Goal: Information Seeking & Learning: Learn about a topic

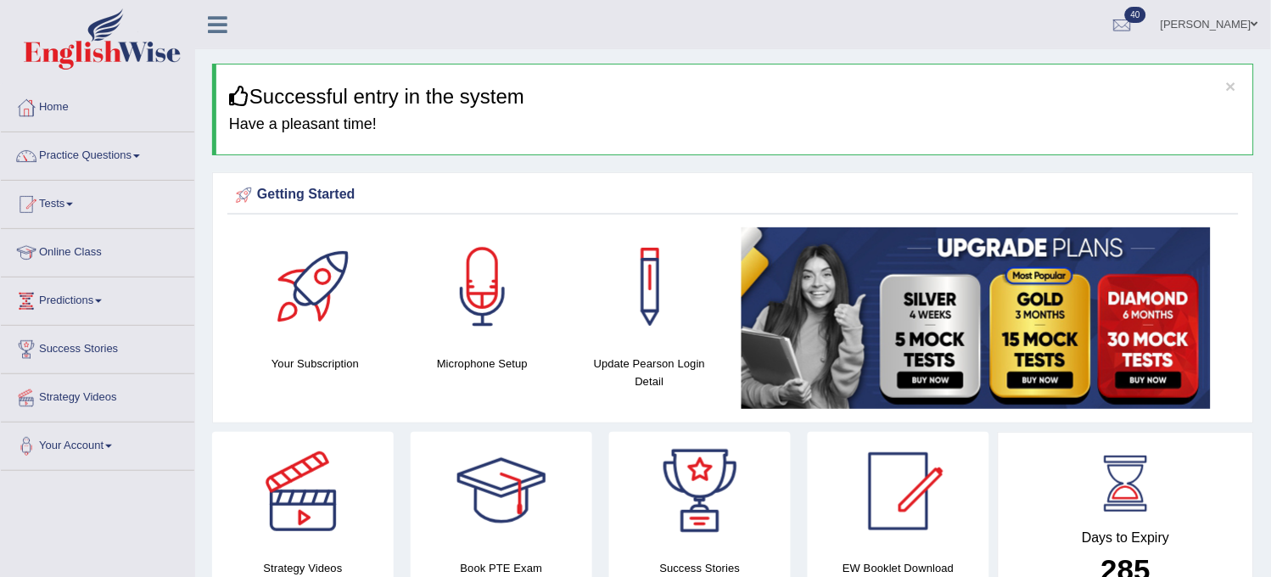
click at [112, 154] on link "Practice Questions" at bounding box center [97, 153] width 193 height 42
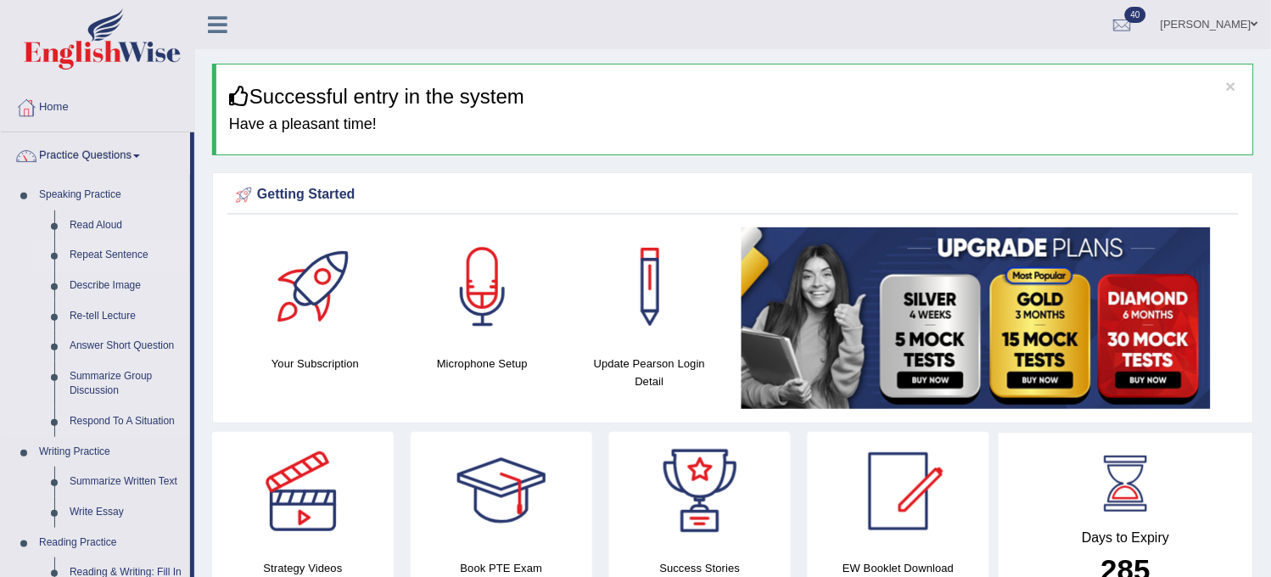
click at [104, 249] on link "Repeat Sentence" at bounding box center [126, 255] width 128 height 31
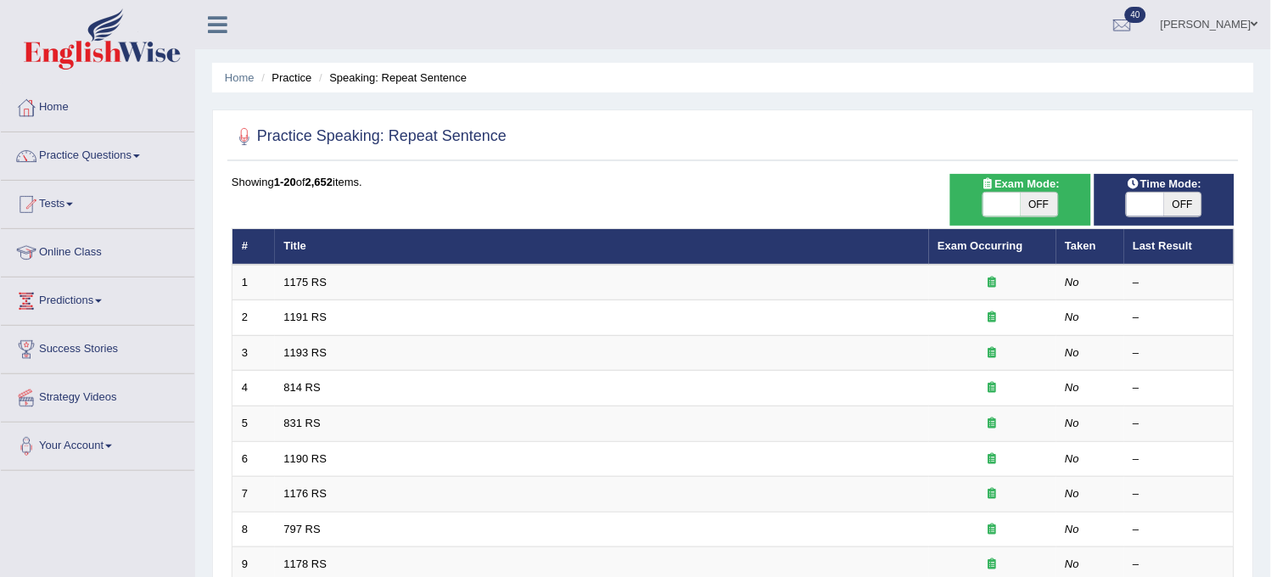
click at [1044, 205] on span "OFF" at bounding box center [1038, 205] width 37 height 24
checkbox input "true"
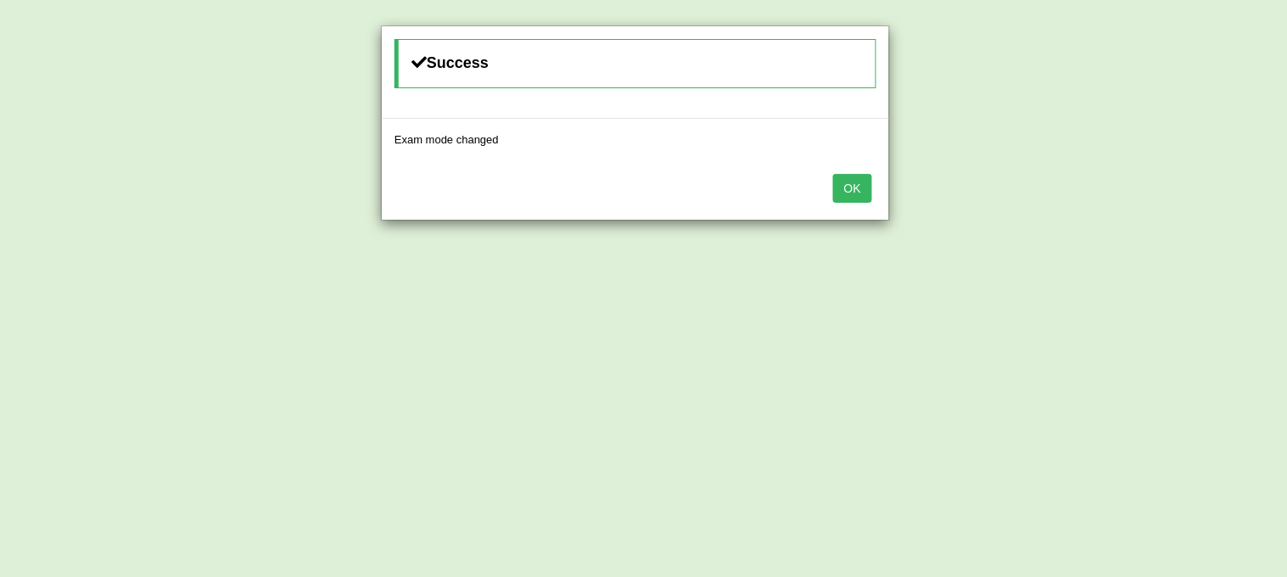
click at [859, 193] on button "OK" at bounding box center [852, 188] width 39 height 29
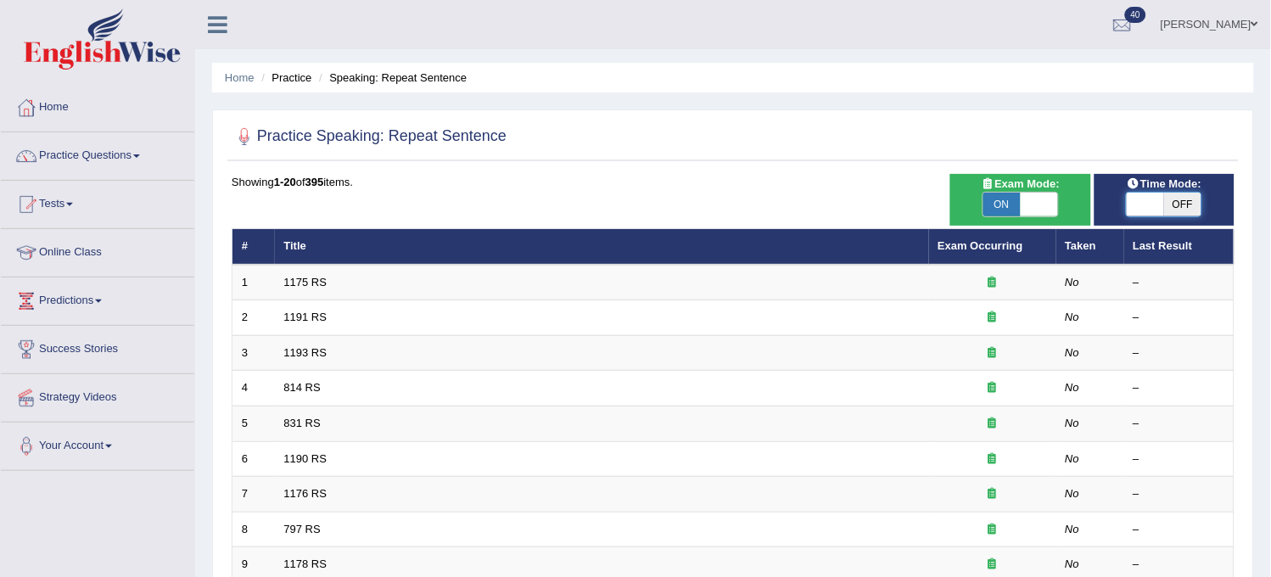
click at [1148, 202] on span at bounding box center [1144, 205] width 37 height 24
checkbox input "true"
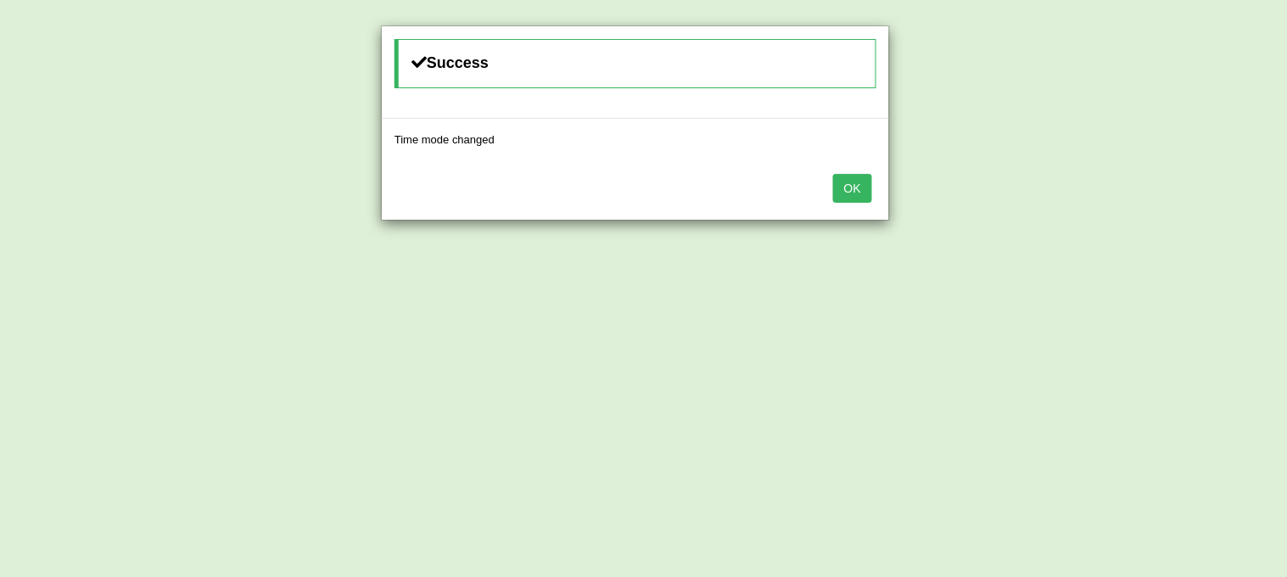
click at [852, 190] on button "OK" at bounding box center [852, 188] width 39 height 29
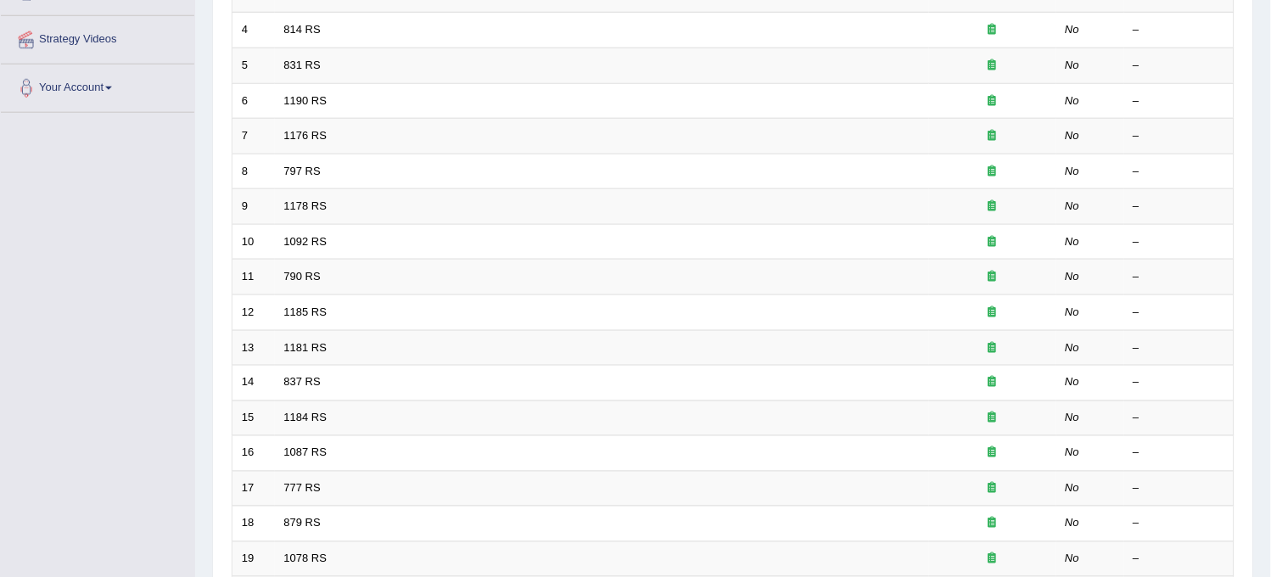
scroll to position [546, 0]
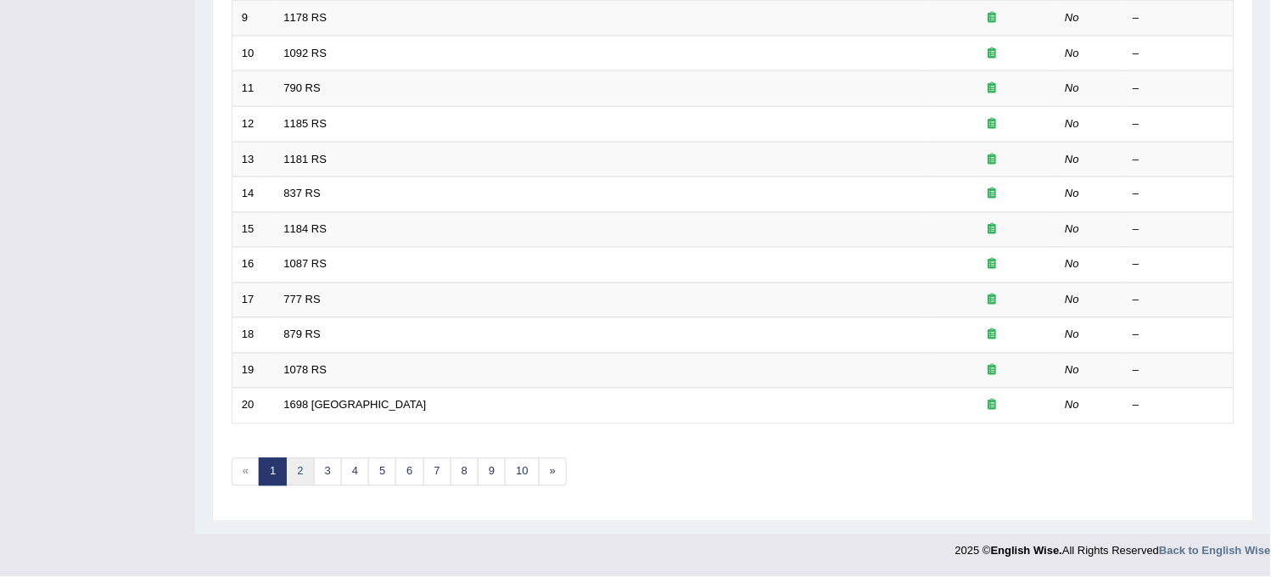
click at [302, 475] on link "2" at bounding box center [300, 472] width 28 height 28
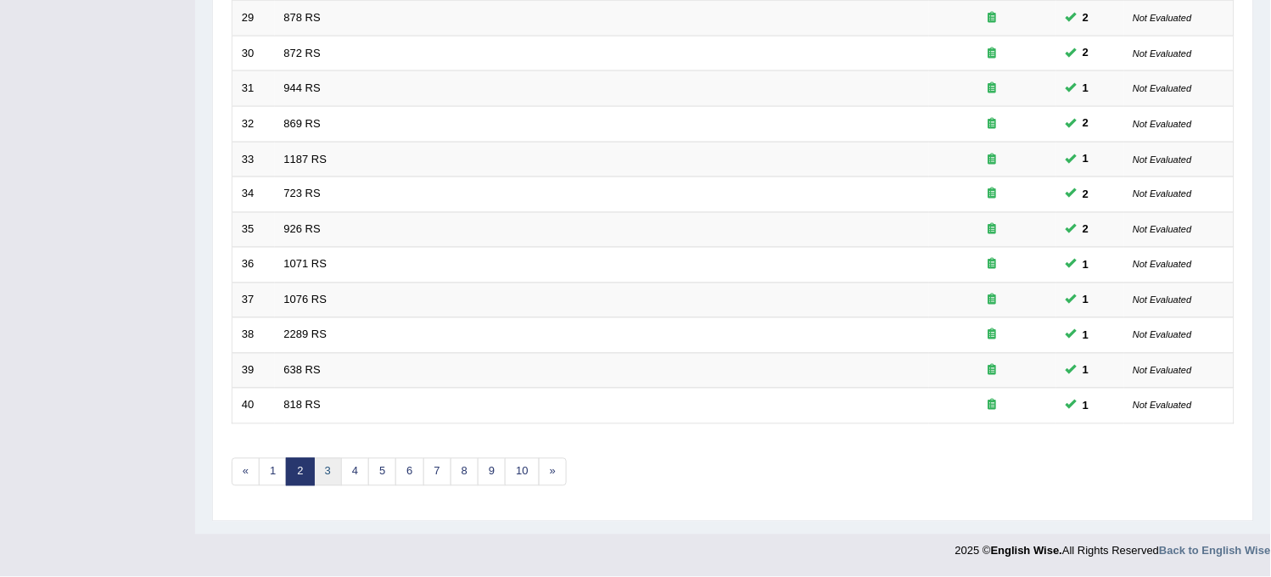
drag, startPoint x: 0, startPoint y: 0, endPoint x: 336, endPoint y: 479, distance: 585.2
click at [336, 479] on link "3" at bounding box center [328, 472] width 28 height 28
click at [366, 479] on link "4" at bounding box center [355, 472] width 28 height 28
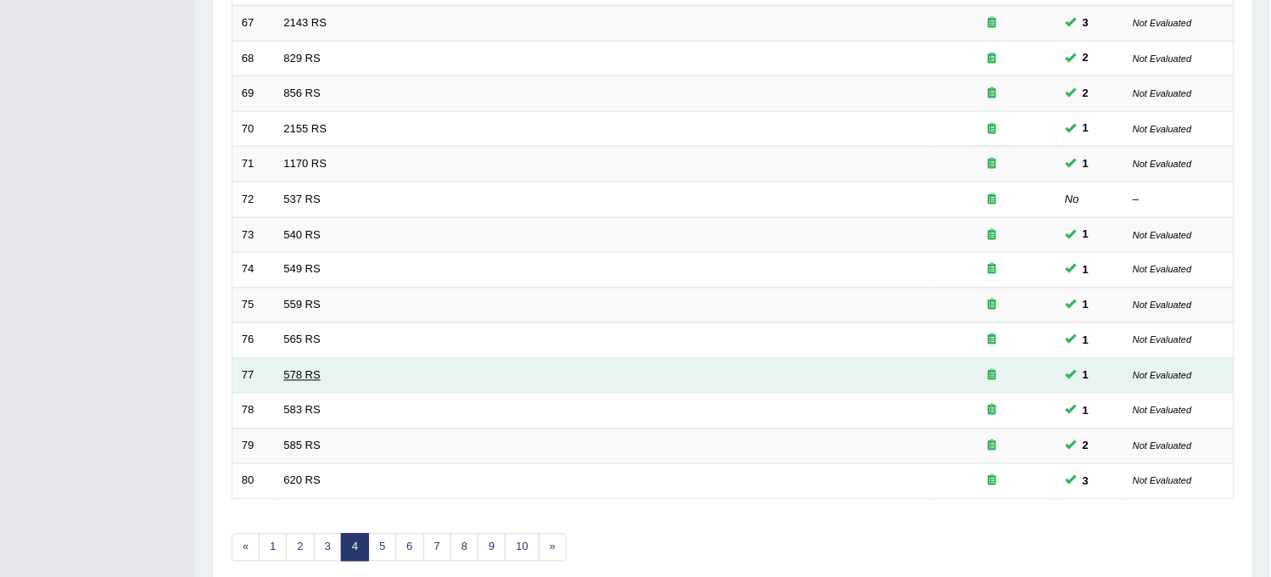
click at [307, 377] on link "578 RS" at bounding box center [302, 375] width 36 height 13
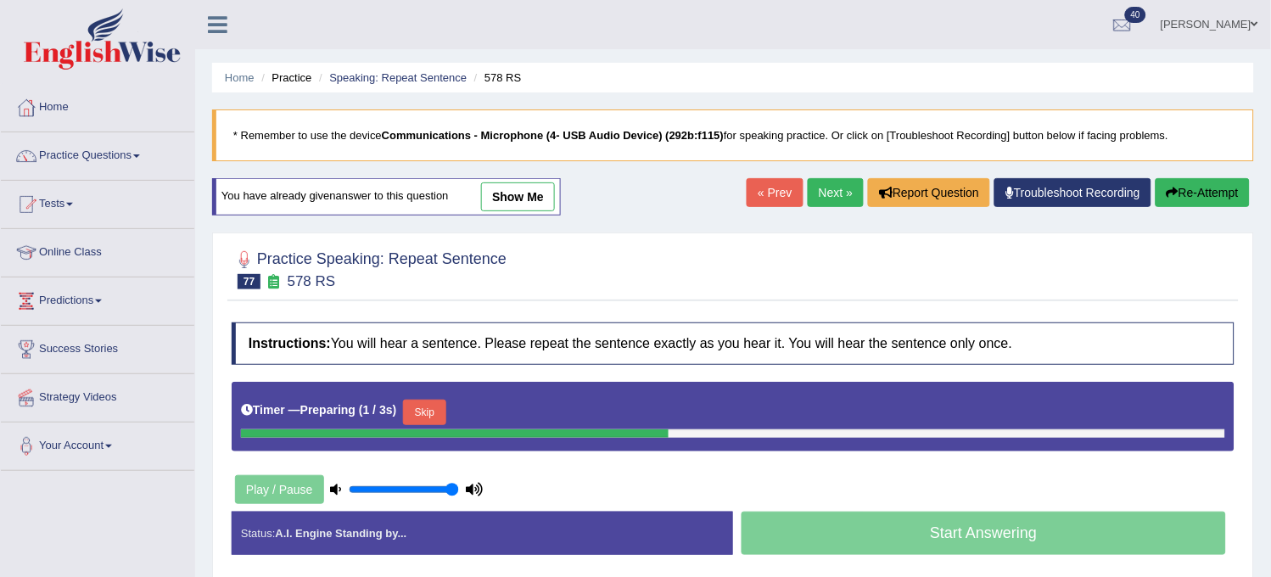
click at [512, 198] on link "show me" at bounding box center [518, 196] width 74 height 29
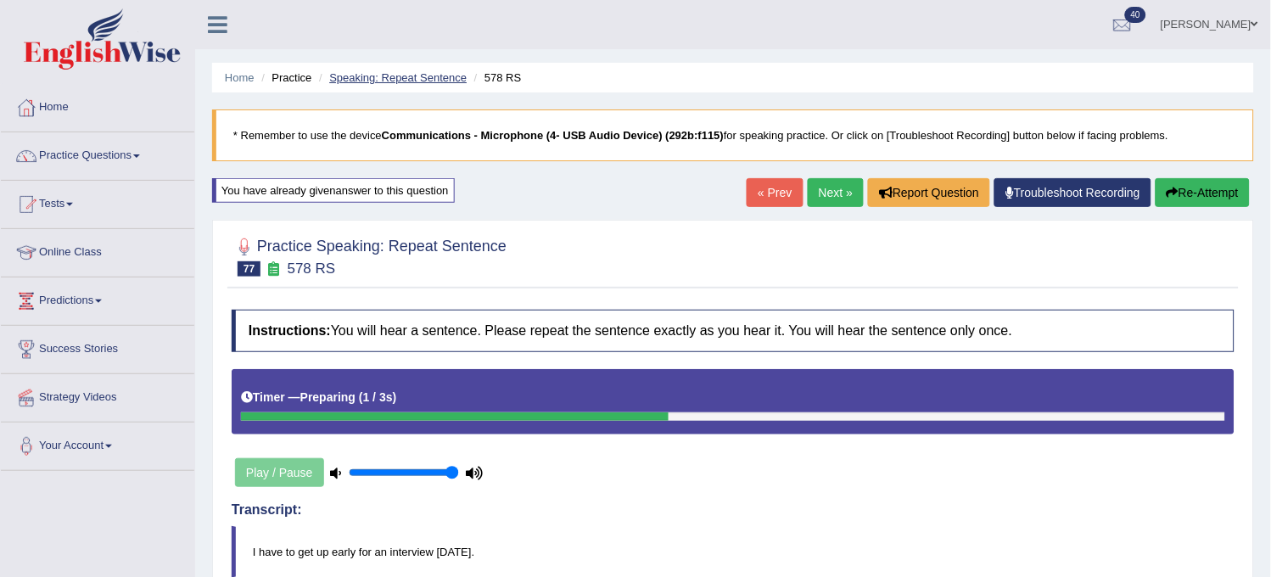
click at [427, 77] on link "Speaking: Repeat Sentence" at bounding box center [397, 77] width 137 height 13
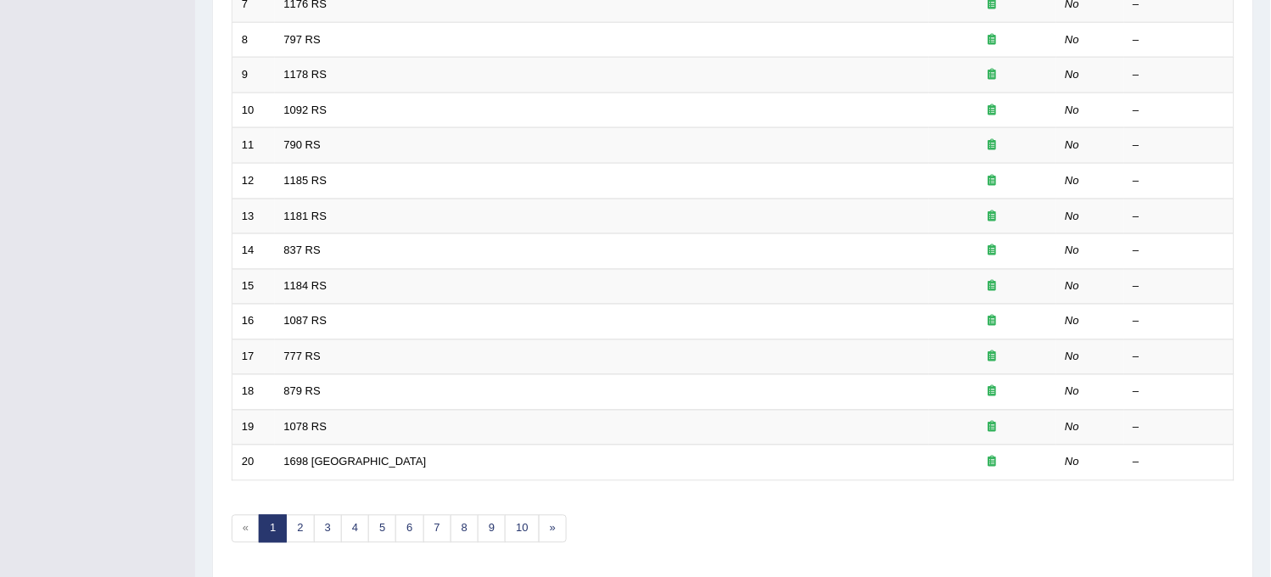
scroll to position [546, 0]
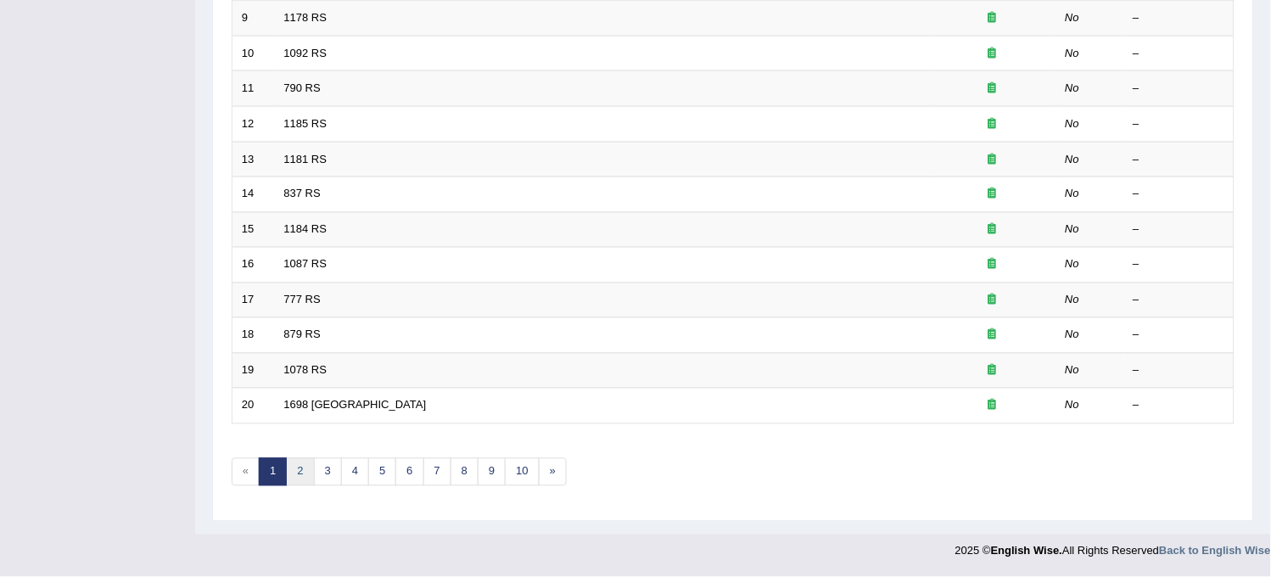
click at [306, 472] on link "2" at bounding box center [300, 472] width 28 height 28
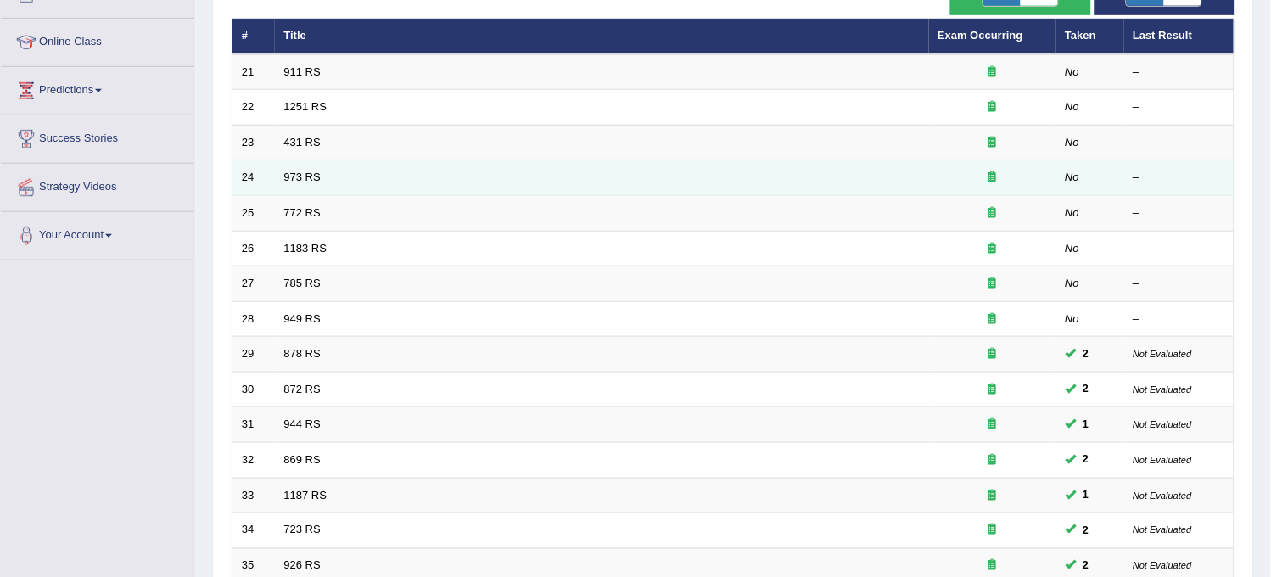
scroll to position [546, 0]
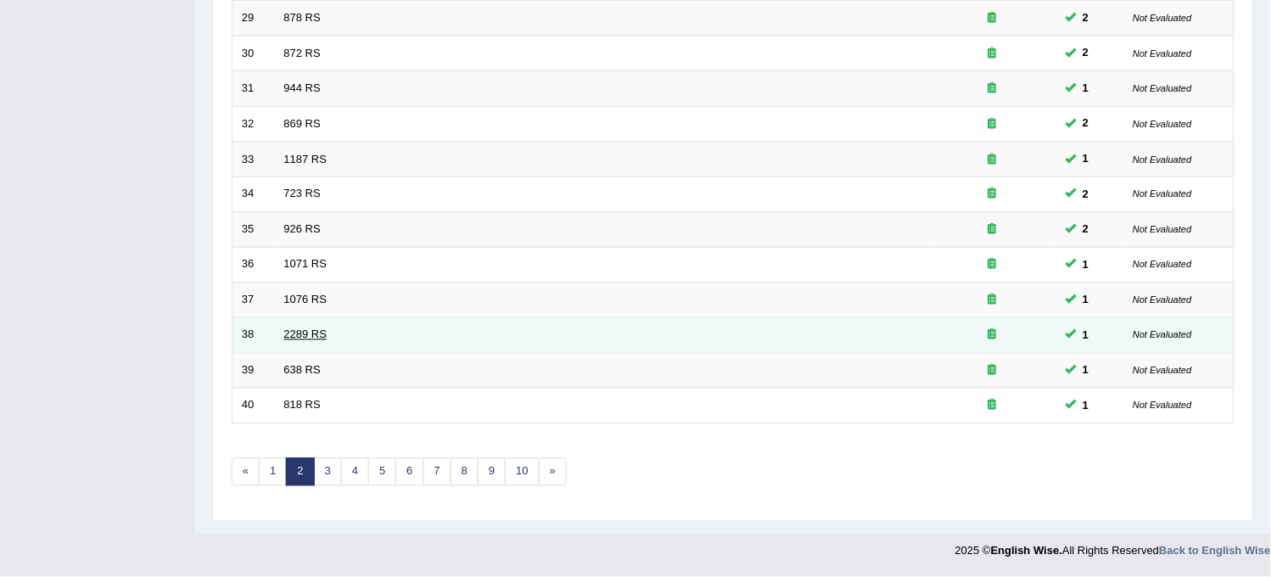
click at [306, 339] on link "2289 RS" at bounding box center [305, 334] width 43 height 13
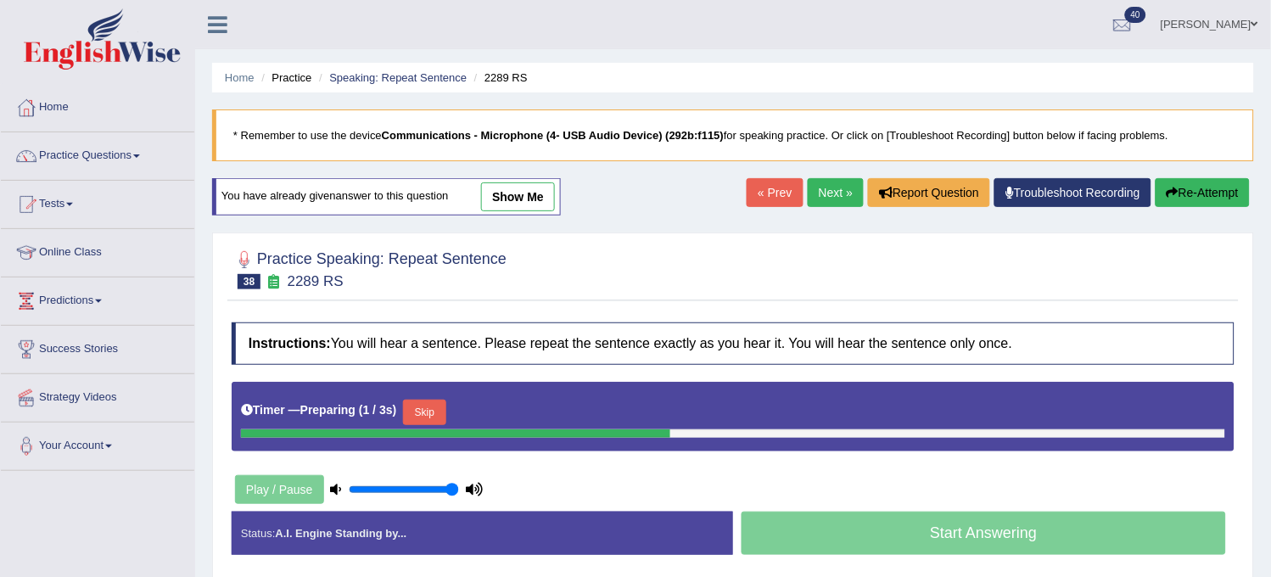
click at [506, 197] on link "show me" at bounding box center [518, 196] width 74 height 29
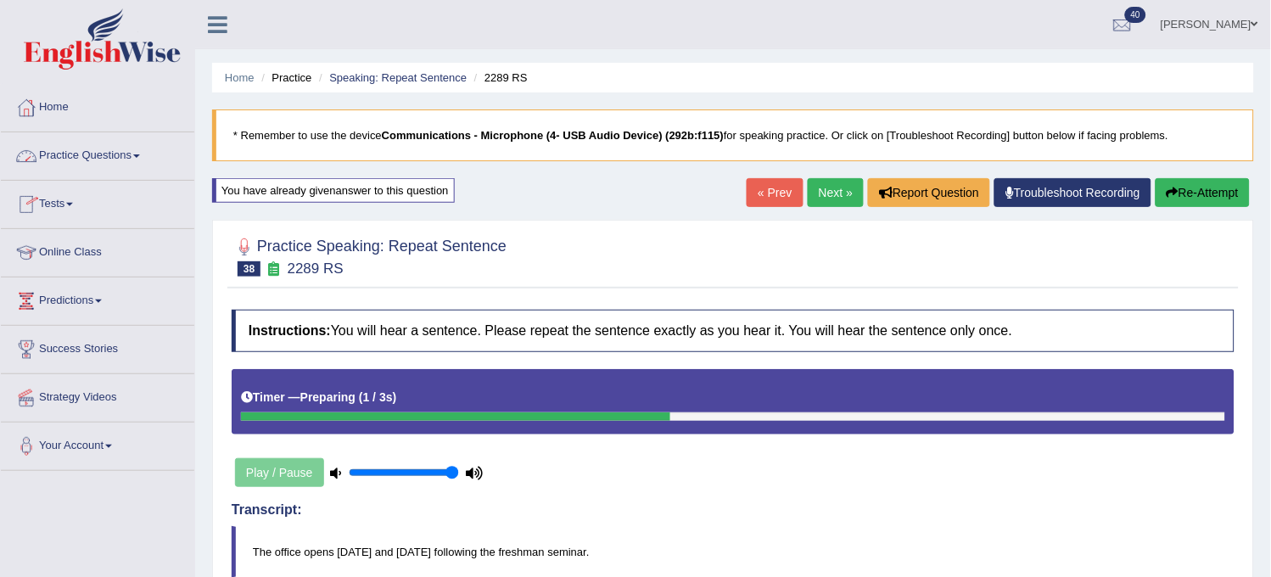
click at [136, 173] on link "Practice Questions" at bounding box center [97, 153] width 193 height 42
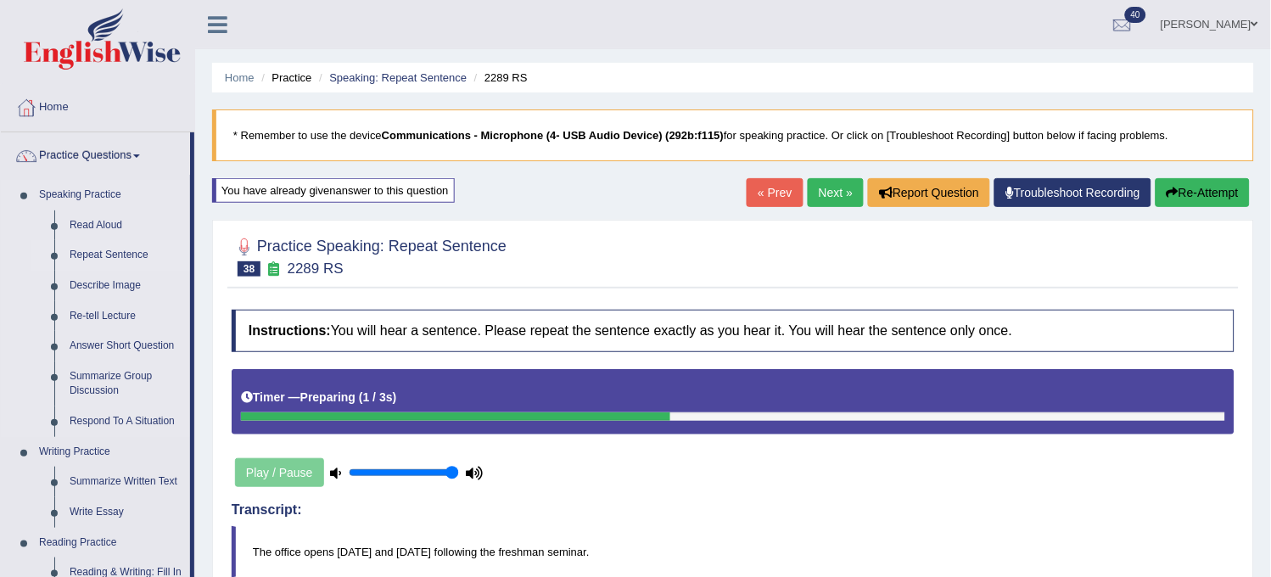
click at [117, 255] on link "Repeat Sentence" at bounding box center [126, 255] width 128 height 31
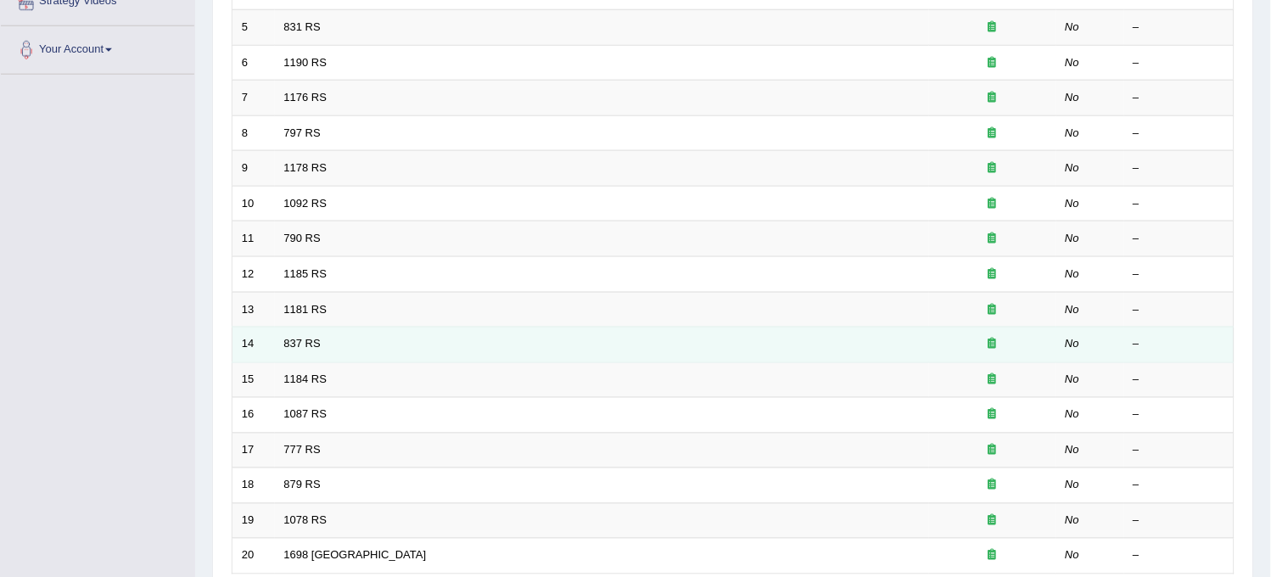
scroll to position [546, 0]
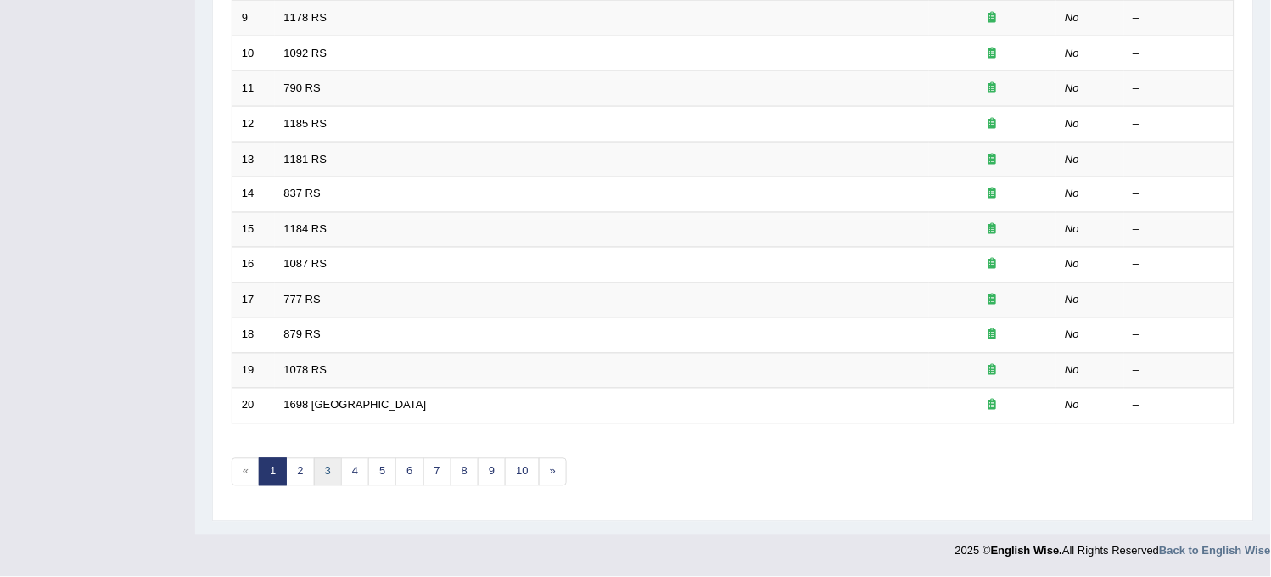
click at [324, 469] on link "3" at bounding box center [328, 472] width 28 height 28
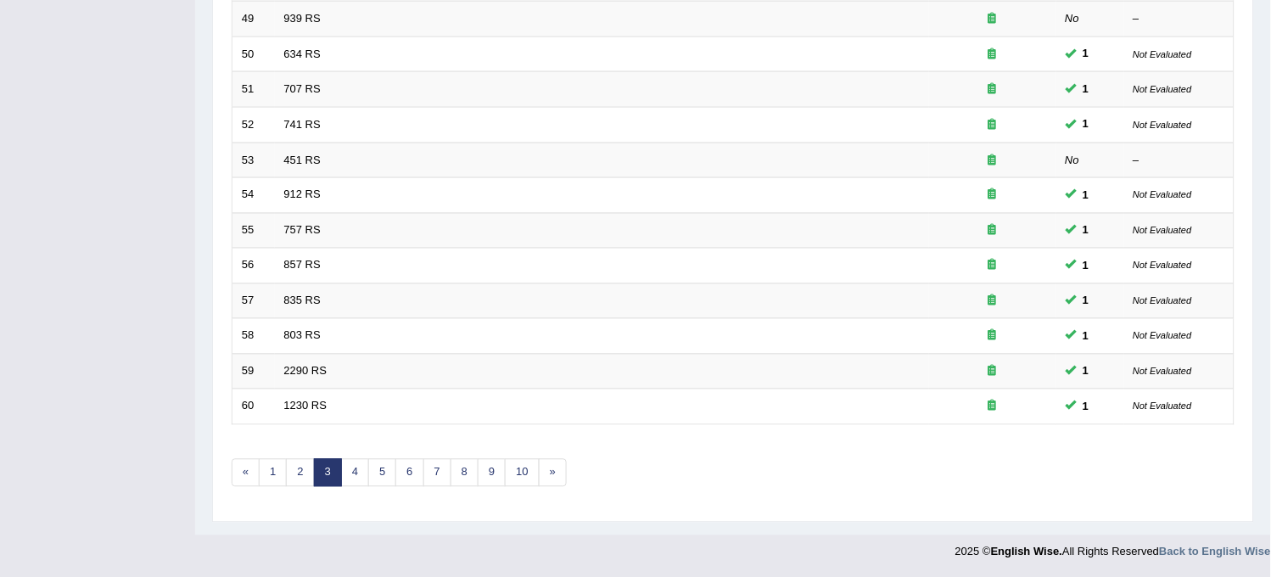
scroll to position [546, 0]
click at [388, 468] on link "5" at bounding box center [382, 472] width 28 height 28
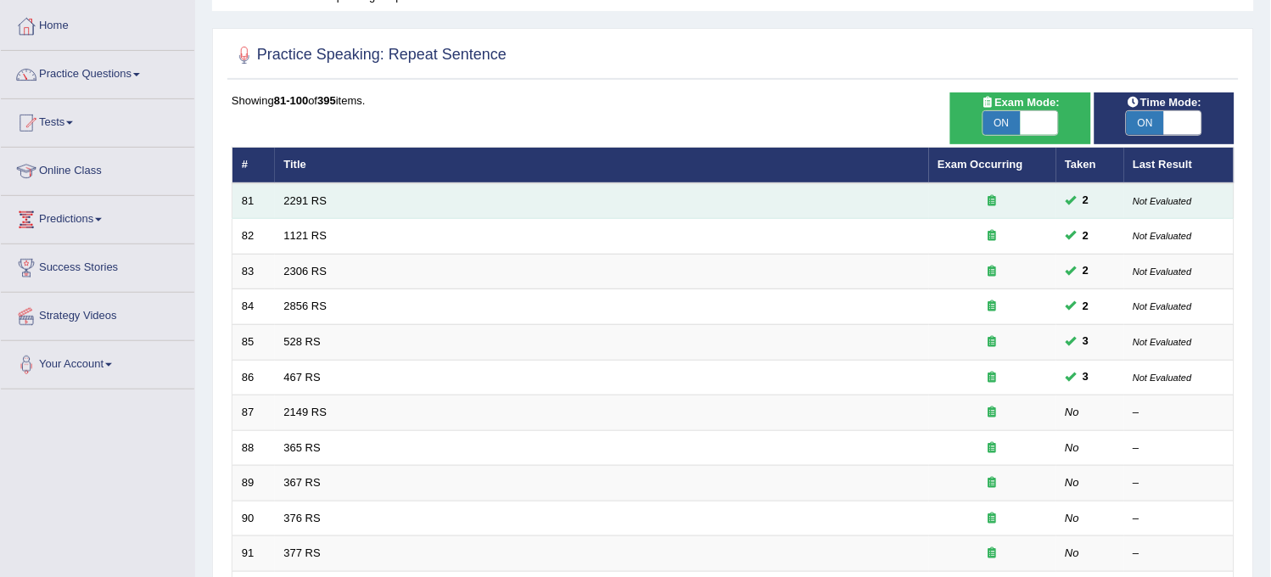
scroll to position [75, 0]
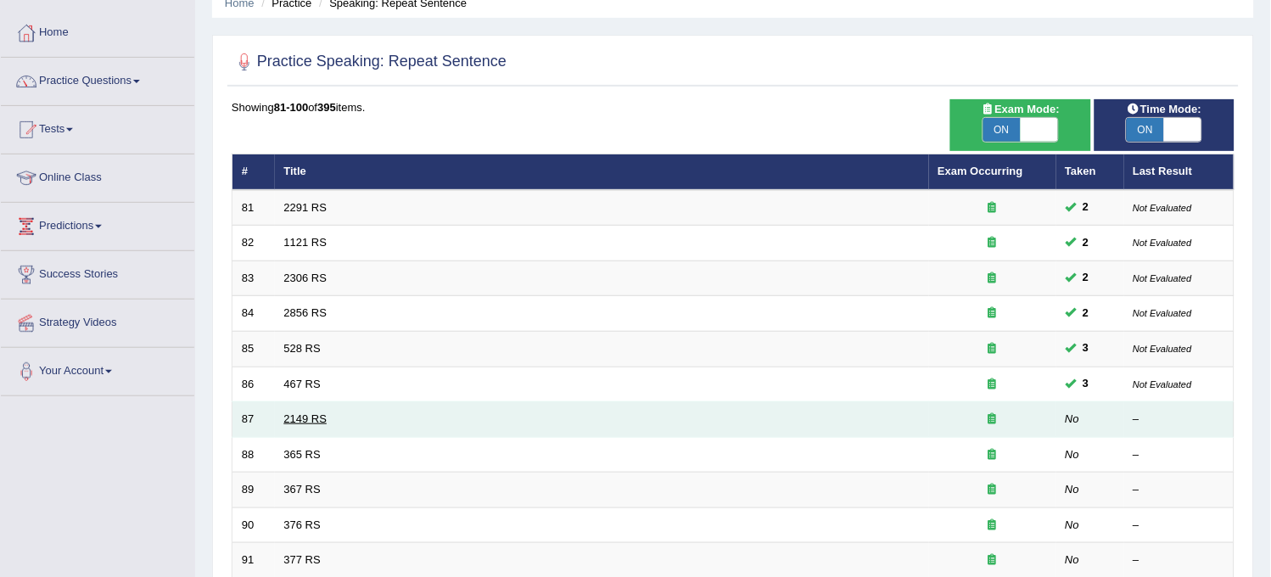
click at [302, 419] on link "2149 RS" at bounding box center [305, 418] width 43 height 13
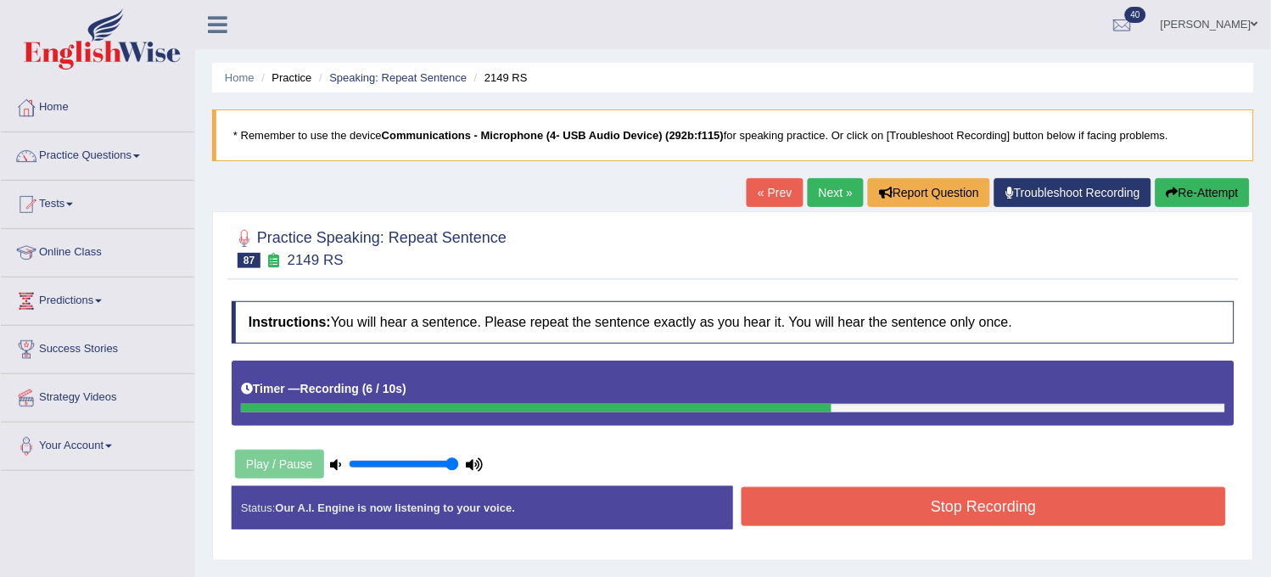
click at [1238, 195] on button "Re-Attempt" at bounding box center [1202, 192] width 94 height 29
click at [955, 502] on button "Stop Recording" at bounding box center [983, 506] width 484 height 39
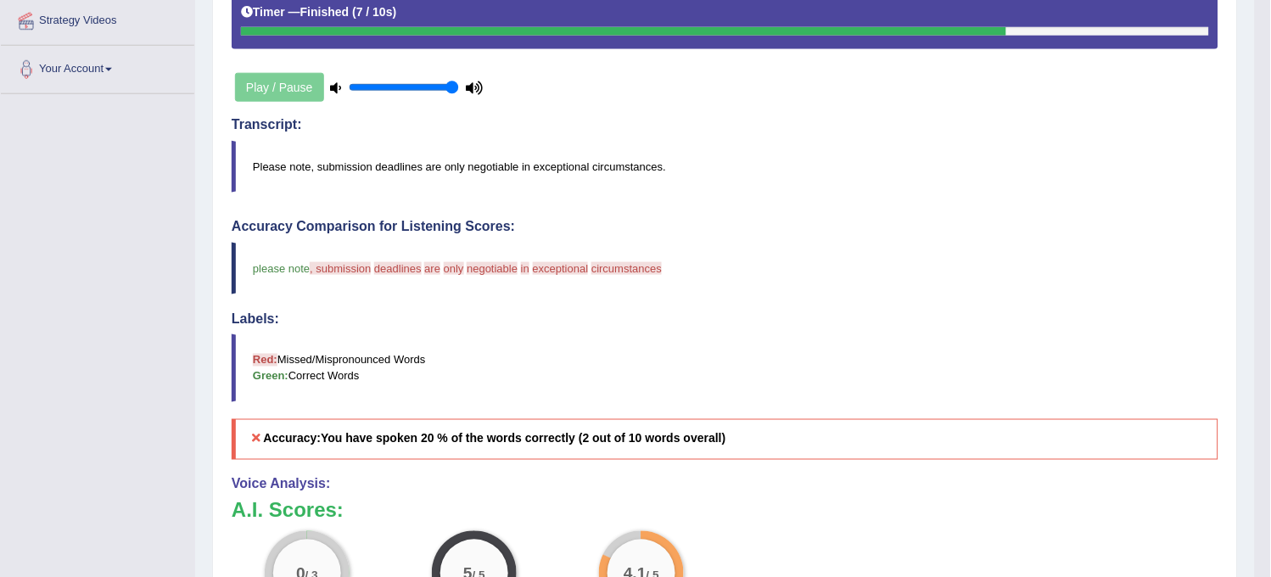
scroll to position [471, 0]
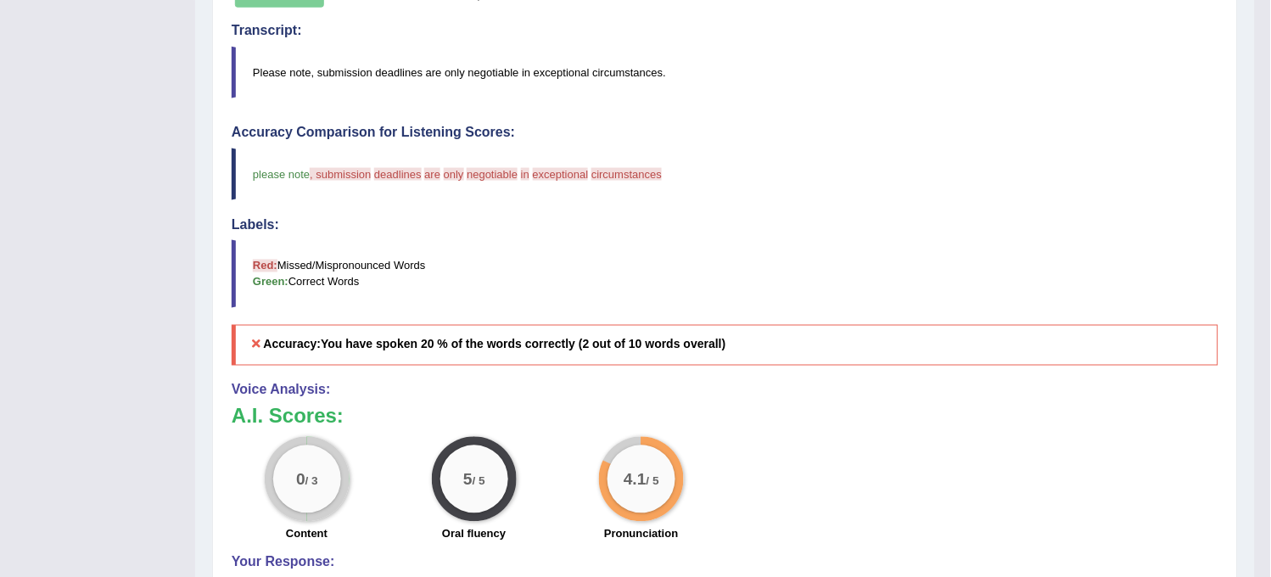
click at [955, 502] on div "0 / 3 Content 5 / 5 Oral fluency 4.1 / 5 Pronunciation" at bounding box center [724, 491] width 1003 height 109
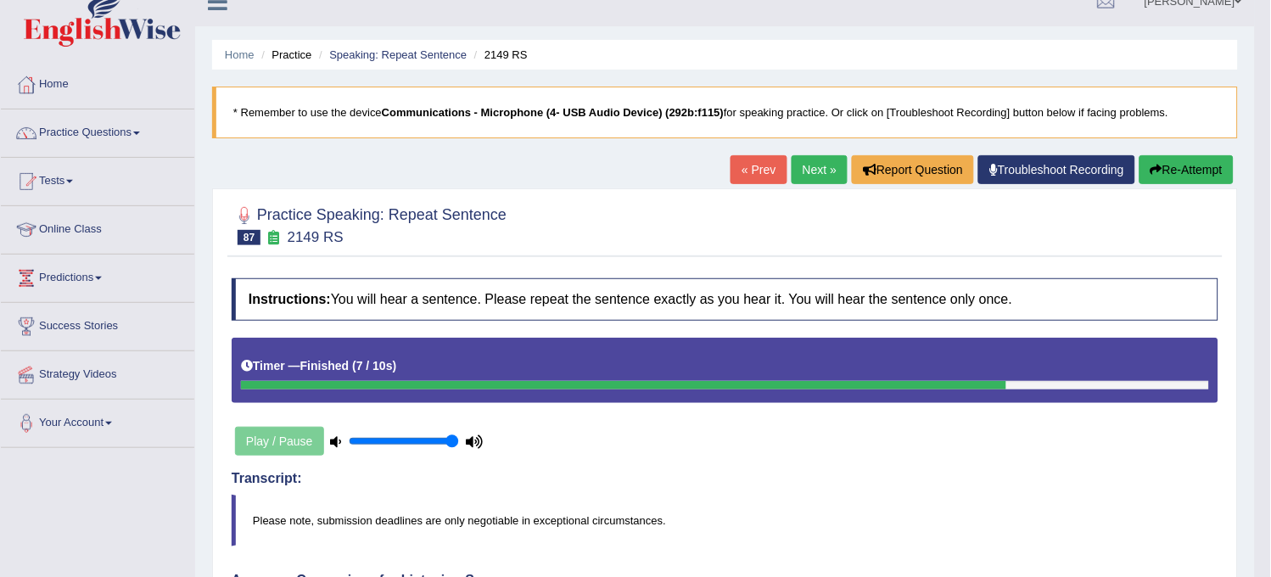
scroll to position [0, 0]
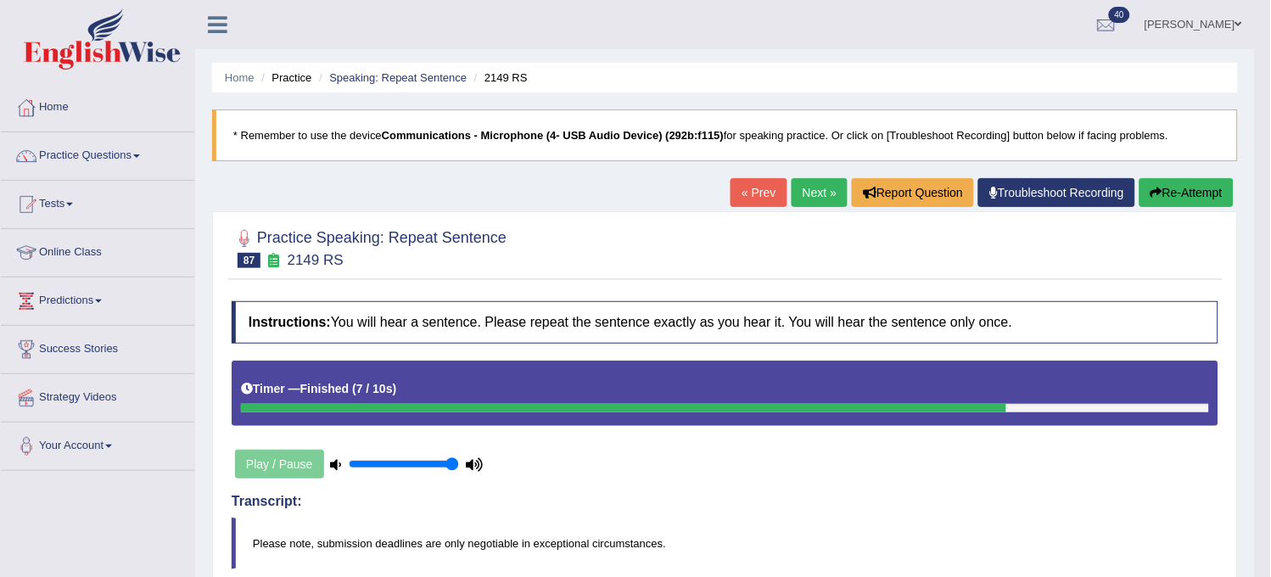
click at [1154, 197] on icon "button" at bounding box center [1156, 193] width 12 height 12
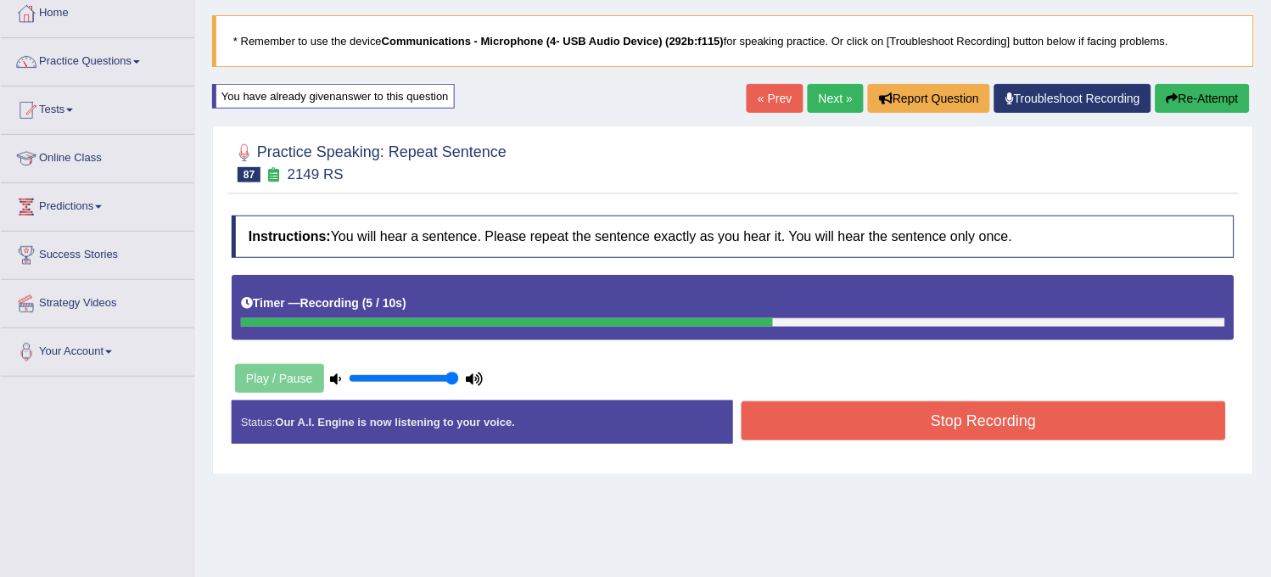
click at [1099, 489] on div "Home Practice Speaking: Repeat Sentence 2149 RS * Remember to use the device Co…" at bounding box center [732, 330] width 1075 height 848
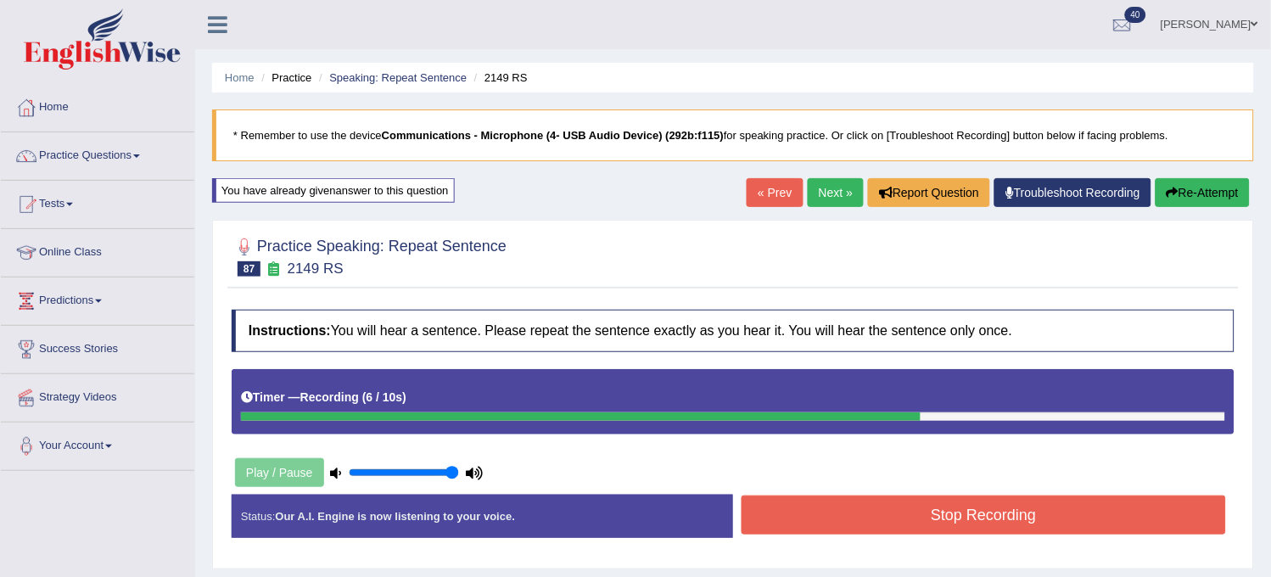
click at [1090, 511] on button "Stop Recording" at bounding box center [983, 514] width 484 height 39
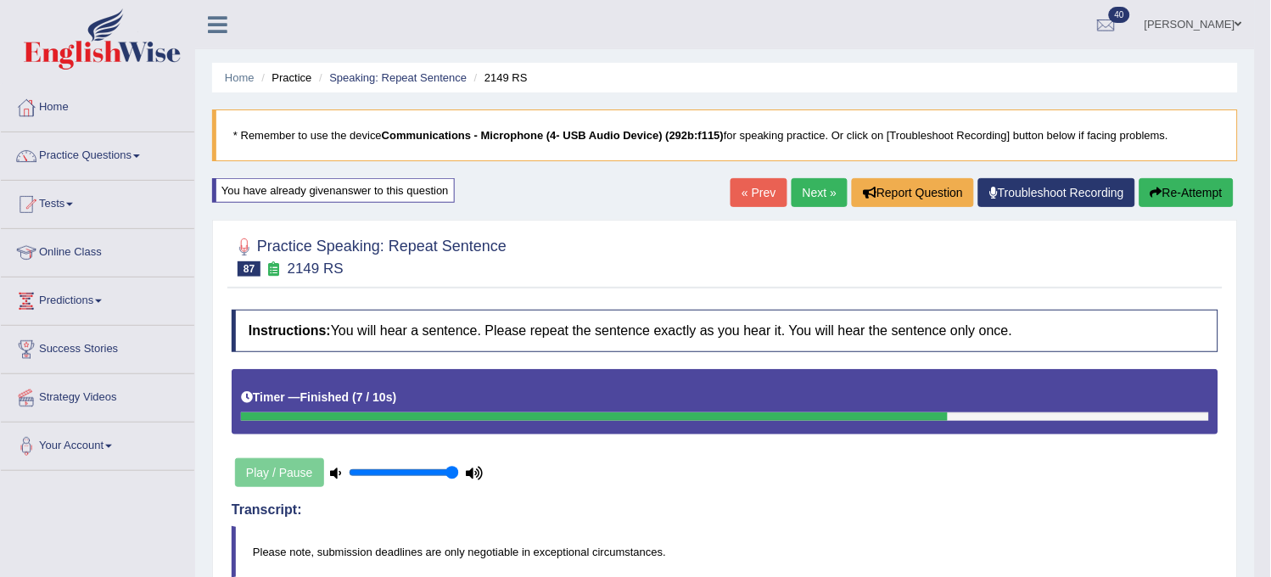
click at [791, 198] on link "Next »" at bounding box center [819, 192] width 56 height 29
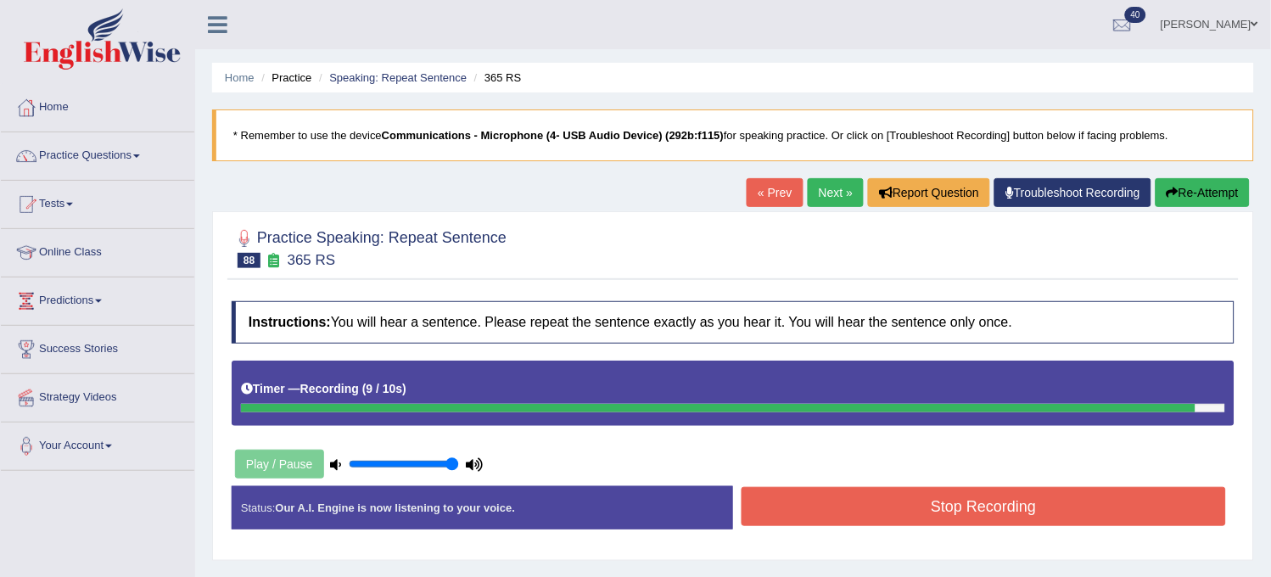
click at [1185, 210] on div "« Prev Next » Report Question Troubleshoot Recording Re-Attempt" at bounding box center [999, 194] width 507 height 33
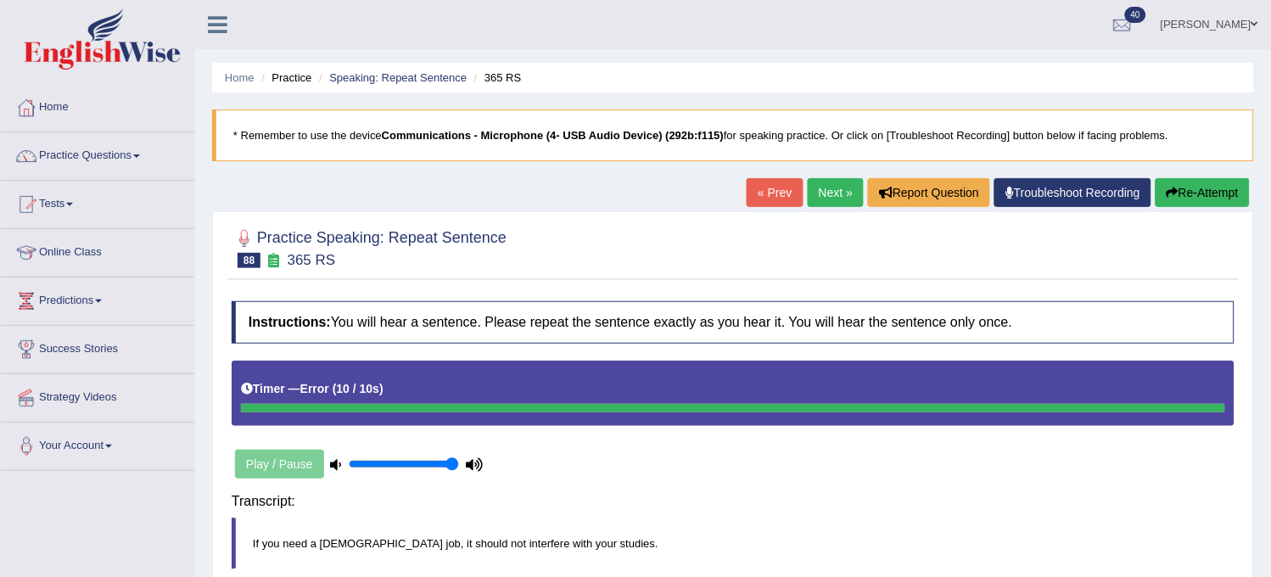
click at [1200, 196] on button "Re-Attempt" at bounding box center [1202, 192] width 94 height 29
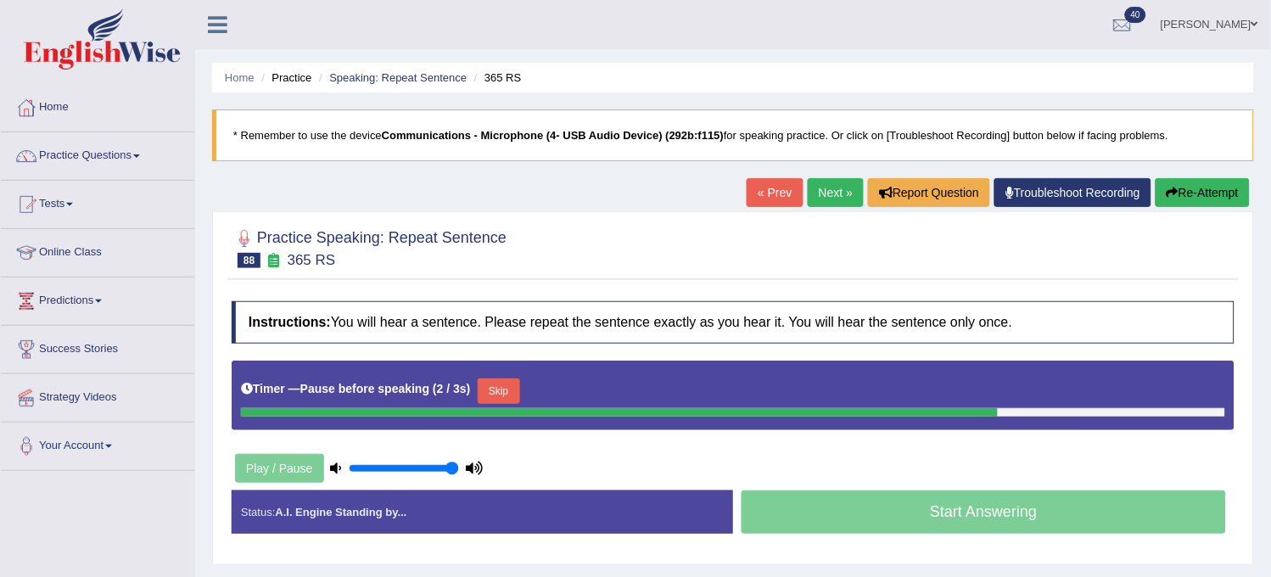
click at [1169, 198] on button "Re-Attempt" at bounding box center [1202, 192] width 94 height 29
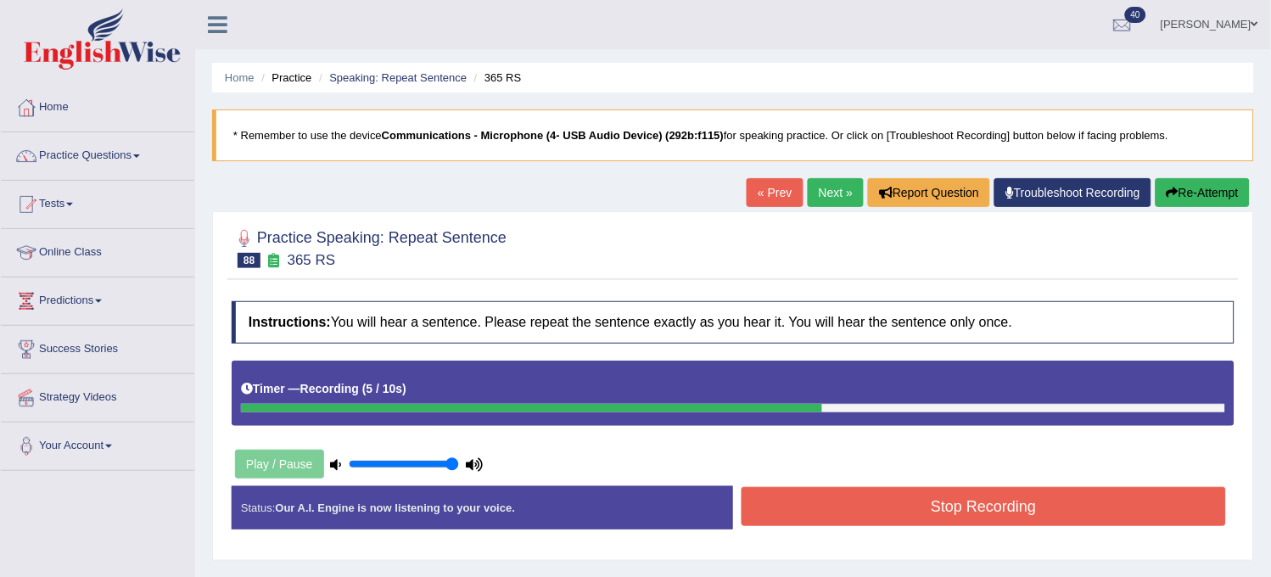
click at [1020, 511] on button "Stop Recording" at bounding box center [983, 506] width 484 height 39
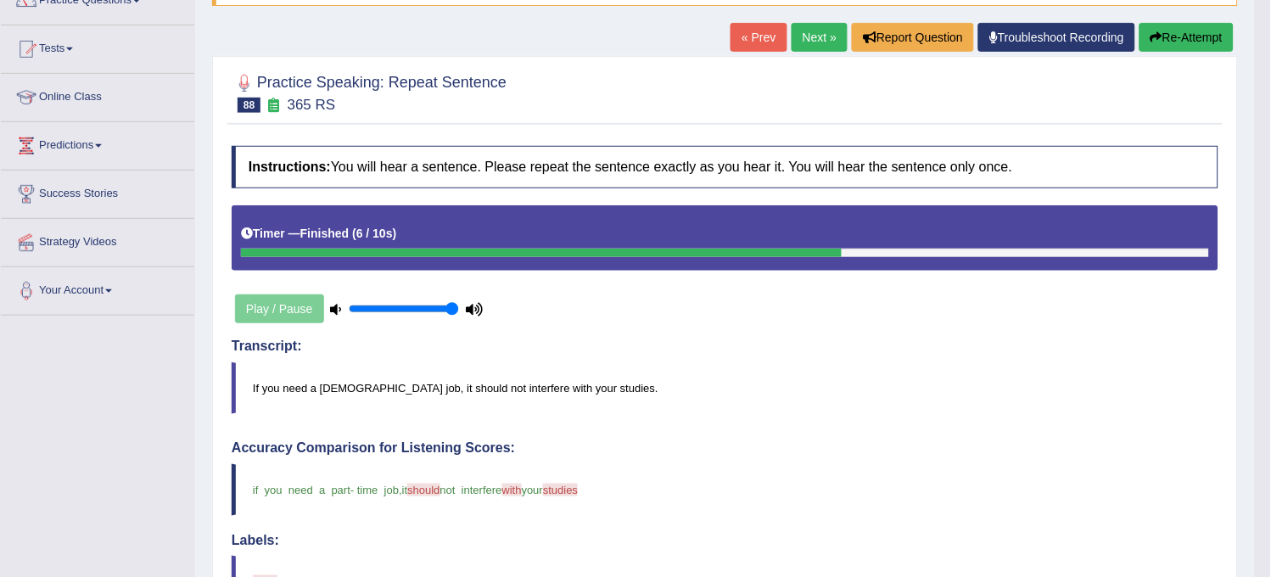
scroll to position [94, 0]
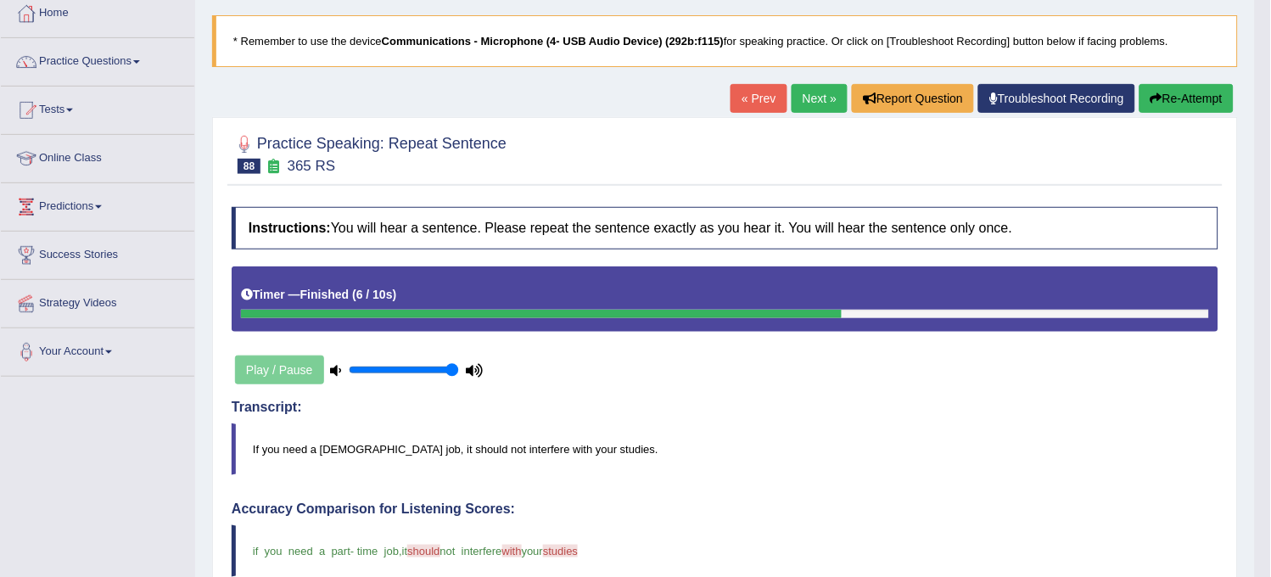
click at [818, 84] on link "Next »" at bounding box center [819, 98] width 56 height 29
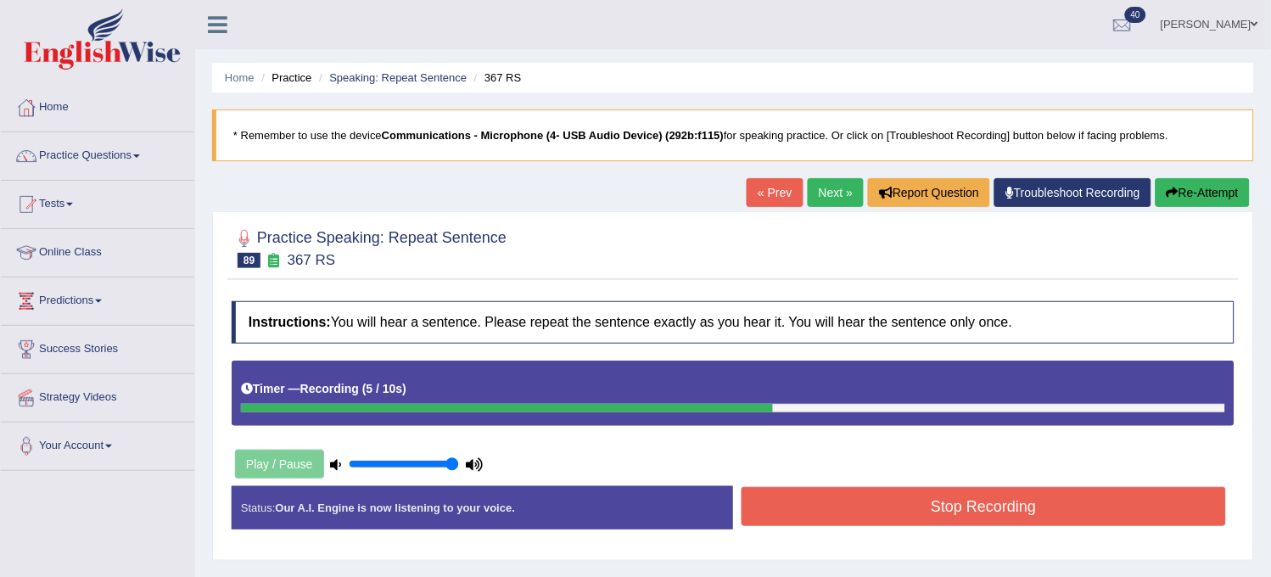
click at [1207, 198] on button "Re-Attempt" at bounding box center [1202, 192] width 94 height 29
click at [1205, 192] on button "Re-Attempt" at bounding box center [1202, 192] width 94 height 29
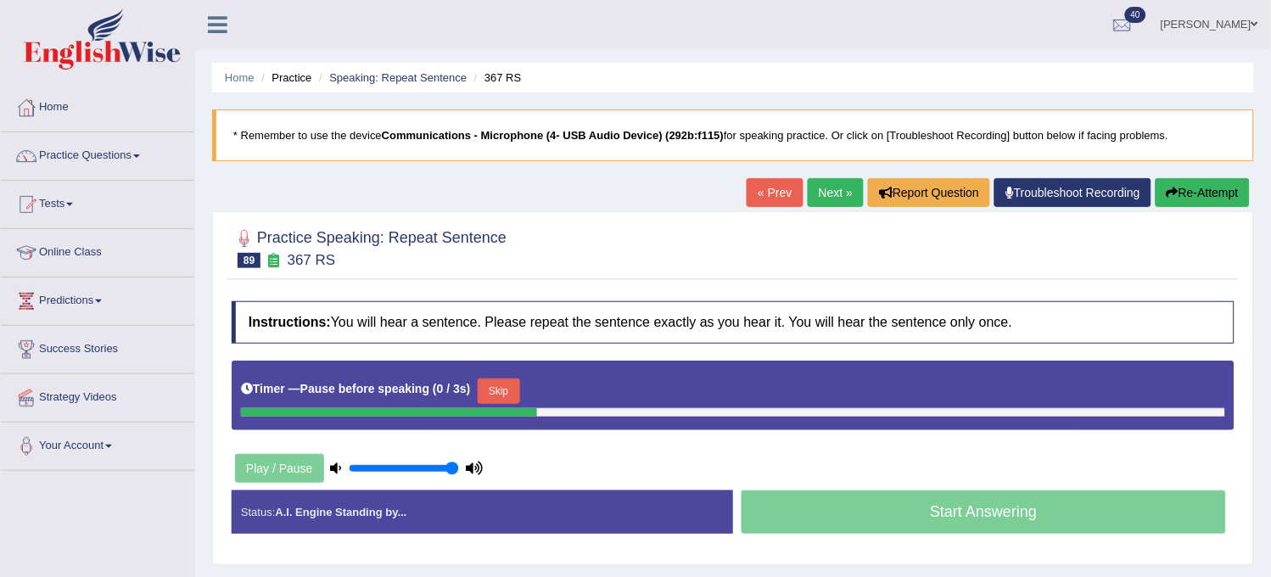
click at [1205, 192] on button "Re-Attempt" at bounding box center [1202, 192] width 94 height 29
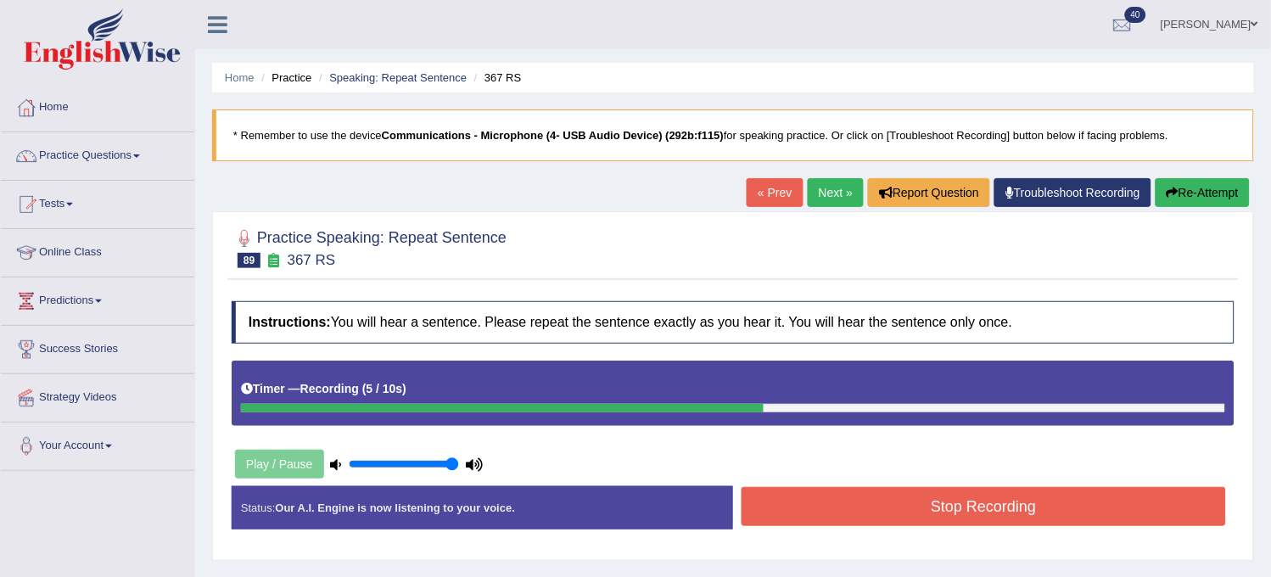
click at [1205, 192] on button "Re-Attempt" at bounding box center [1202, 192] width 94 height 29
click at [1009, 489] on button "Stop Recording" at bounding box center [983, 506] width 484 height 39
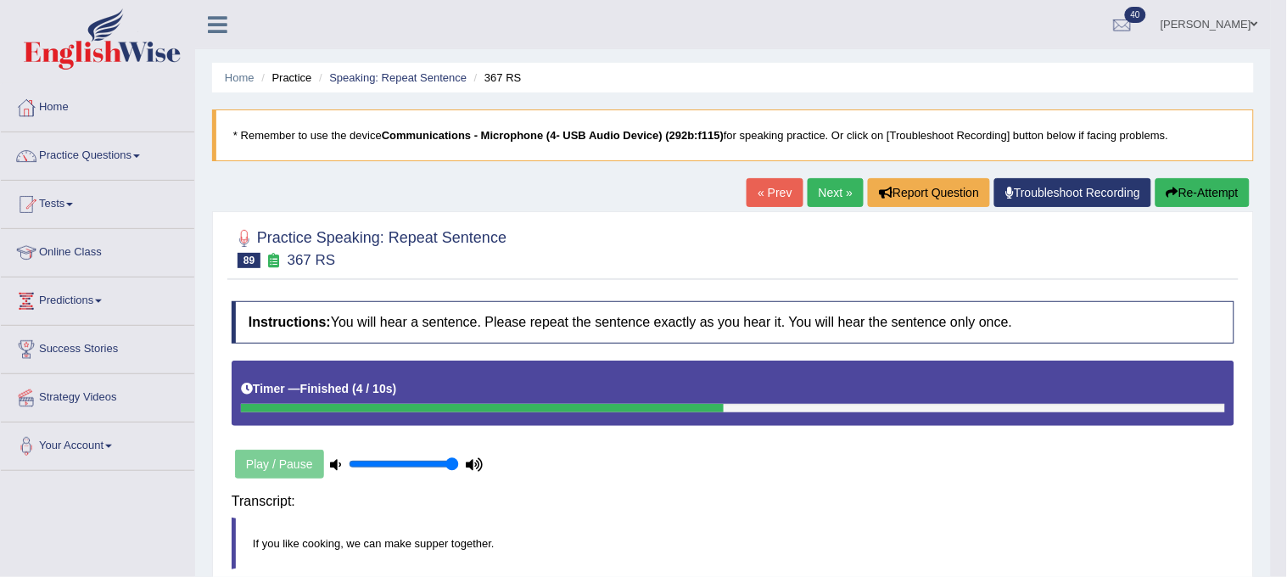
click at [0, 0] on div "Saving your answer..." at bounding box center [0, 0] width 0 height 0
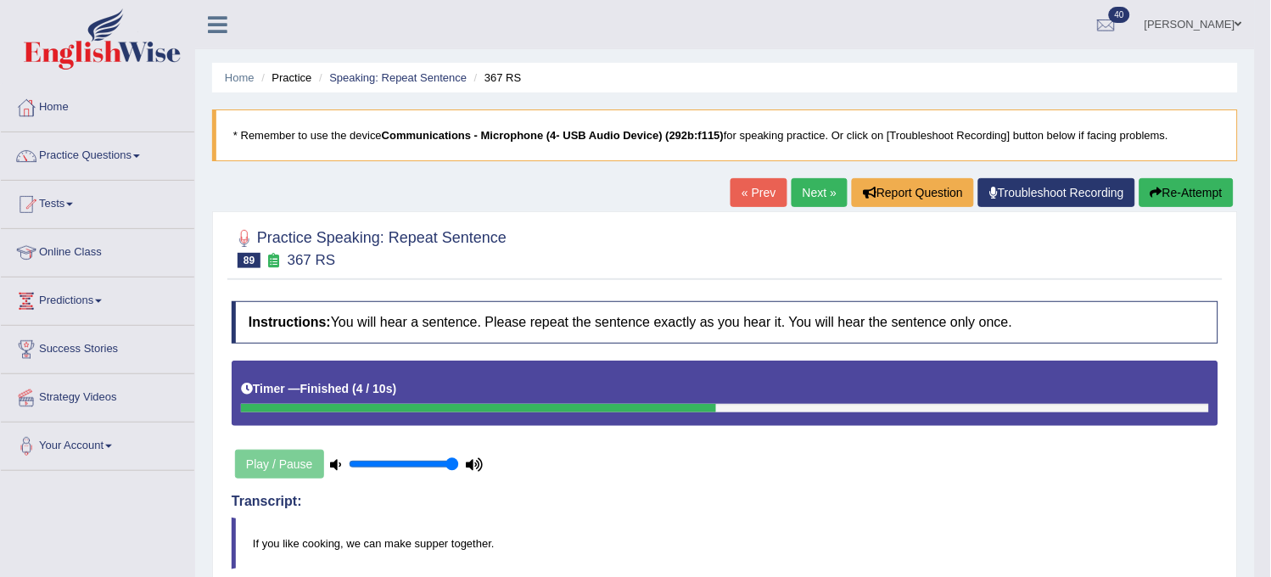
click at [743, 198] on link "« Prev" at bounding box center [758, 192] width 56 height 29
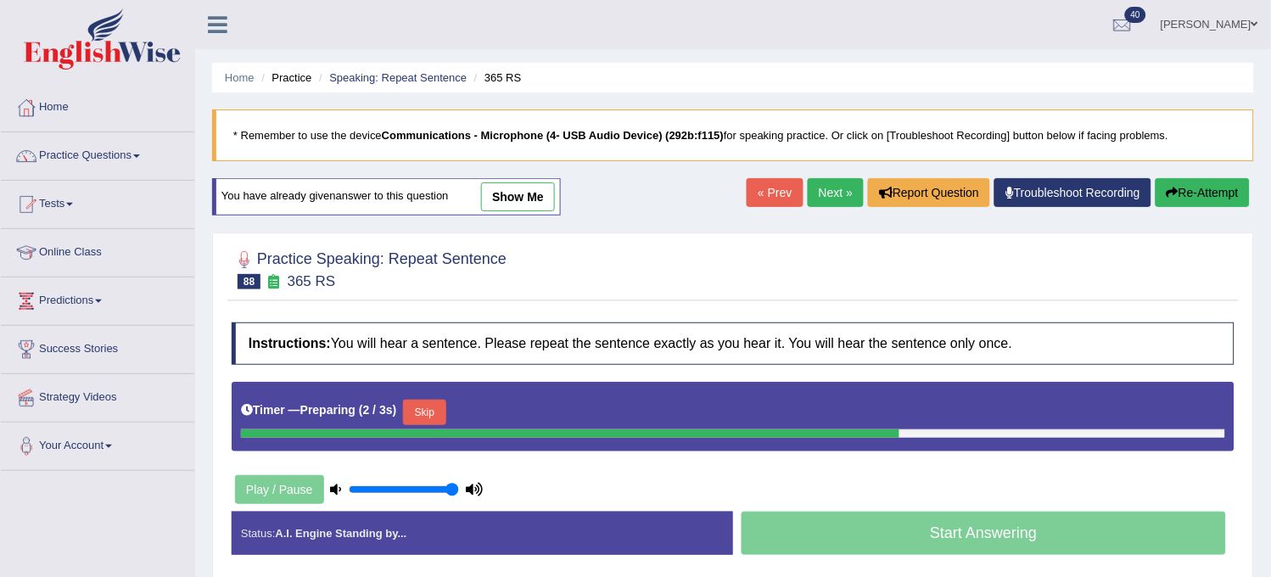
click at [511, 205] on link "show me" at bounding box center [518, 196] width 74 height 29
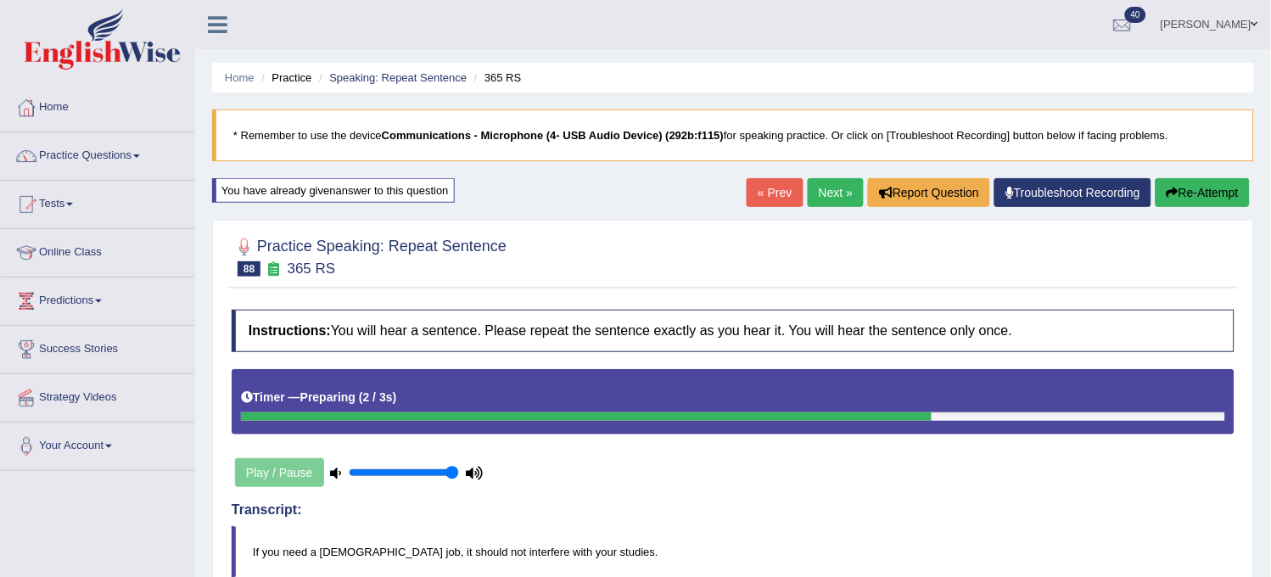
click at [827, 182] on link "Next »" at bounding box center [835, 192] width 56 height 29
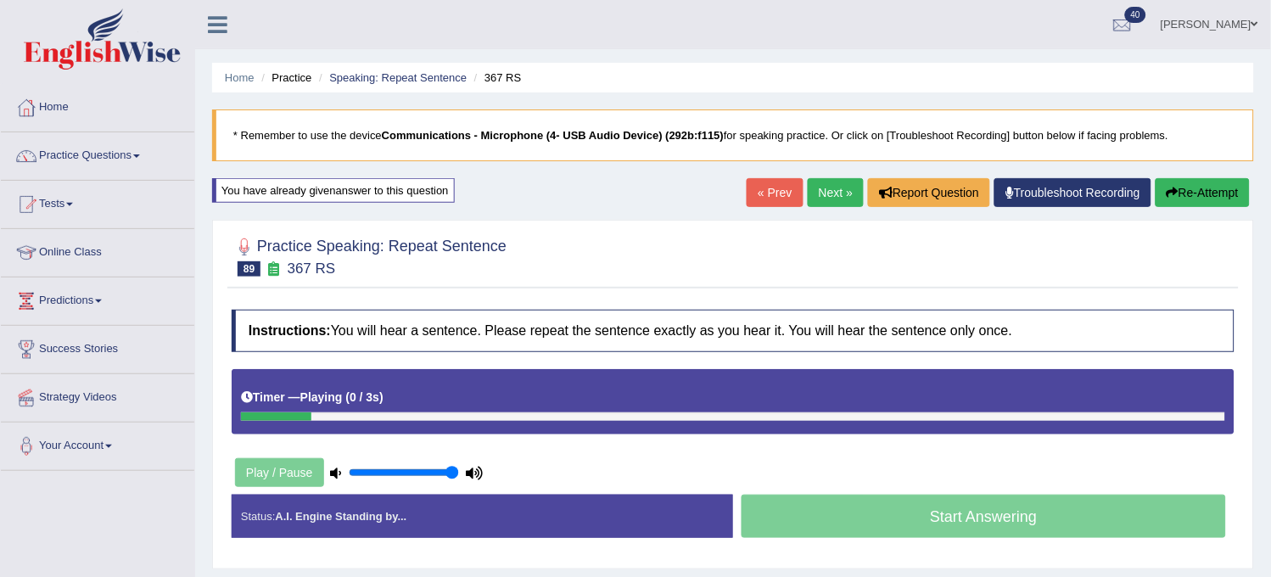
click at [499, 198] on div "Home Practice Speaking: Repeat Sentence 367 RS * Remember to use the device Com…" at bounding box center [732, 424] width 1075 height 848
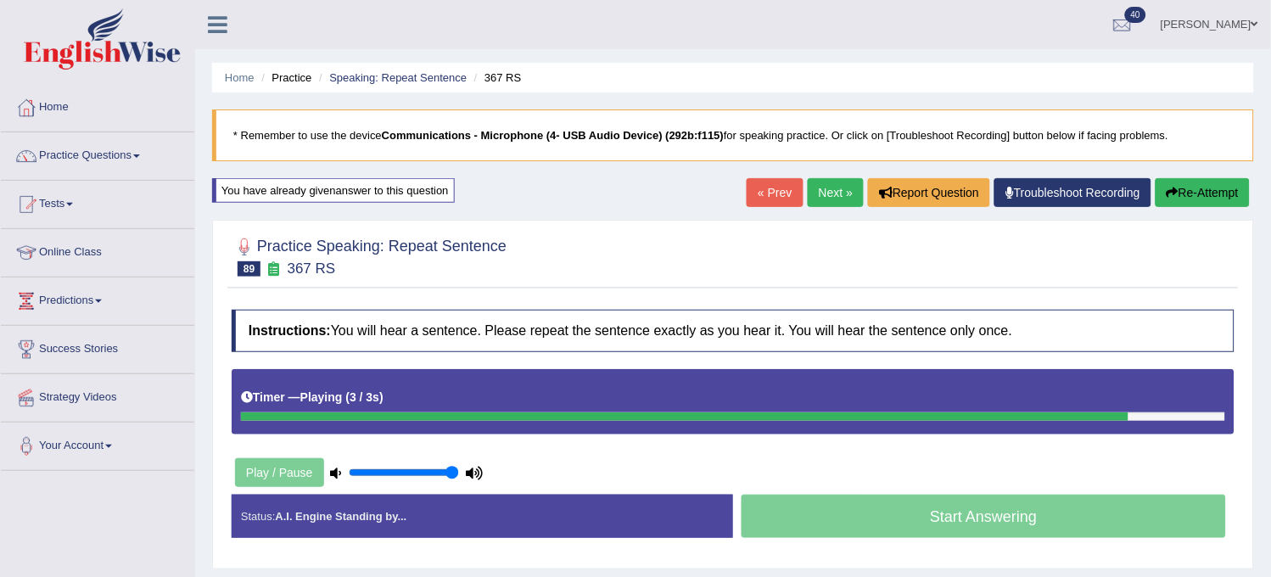
click at [818, 196] on link "Next »" at bounding box center [835, 192] width 56 height 29
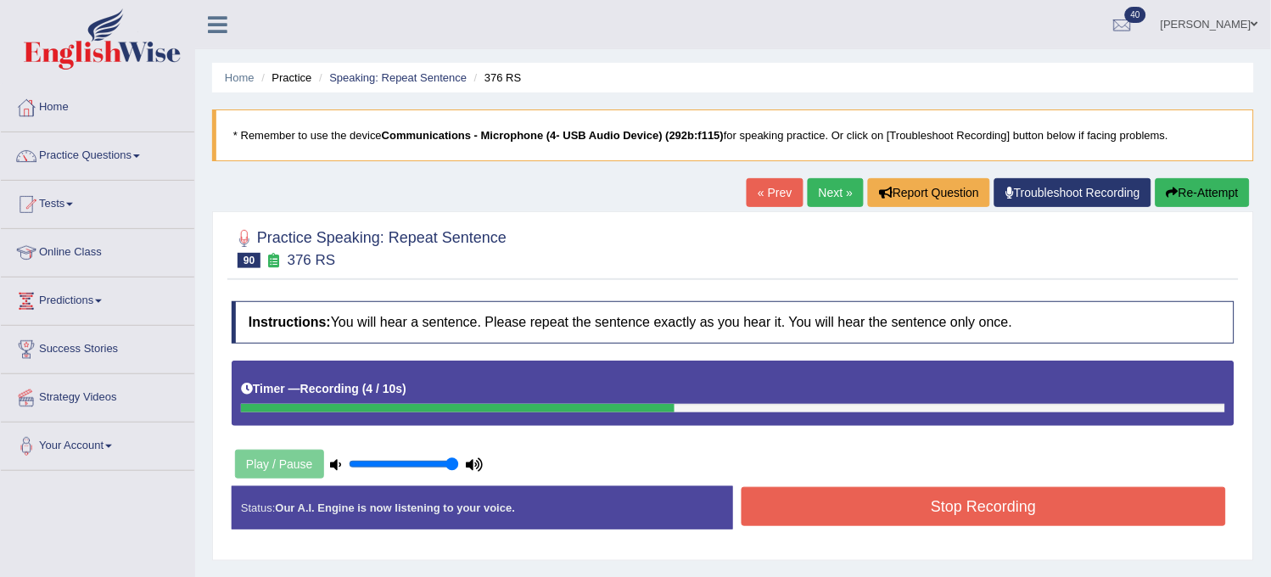
click at [1203, 201] on button "Re-Attempt" at bounding box center [1202, 192] width 94 height 29
click at [1062, 507] on button "Stop Recording" at bounding box center [983, 506] width 484 height 39
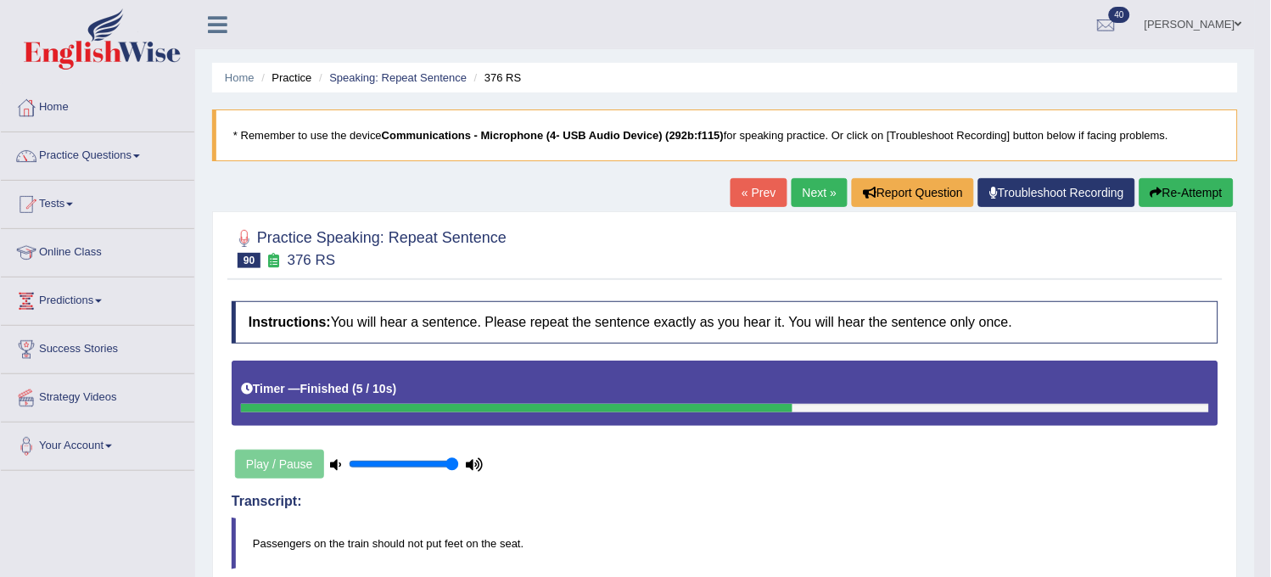
click at [795, 193] on link "Next »" at bounding box center [819, 192] width 56 height 29
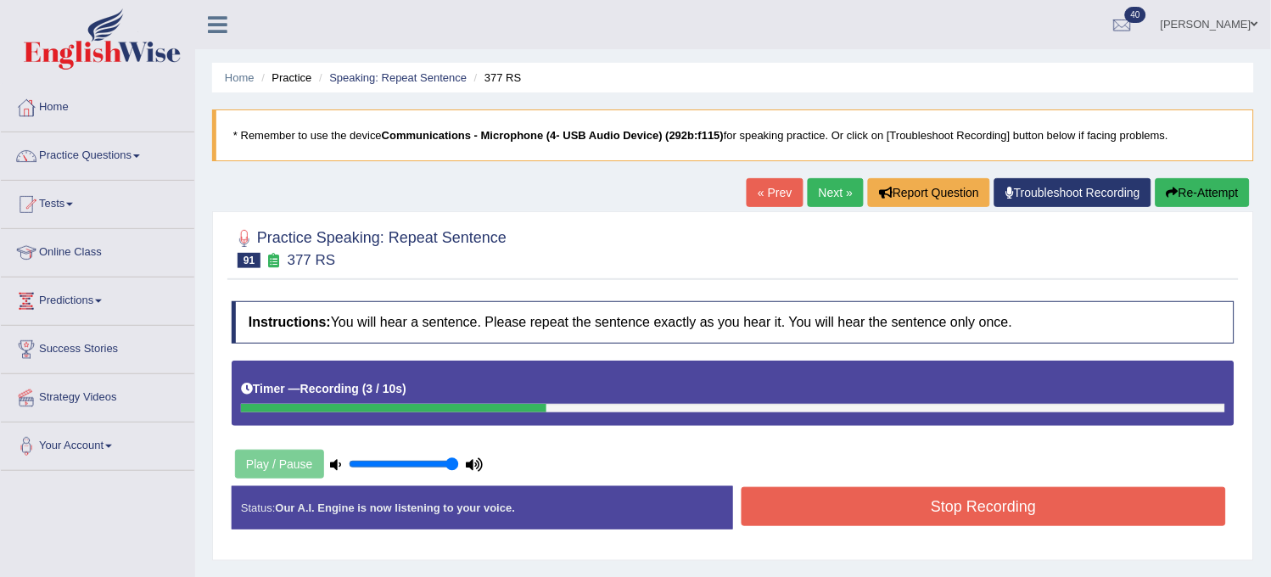
click at [1196, 197] on button "Re-Attempt" at bounding box center [1202, 192] width 94 height 29
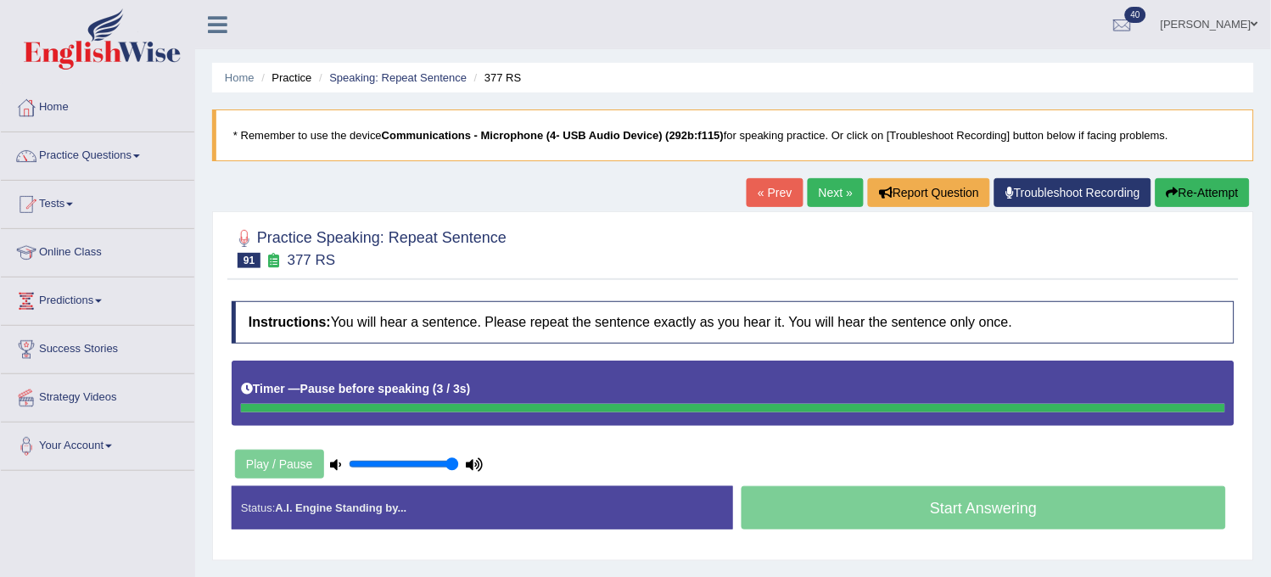
click at [1196, 197] on button "Re-Attempt" at bounding box center [1202, 192] width 94 height 29
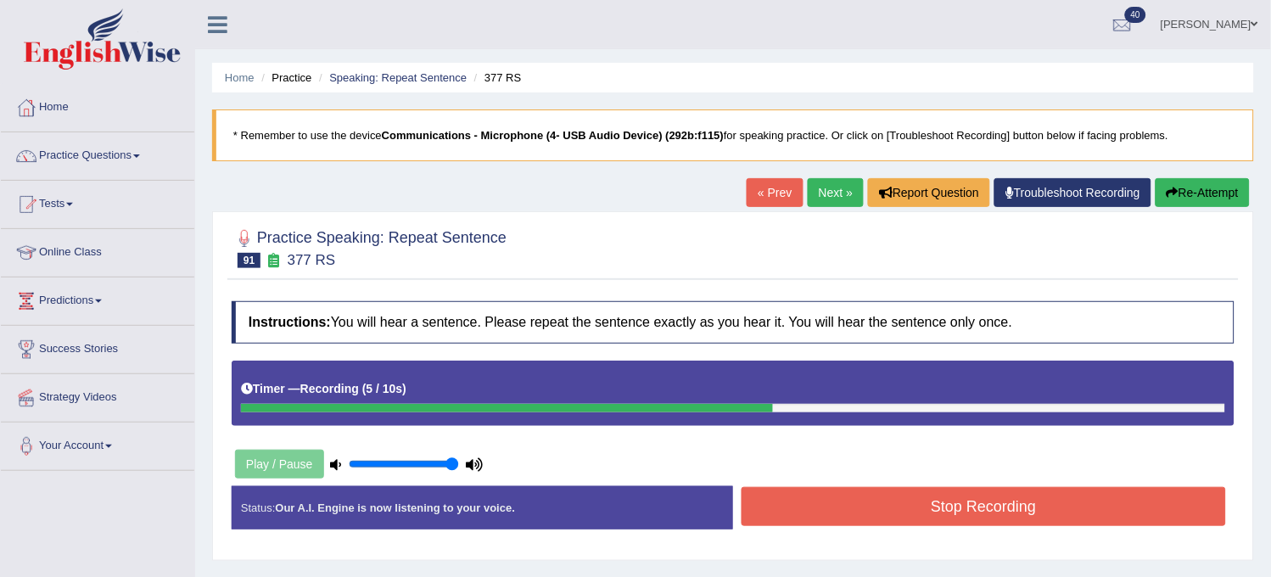
click at [969, 518] on button "Stop Recording" at bounding box center [983, 506] width 484 height 39
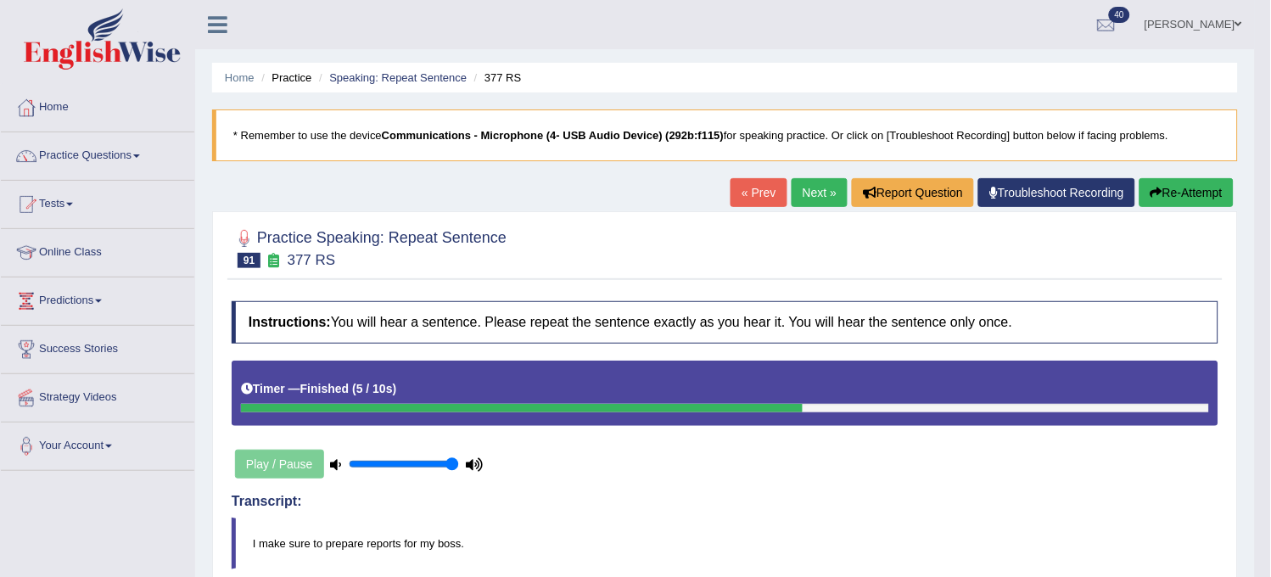
click at [818, 198] on link "Next »" at bounding box center [819, 192] width 56 height 29
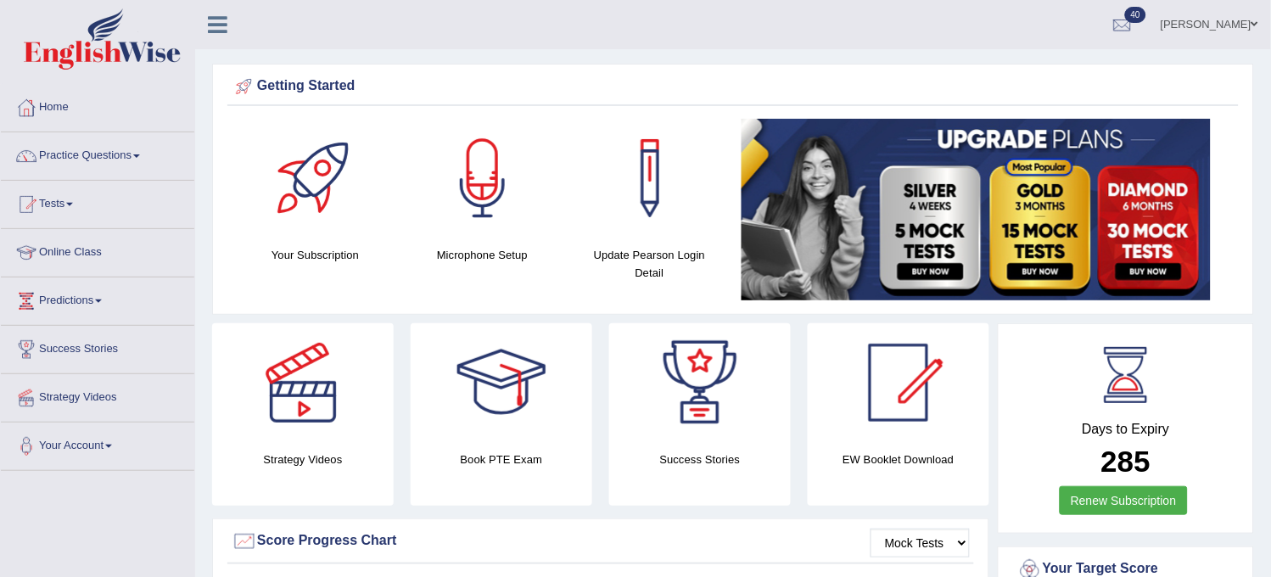
click at [127, 154] on link "Practice Questions" at bounding box center [97, 153] width 193 height 42
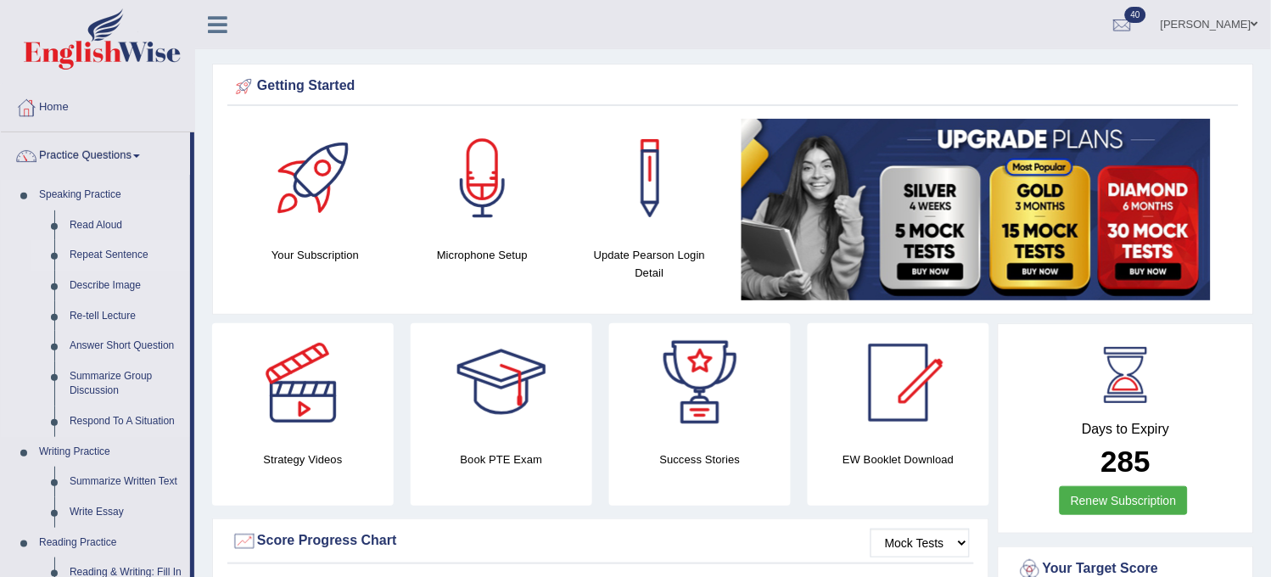
click at [107, 244] on link "Repeat Sentence" at bounding box center [126, 255] width 128 height 31
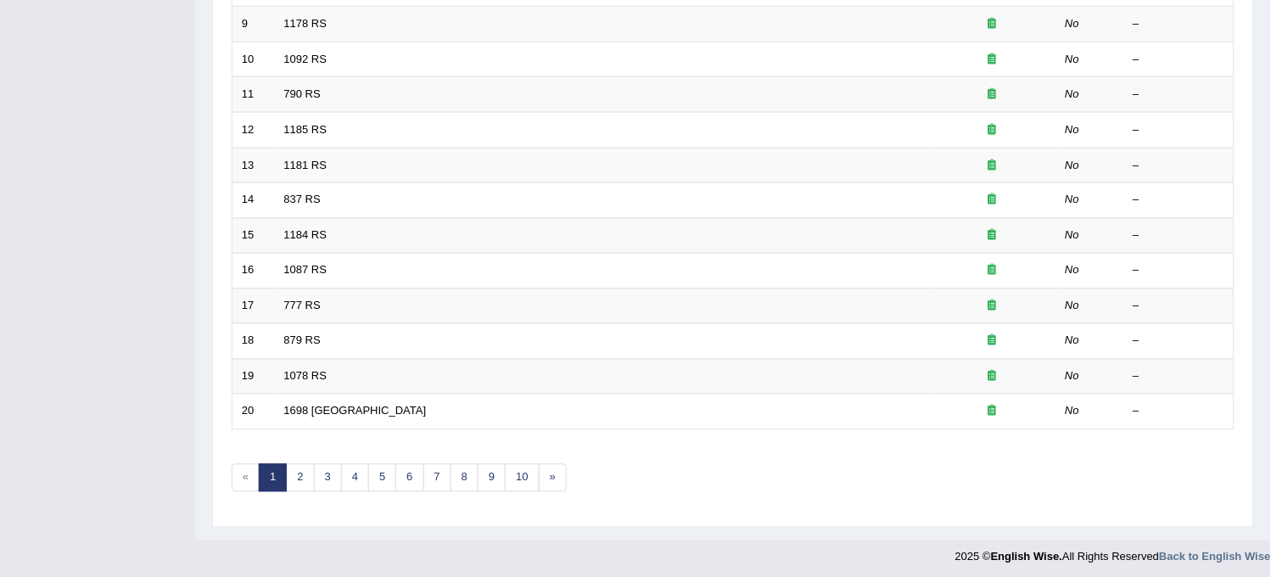
scroll to position [546, 0]
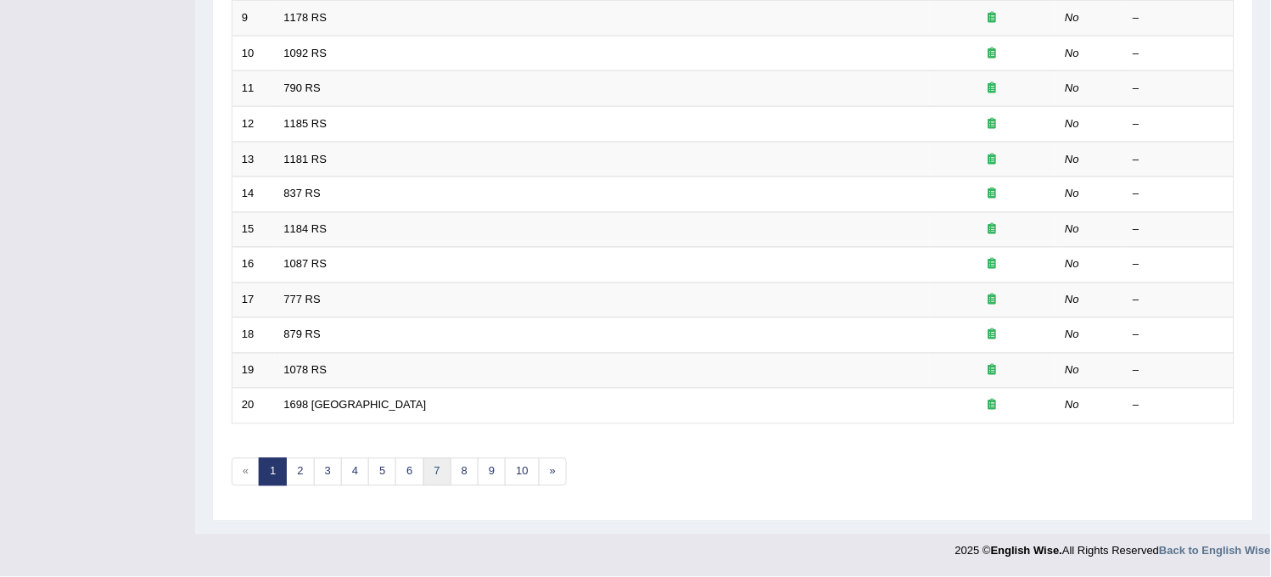
click at [437, 470] on link "7" at bounding box center [437, 472] width 28 height 28
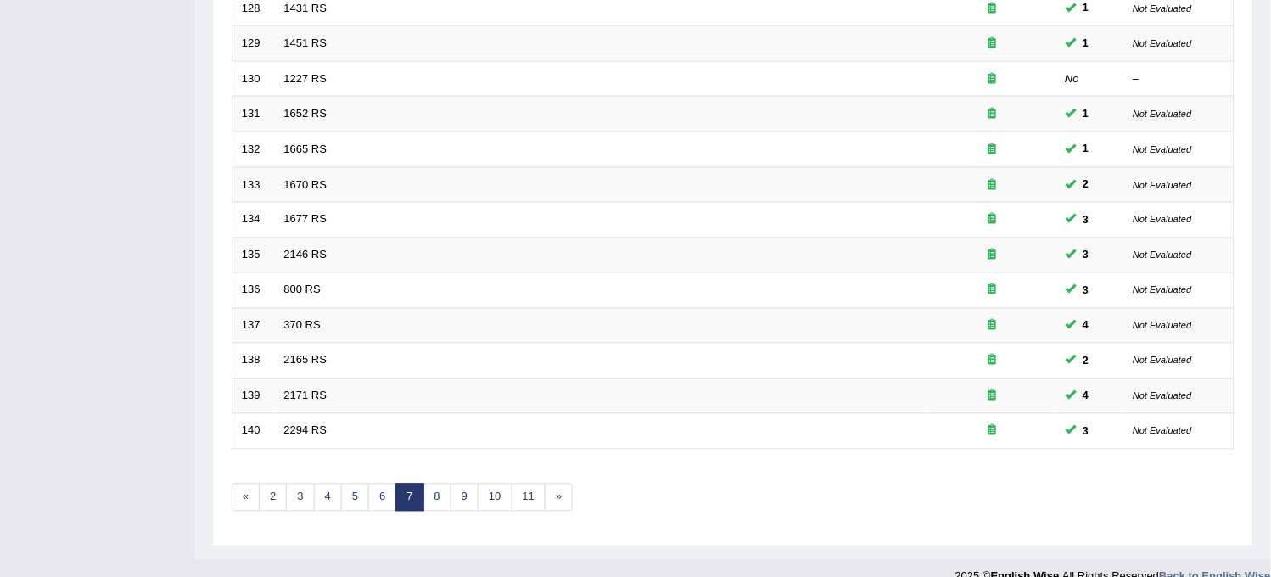
scroll to position [546, 0]
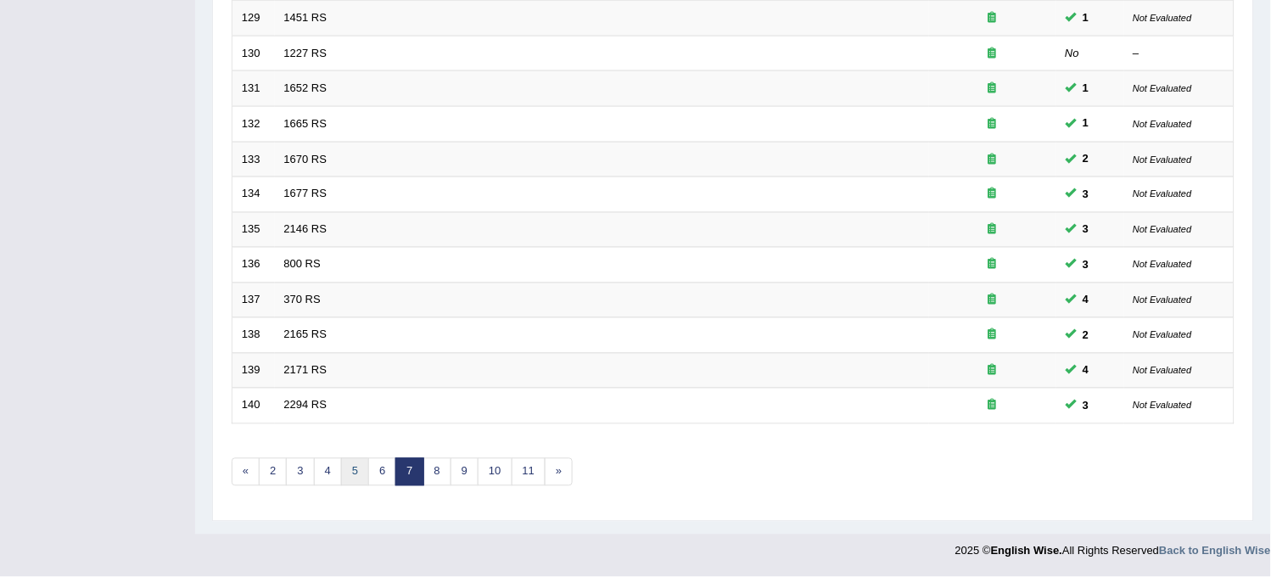
click at [354, 469] on link "5" at bounding box center [355, 472] width 28 height 28
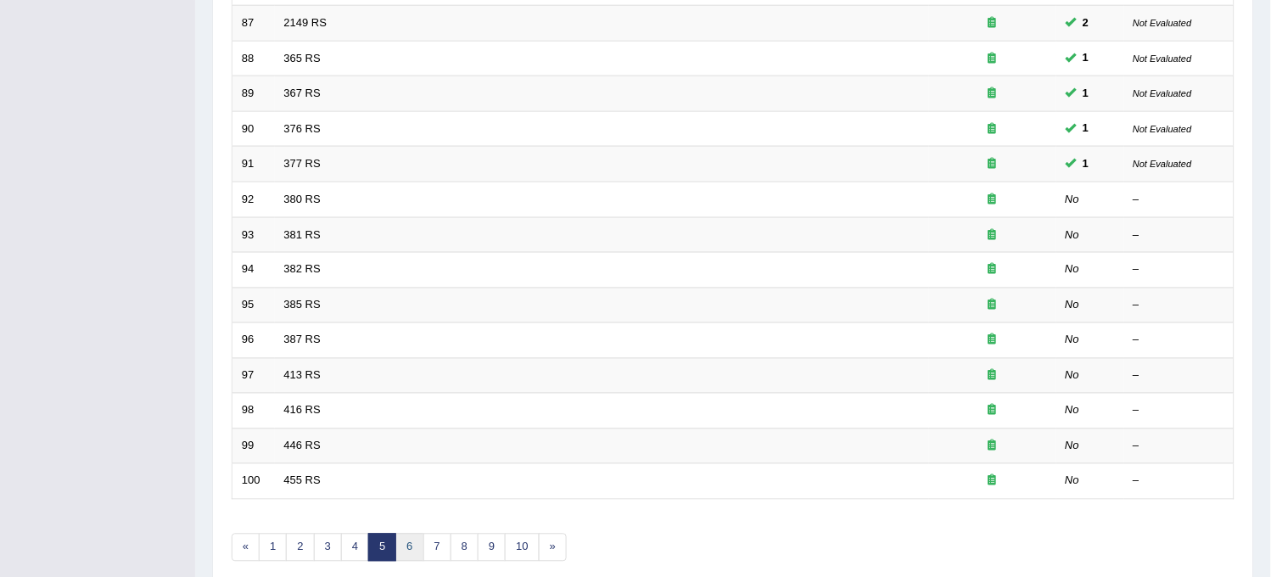
click at [408, 554] on link "6" at bounding box center [409, 548] width 28 height 28
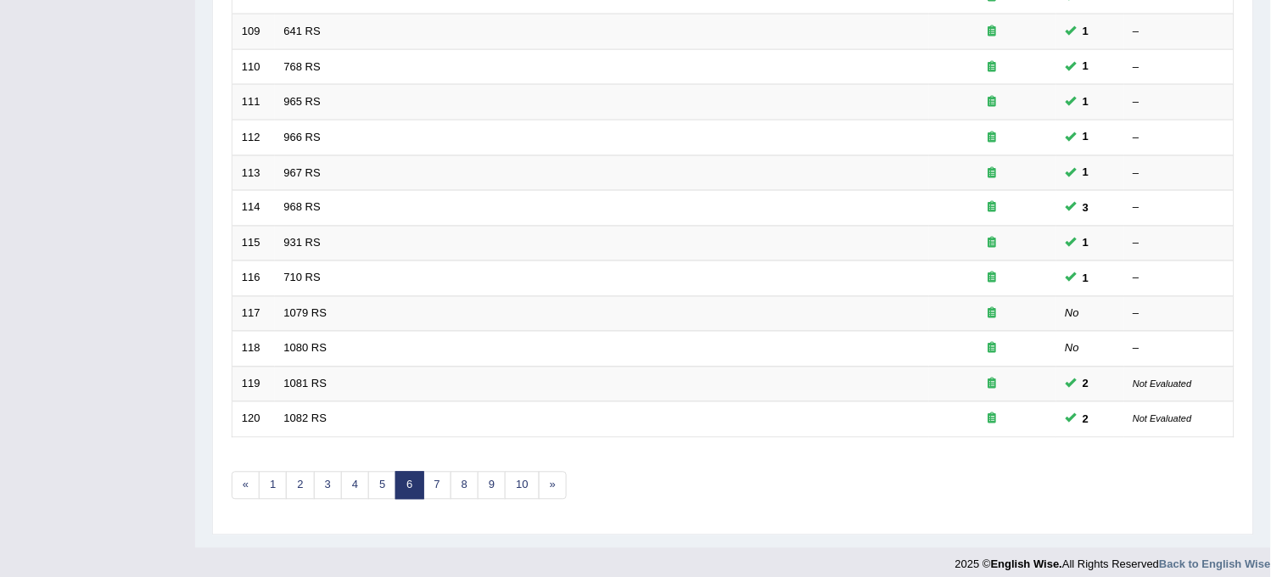
scroll to position [546, 0]
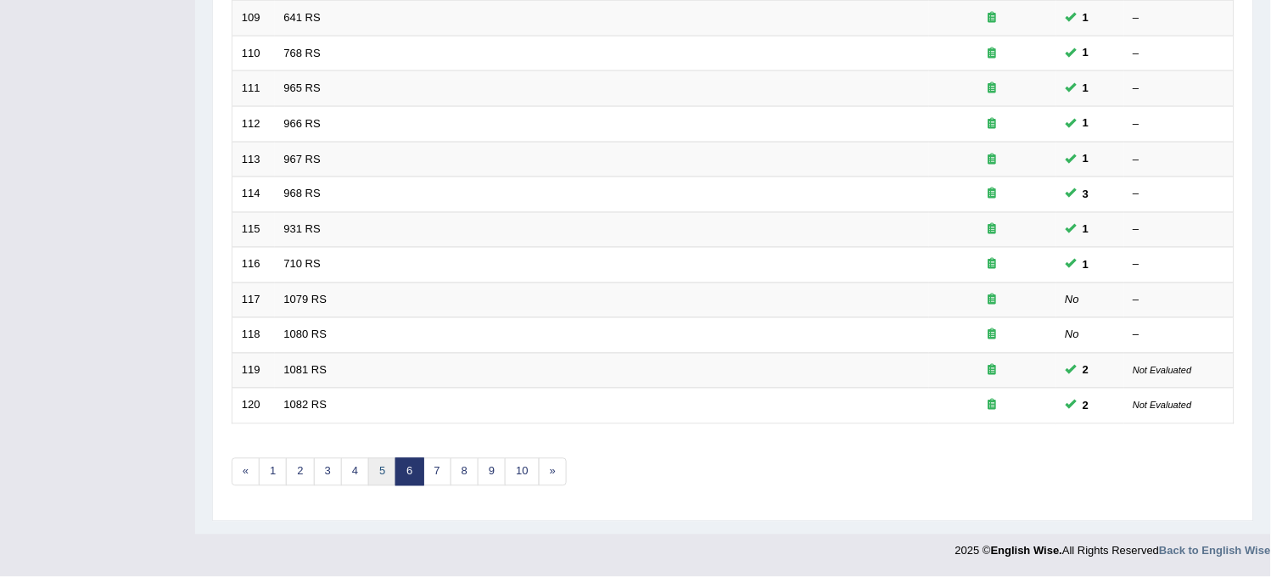
click at [380, 470] on link "5" at bounding box center [382, 472] width 28 height 28
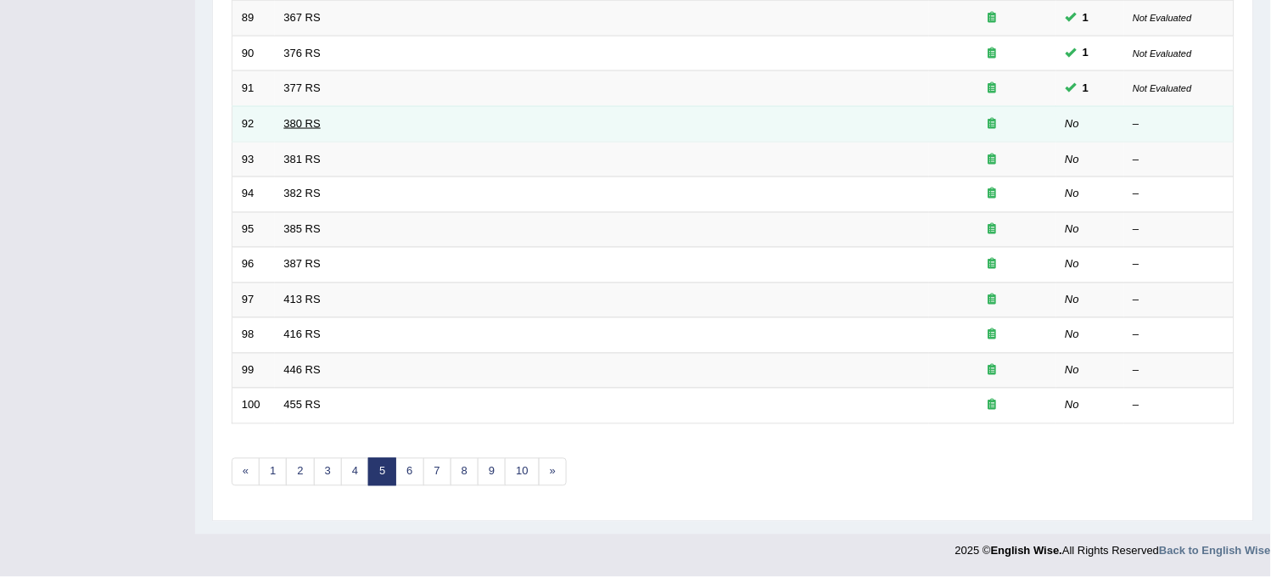
click at [293, 120] on link "380 RS" at bounding box center [302, 123] width 36 height 13
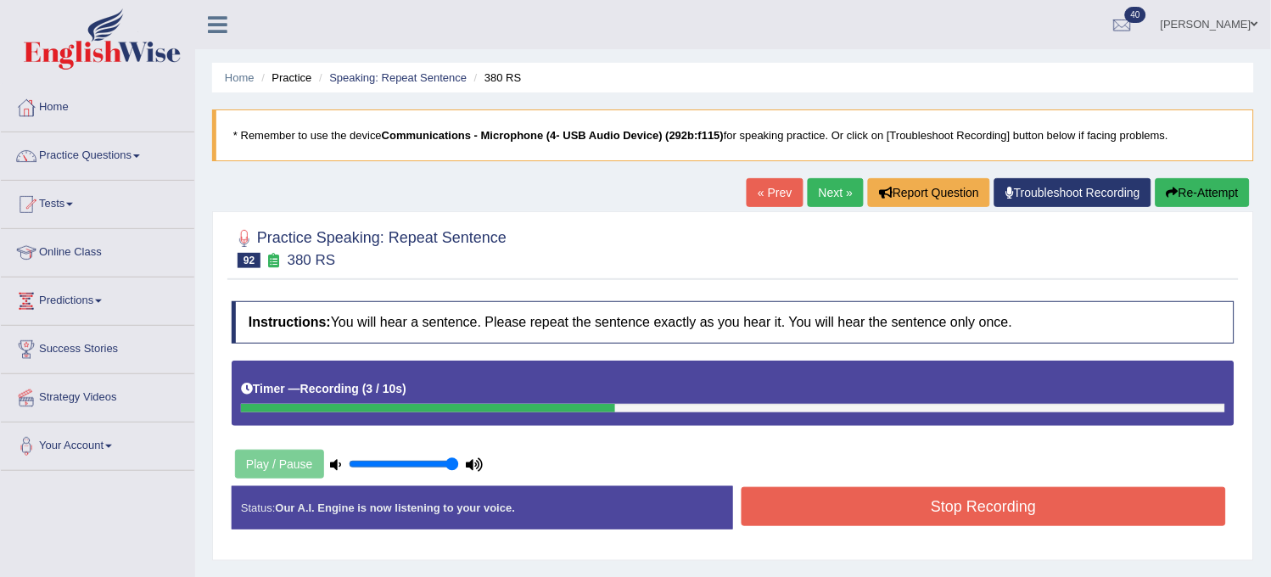
click at [819, 499] on button "Stop Recording" at bounding box center [983, 506] width 484 height 39
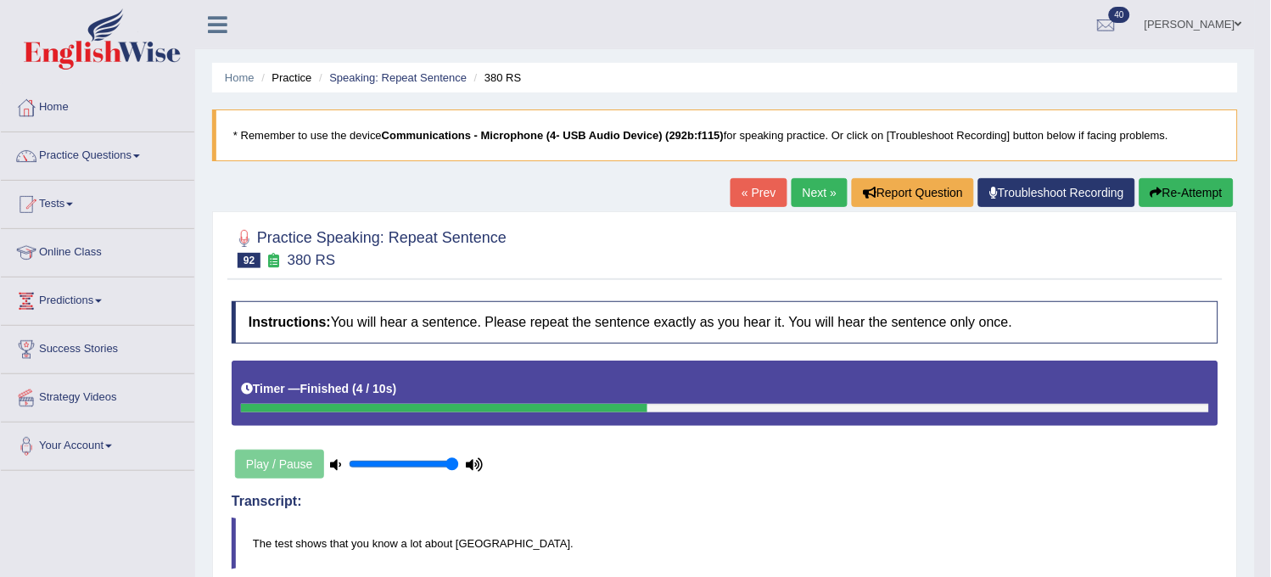
click at [800, 208] on div "« Prev Next » Report Question Troubleshoot Recording Re-Attempt" at bounding box center [983, 194] width 507 height 33
click at [807, 197] on link "Next »" at bounding box center [819, 192] width 56 height 29
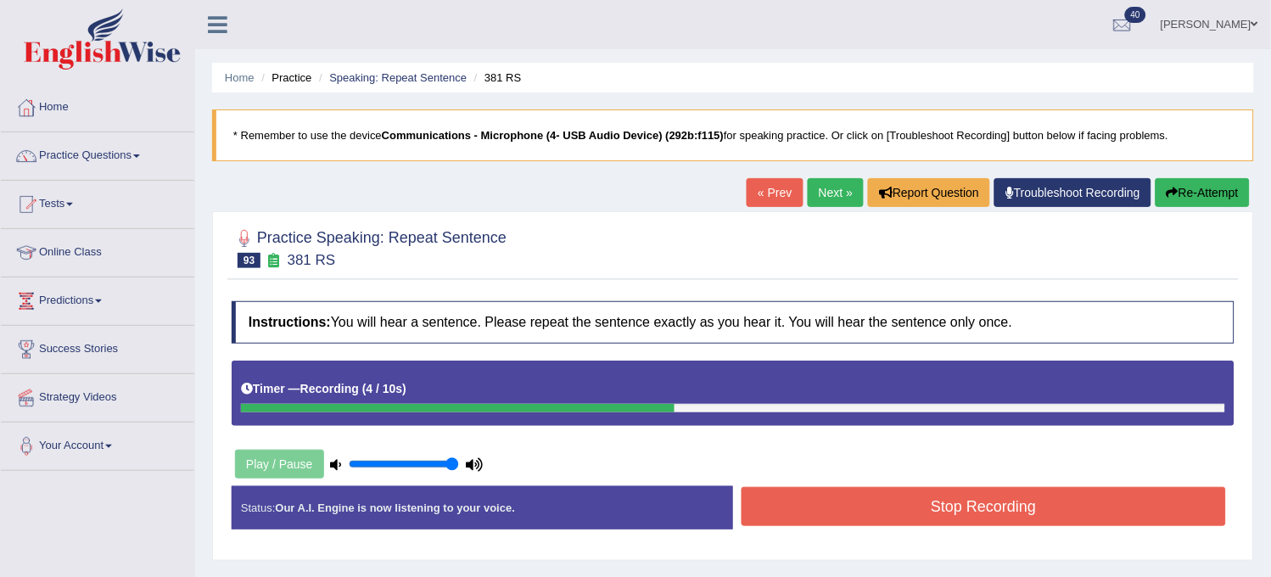
click at [1193, 184] on button "Re-Attempt" at bounding box center [1202, 192] width 94 height 29
click at [906, 544] on div "Status: Our A.I. Engine is now listening to your voice. Start Answering Stop Re…" at bounding box center [733, 516] width 1003 height 60
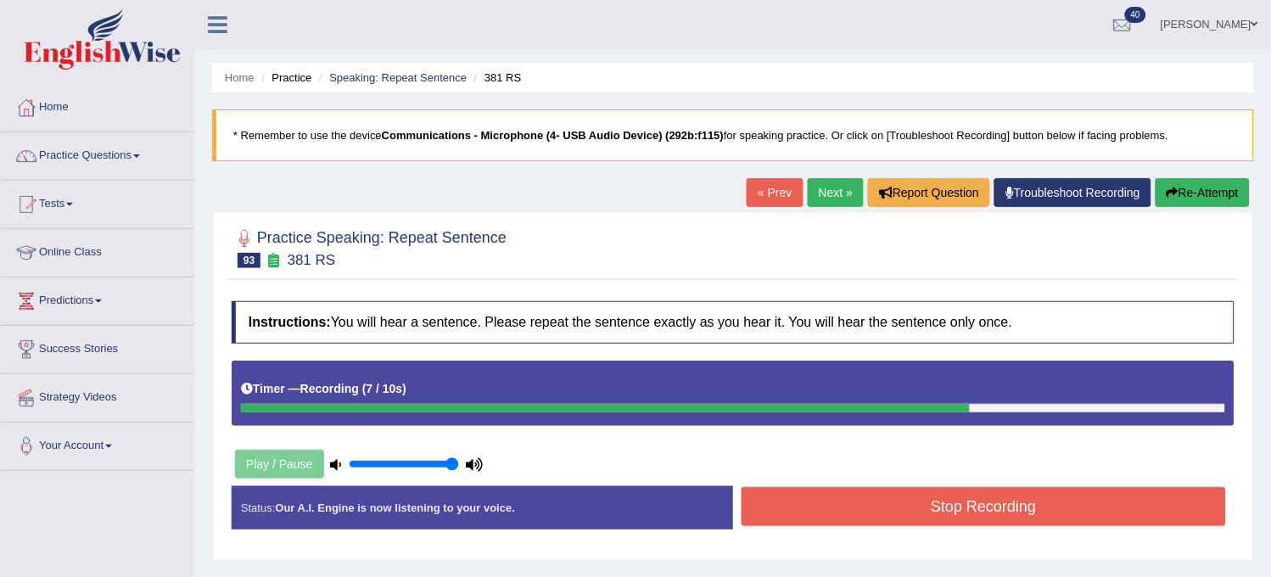
click at [970, 516] on button "Stop Recording" at bounding box center [983, 506] width 484 height 39
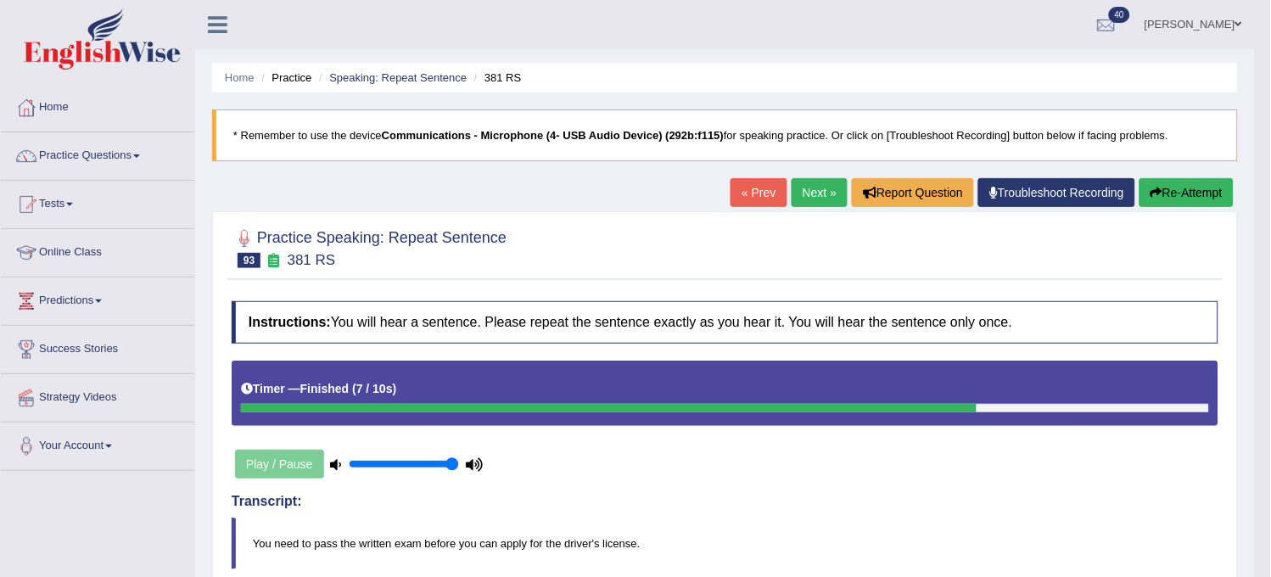
click at [1179, 200] on button "Re-Attempt" at bounding box center [1186, 192] width 94 height 29
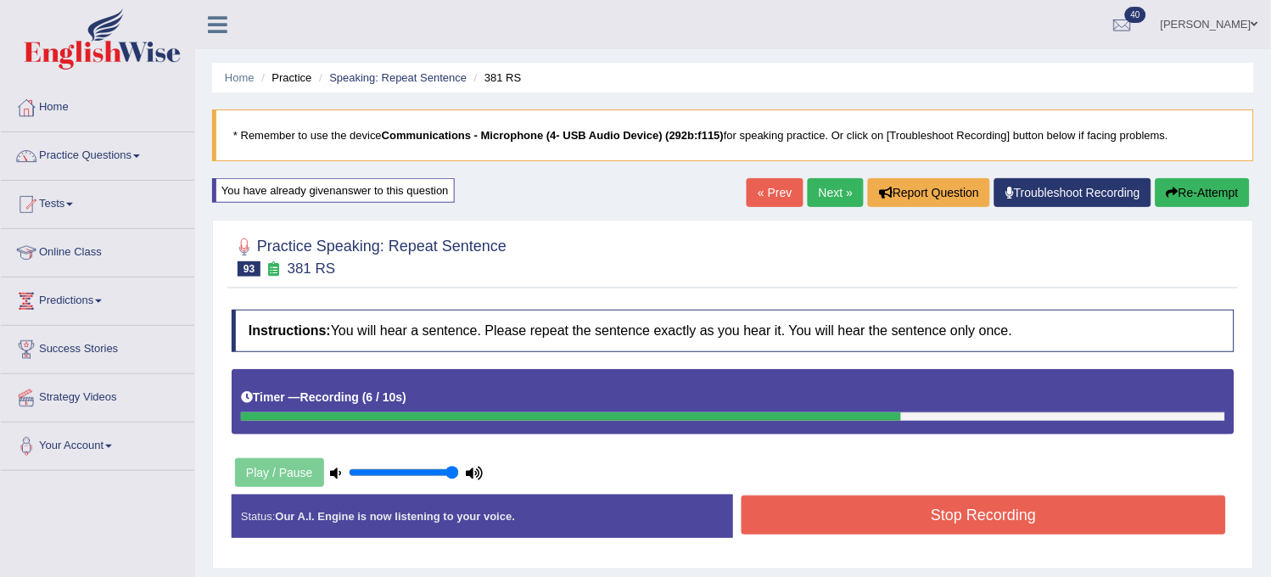
drag, startPoint x: 980, startPoint y: 494, endPoint x: 968, endPoint y: 520, distance: 28.4
click at [968, 520] on div "Status: Our A.I. Engine is now listening to your voice. Start Answering Stop Re…" at bounding box center [733, 524] width 1003 height 60
click at [968, 520] on button "Stop Recording" at bounding box center [983, 514] width 484 height 39
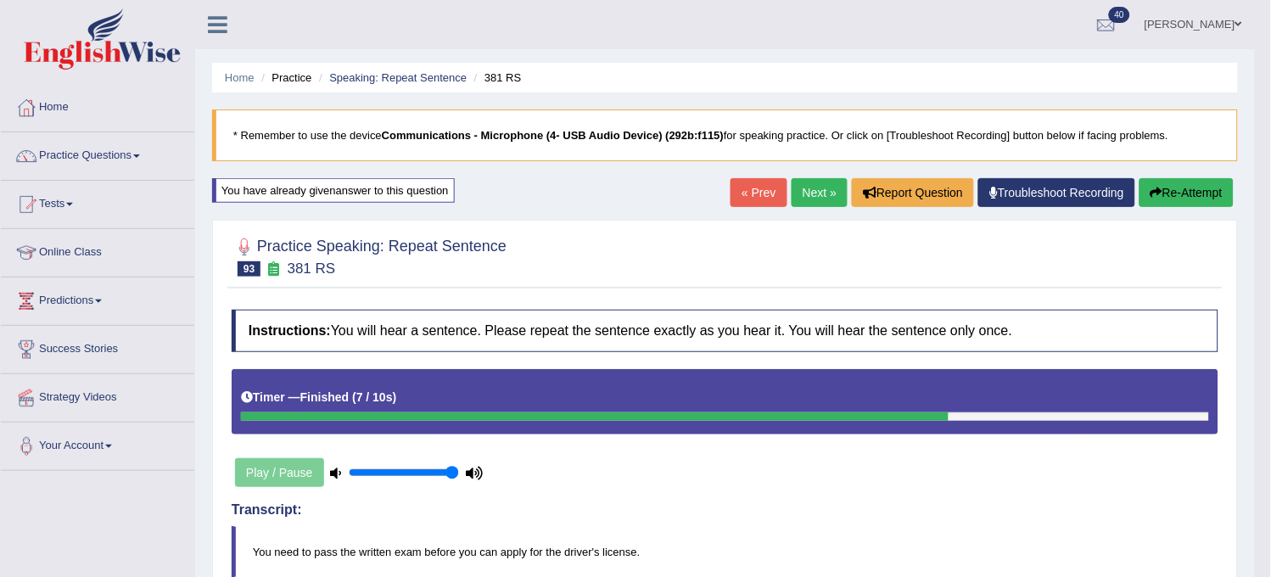
click at [819, 196] on link "Next »" at bounding box center [819, 192] width 56 height 29
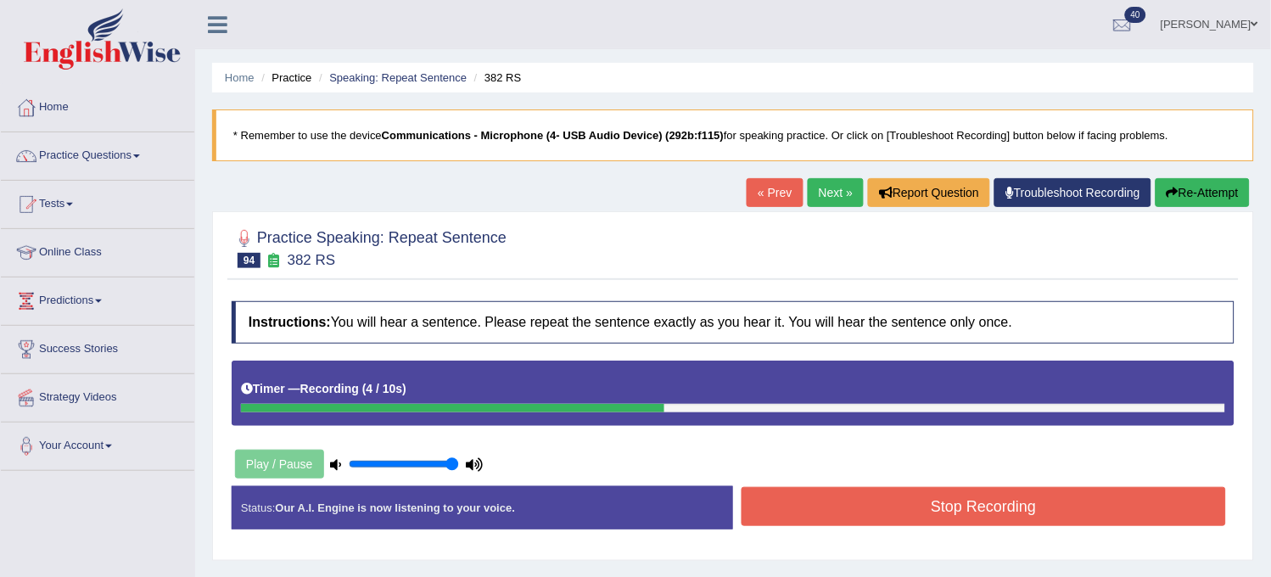
click at [806, 509] on button "Stop Recording" at bounding box center [983, 506] width 484 height 39
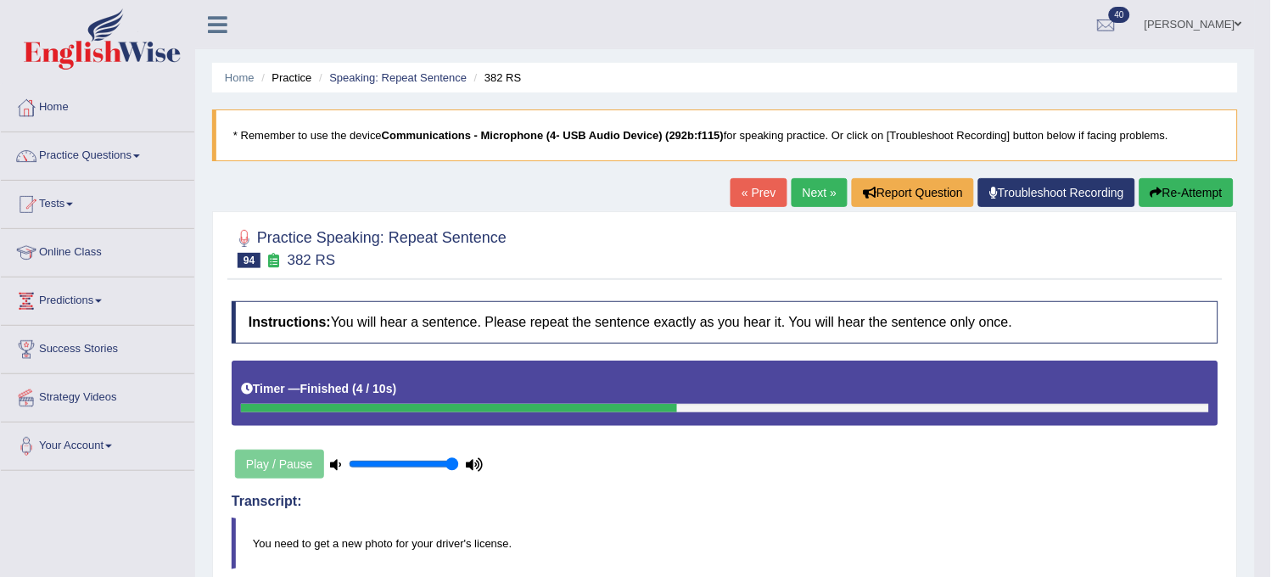
click at [818, 200] on link "Next »" at bounding box center [819, 192] width 56 height 29
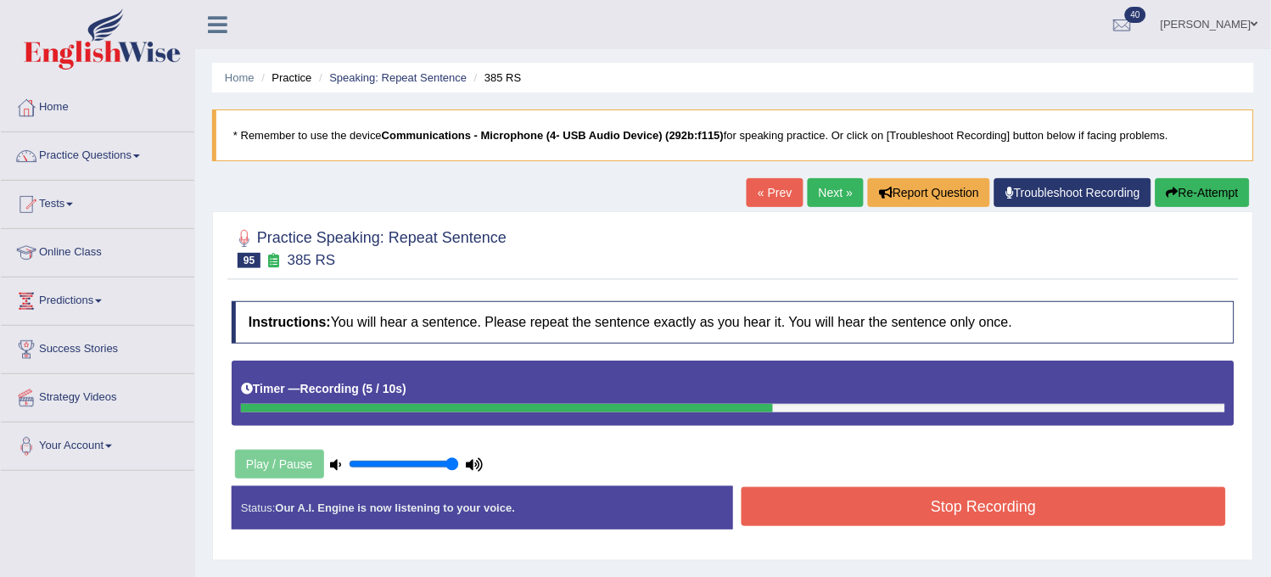
click at [818, 526] on button "Stop Recording" at bounding box center [983, 506] width 484 height 39
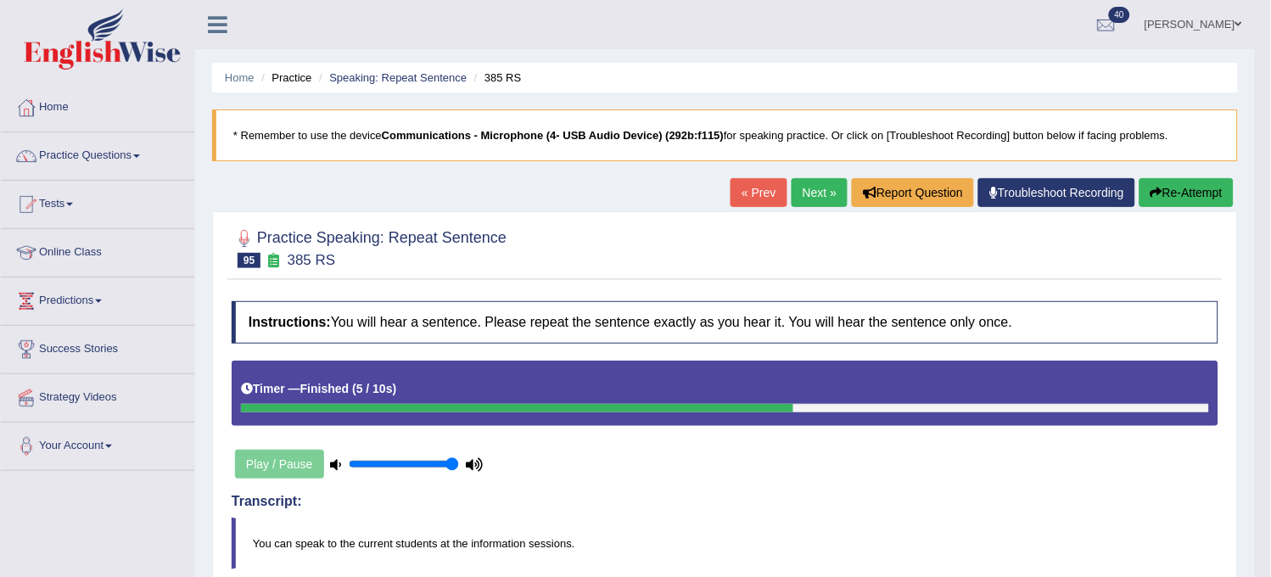
click at [1198, 197] on button "Re-Attempt" at bounding box center [1186, 192] width 94 height 29
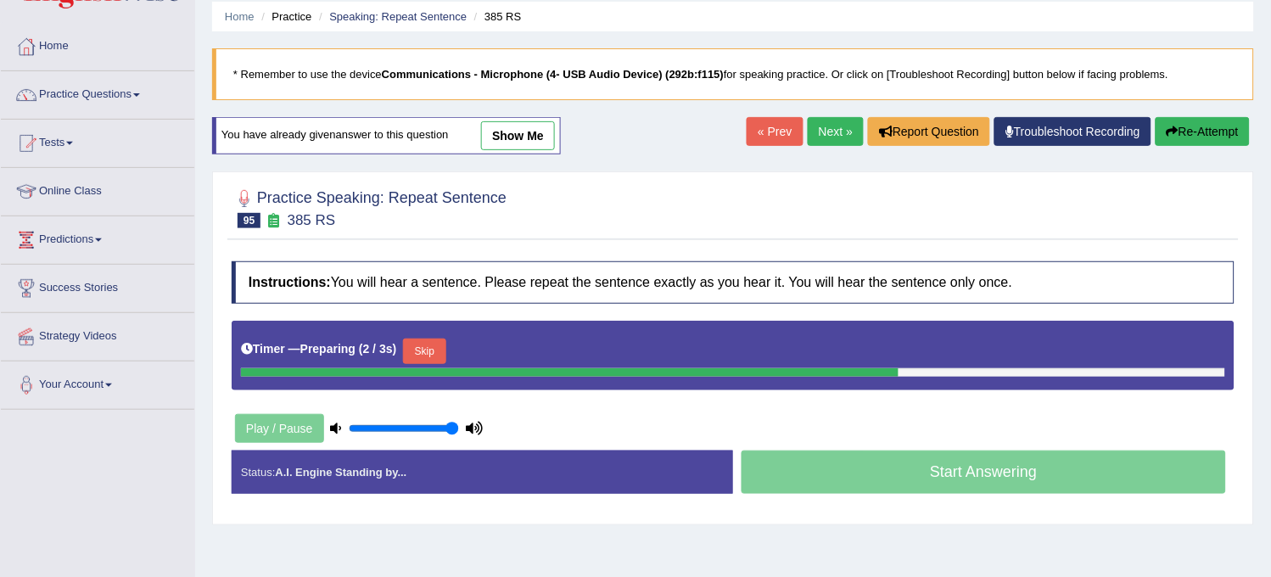
scroll to position [94, 0]
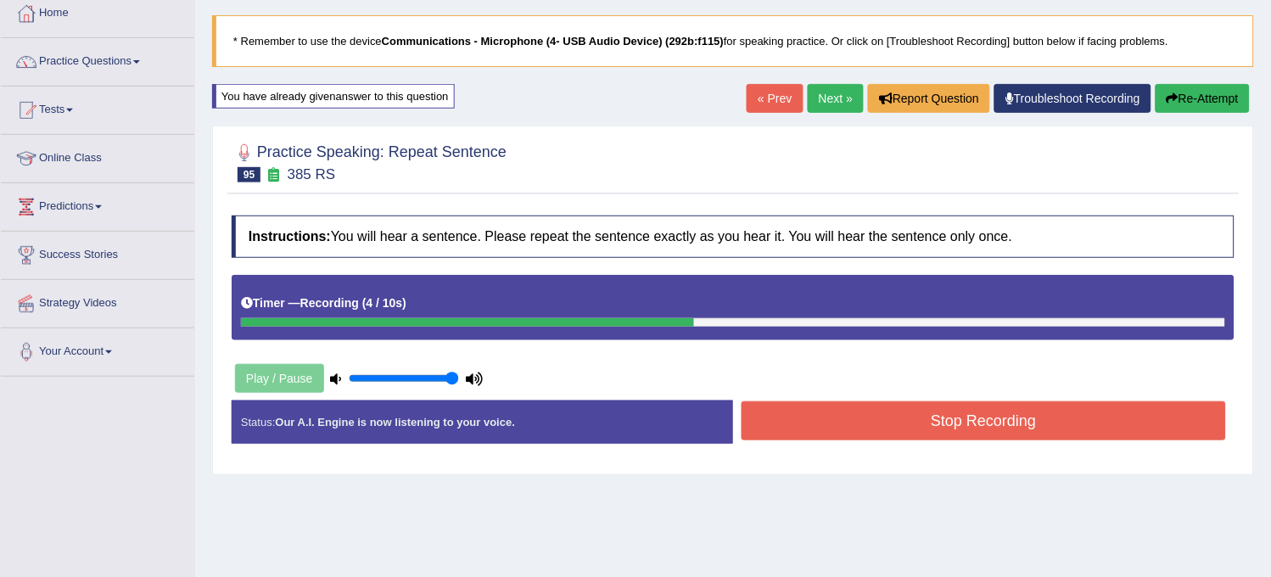
click at [830, 416] on button "Stop Recording" at bounding box center [983, 420] width 484 height 39
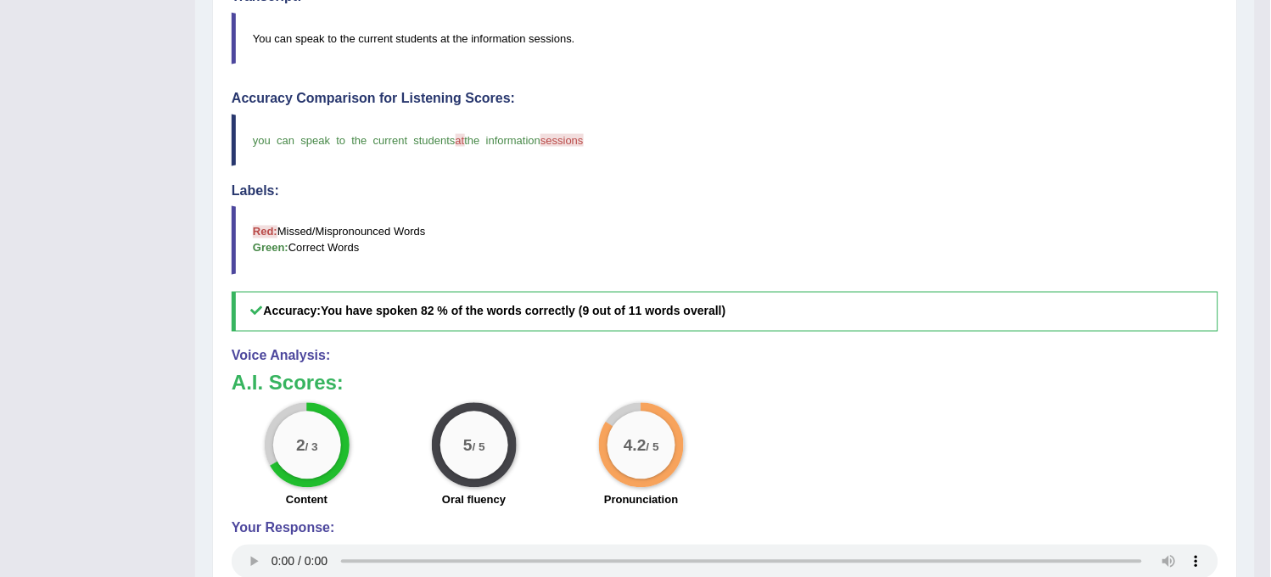
scroll to position [0, 0]
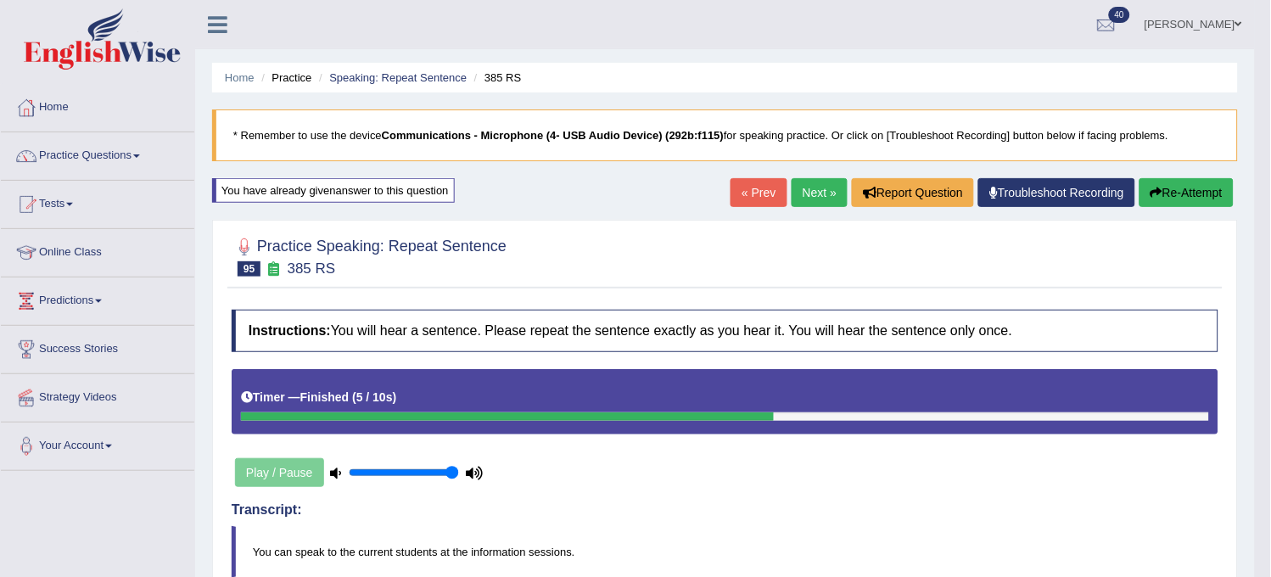
click at [814, 187] on link "Next »" at bounding box center [819, 192] width 56 height 29
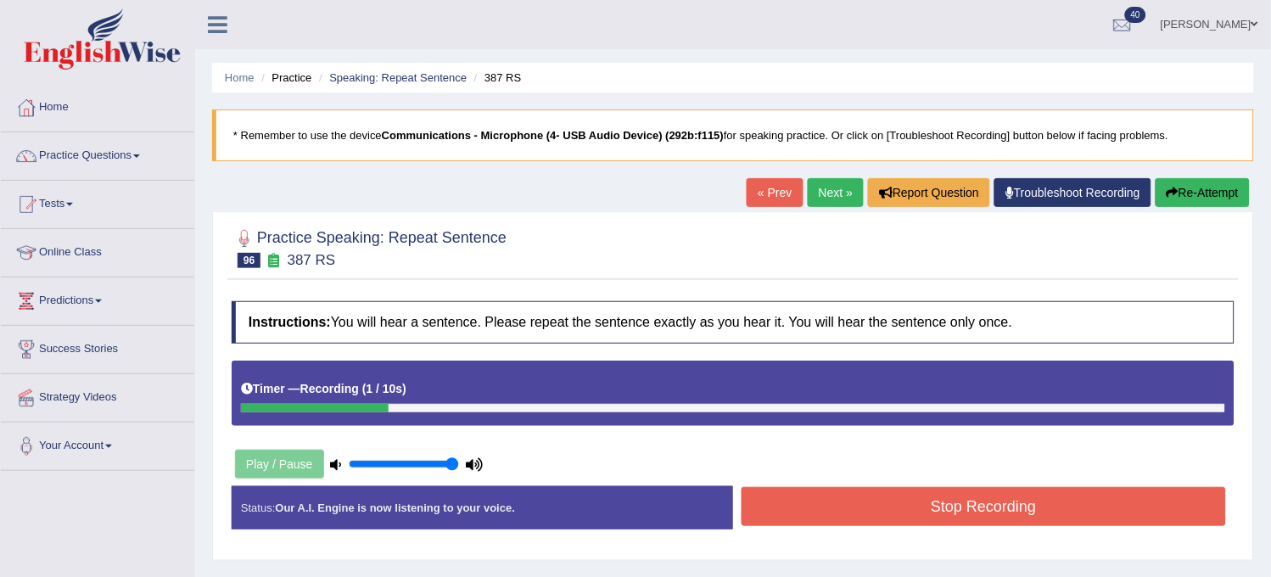
click at [1166, 193] on icon "button" at bounding box center [1172, 193] width 12 height 12
click at [1166, 195] on icon "button" at bounding box center [1172, 193] width 12 height 12
click at [1185, 197] on button "Re-Attempt" at bounding box center [1202, 192] width 94 height 29
click at [899, 512] on button "Stop Recording" at bounding box center [983, 506] width 484 height 39
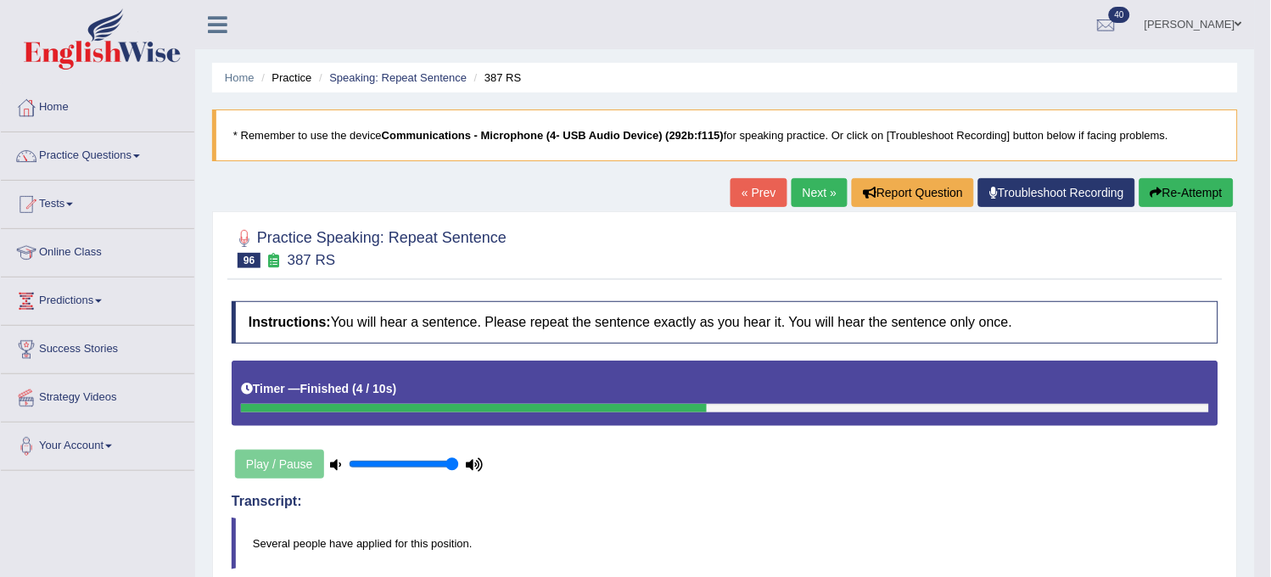
click at [802, 198] on link "Next »" at bounding box center [819, 192] width 56 height 29
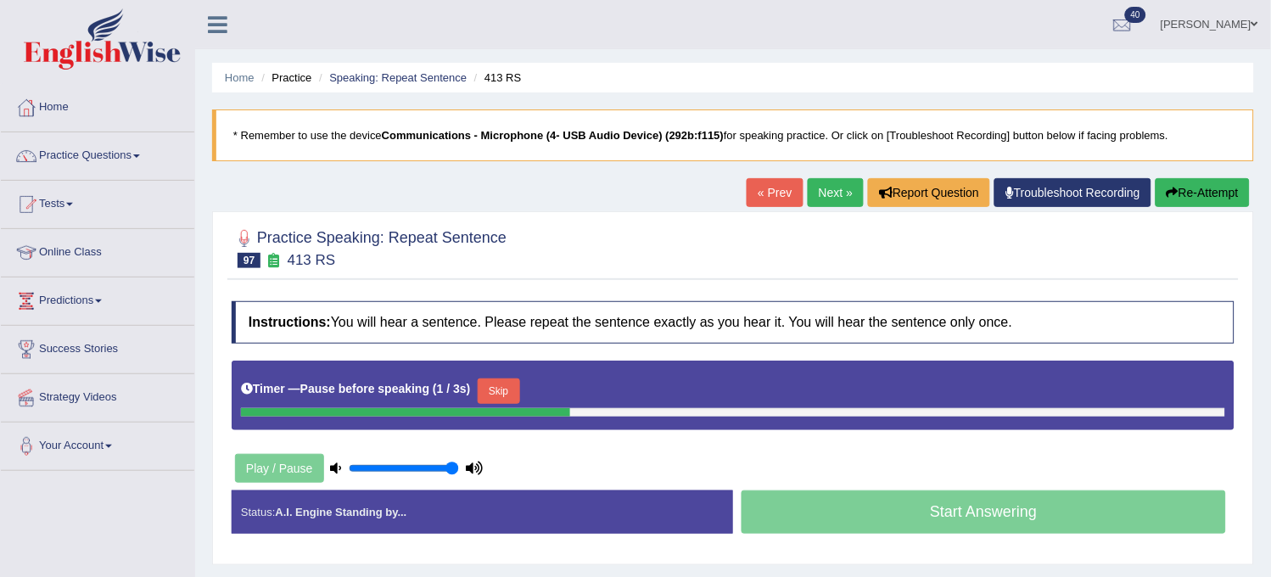
click at [1182, 198] on button "Re-Attempt" at bounding box center [1202, 192] width 94 height 29
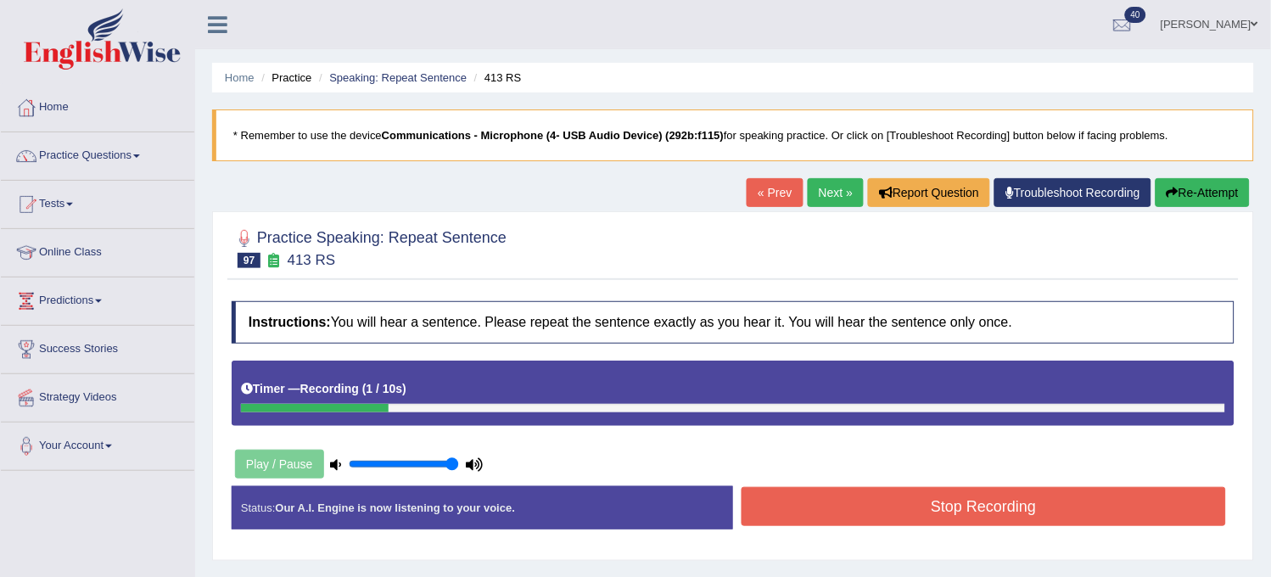
click at [1182, 198] on button "Re-Attempt" at bounding box center [1202, 192] width 94 height 29
click at [971, 506] on button "Stop Recording" at bounding box center [983, 506] width 484 height 39
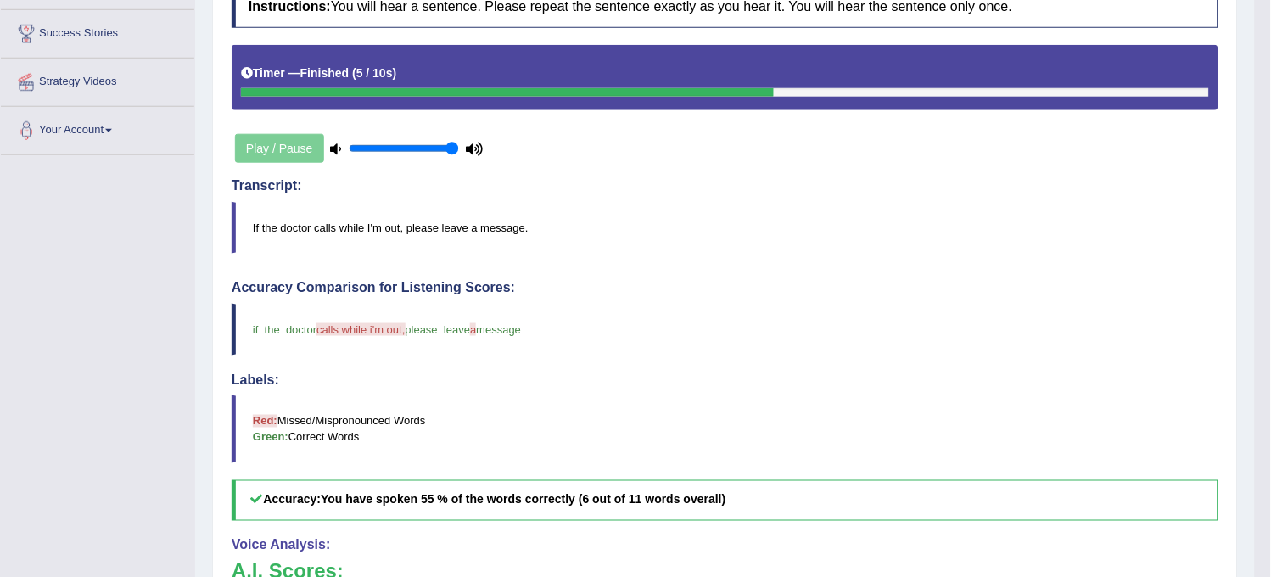
scroll to position [282, 0]
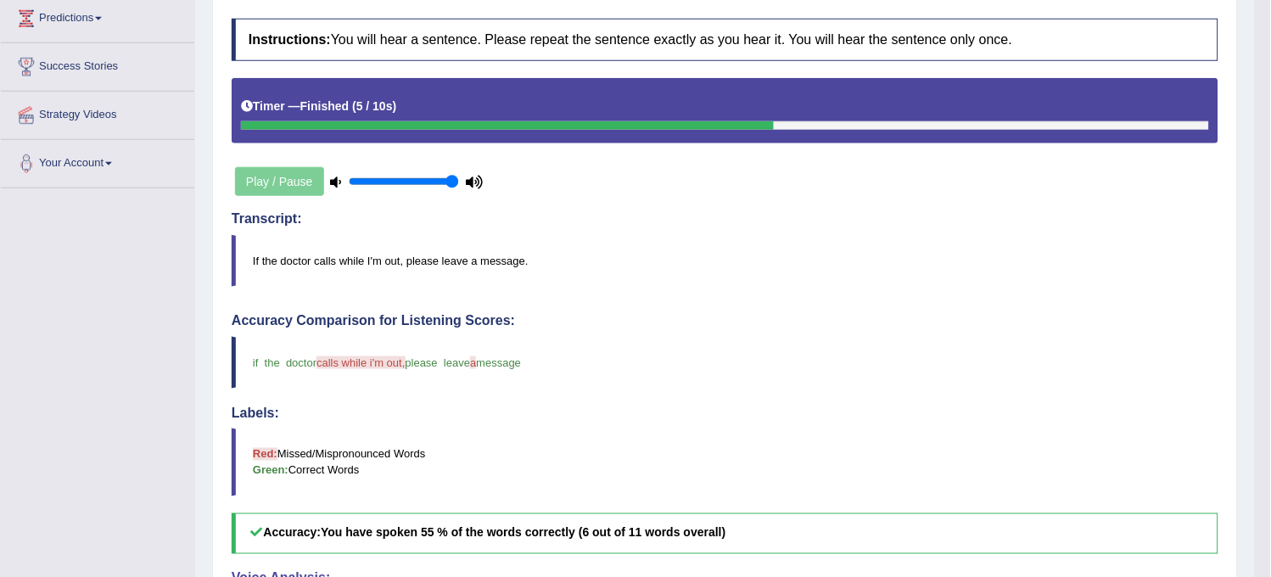
click at [971, 506] on div "Accuracy Comparison for Listening Scores: if the doctor calls while i'm out, al…" at bounding box center [725, 433] width 986 height 241
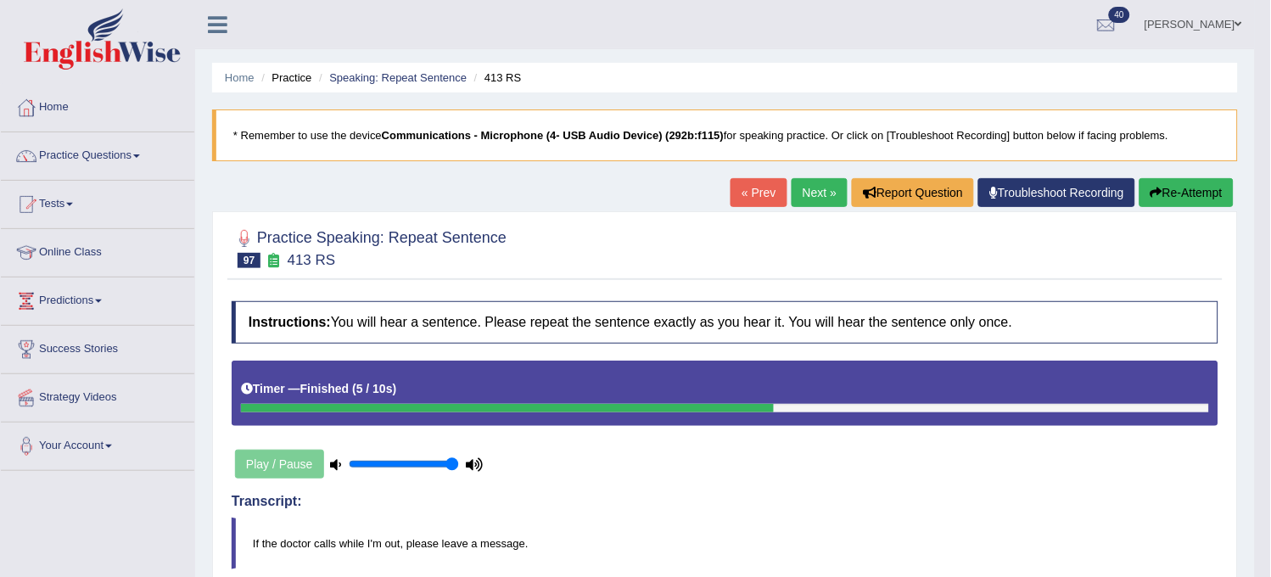
click at [1175, 204] on button "Re-Attempt" at bounding box center [1186, 192] width 94 height 29
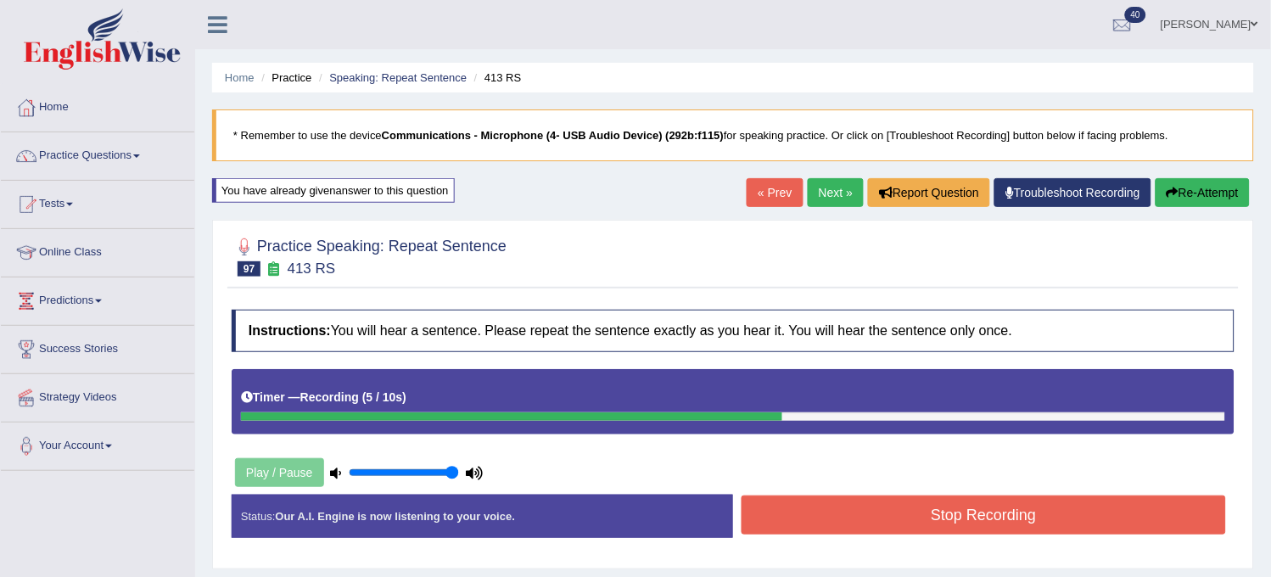
click at [936, 507] on button "Stop Recording" at bounding box center [983, 514] width 484 height 39
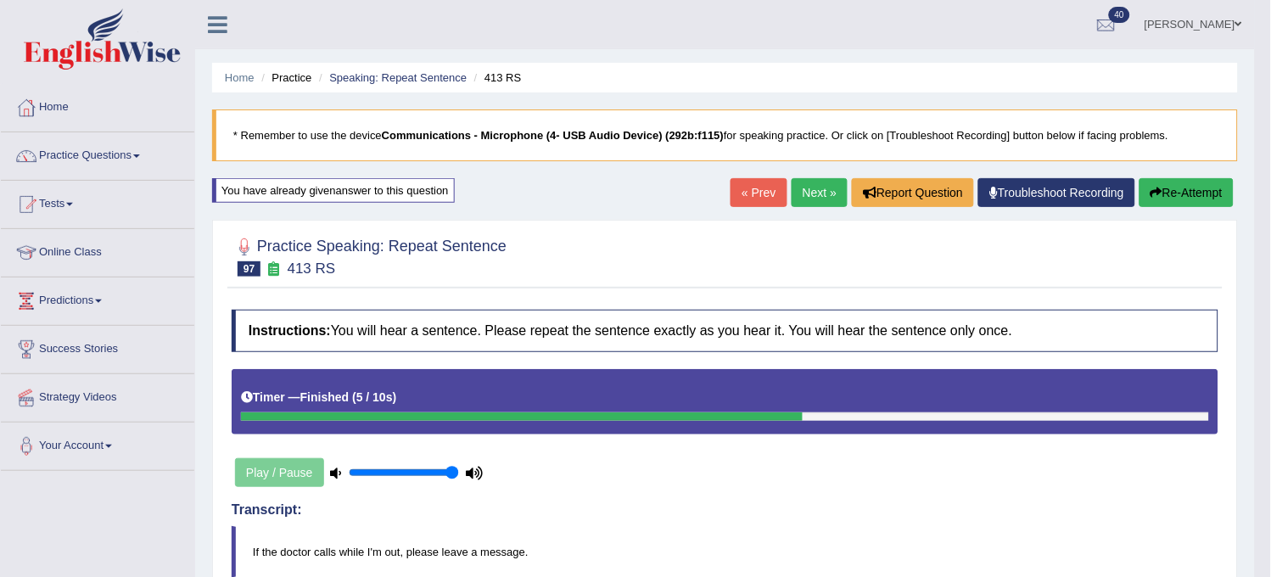
click at [817, 199] on link "Next »" at bounding box center [819, 192] width 56 height 29
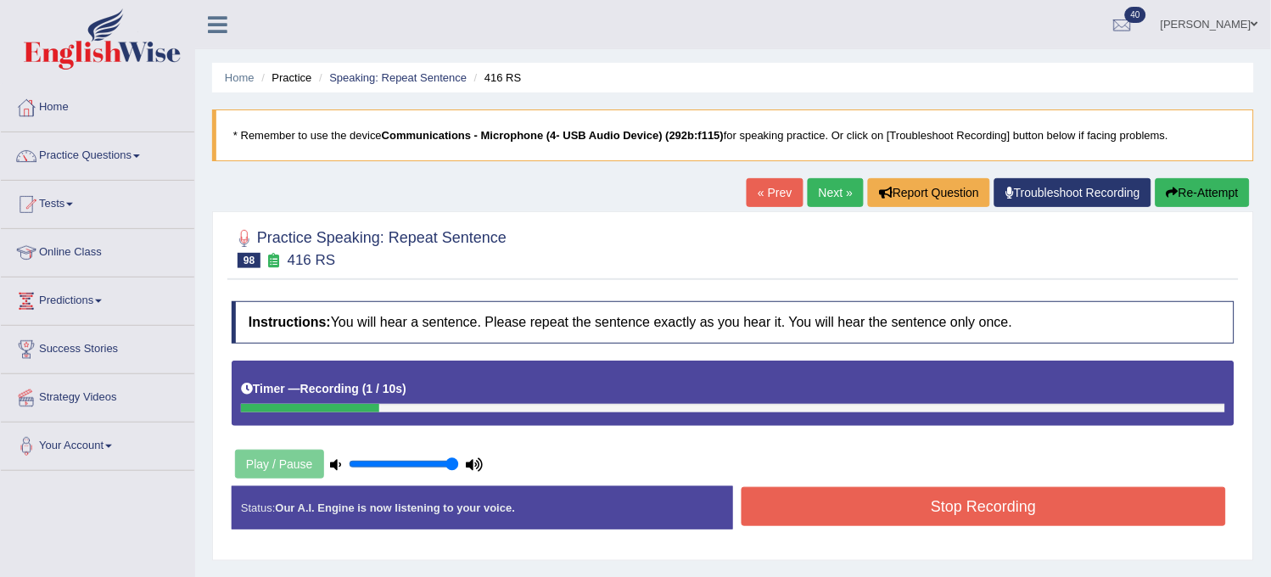
click at [1189, 193] on button "Re-Attempt" at bounding box center [1202, 192] width 94 height 29
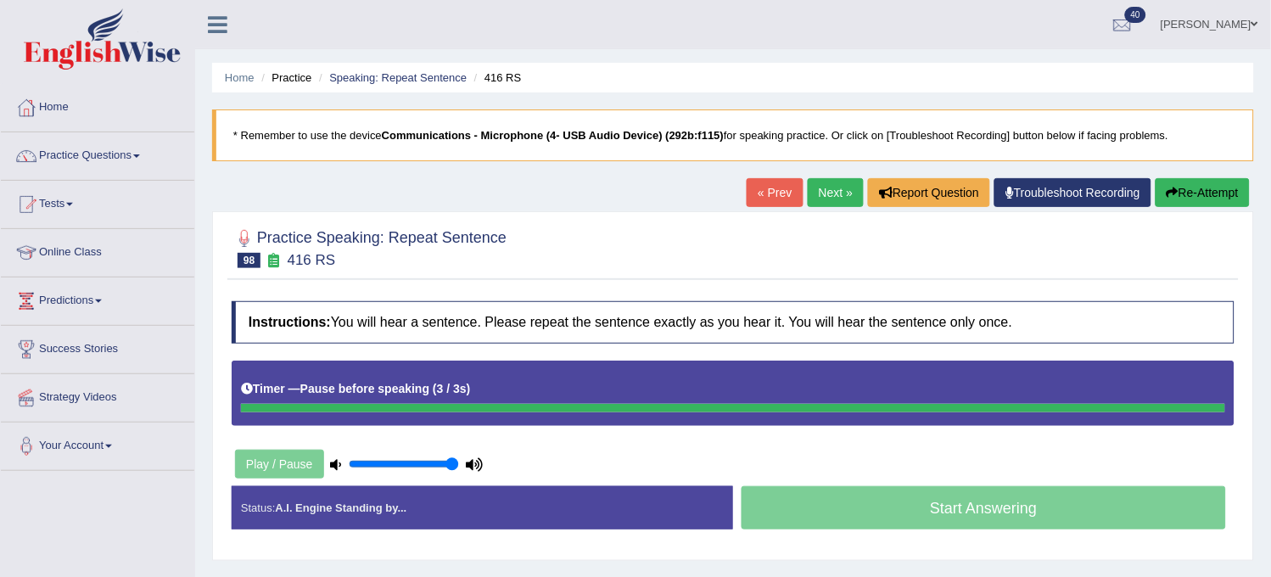
click at [1189, 193] on button "Re-Attempt" at bounding box center [1202, 192] width 94 height 29
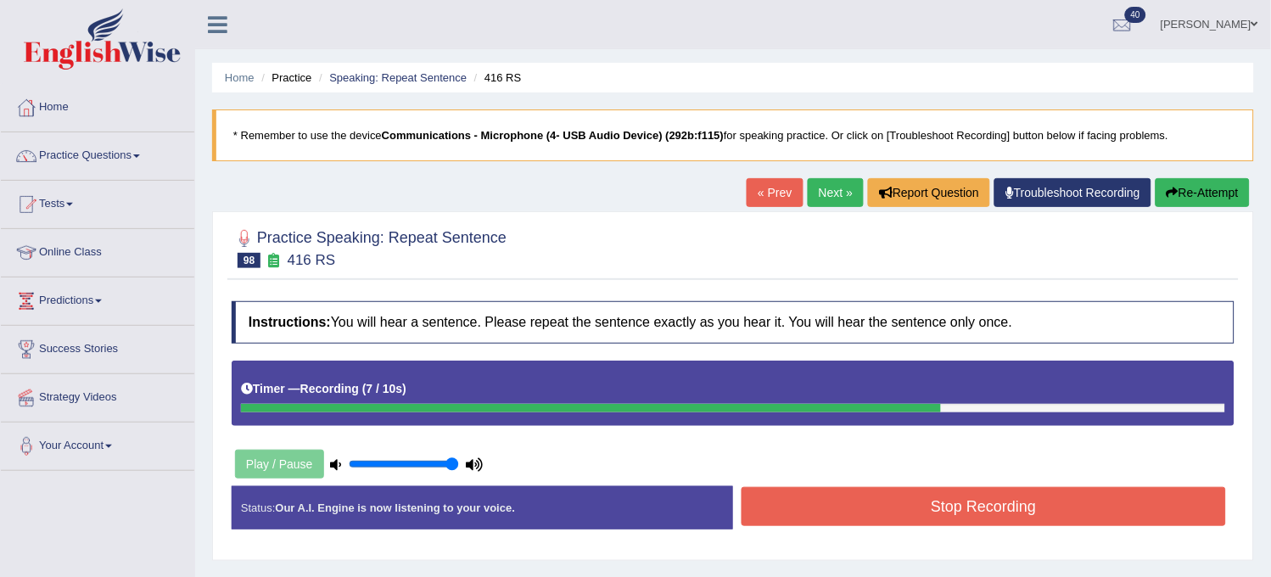
click at [908, 528] on div "Stop Recording" at bounding box center [983, 508] width 501 height 43
click at [918, 507] on button "Stop Recording" at bounding box center [983, 506] width 484 height 39
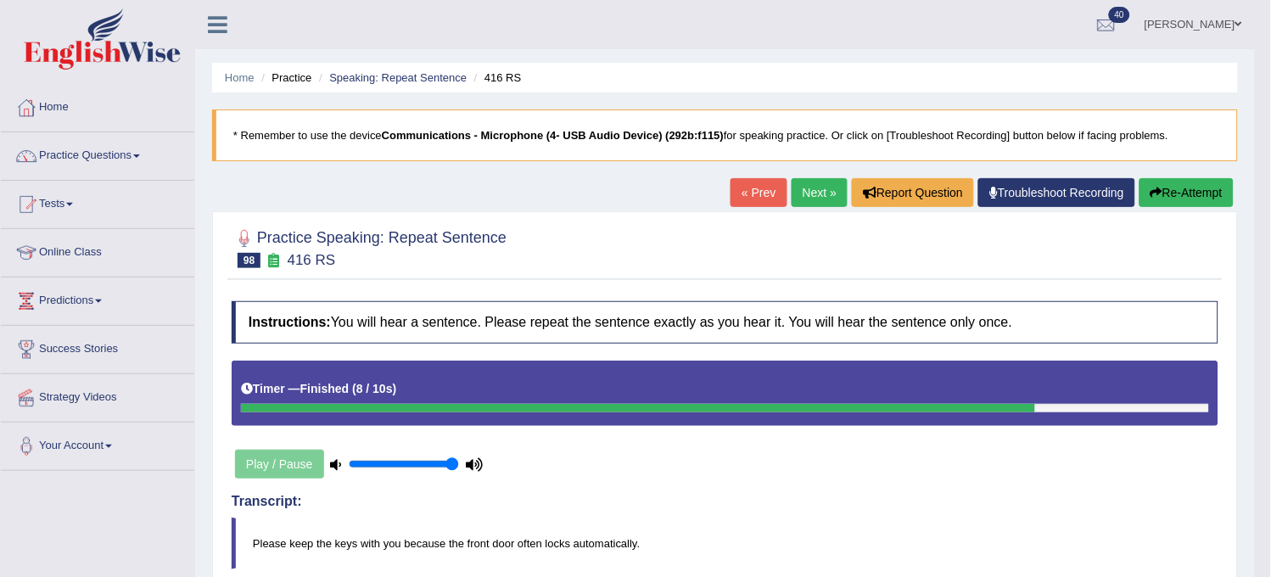
click at [815, 195] on link "Next »" at bounding box center [819, 192] width 56 height 29
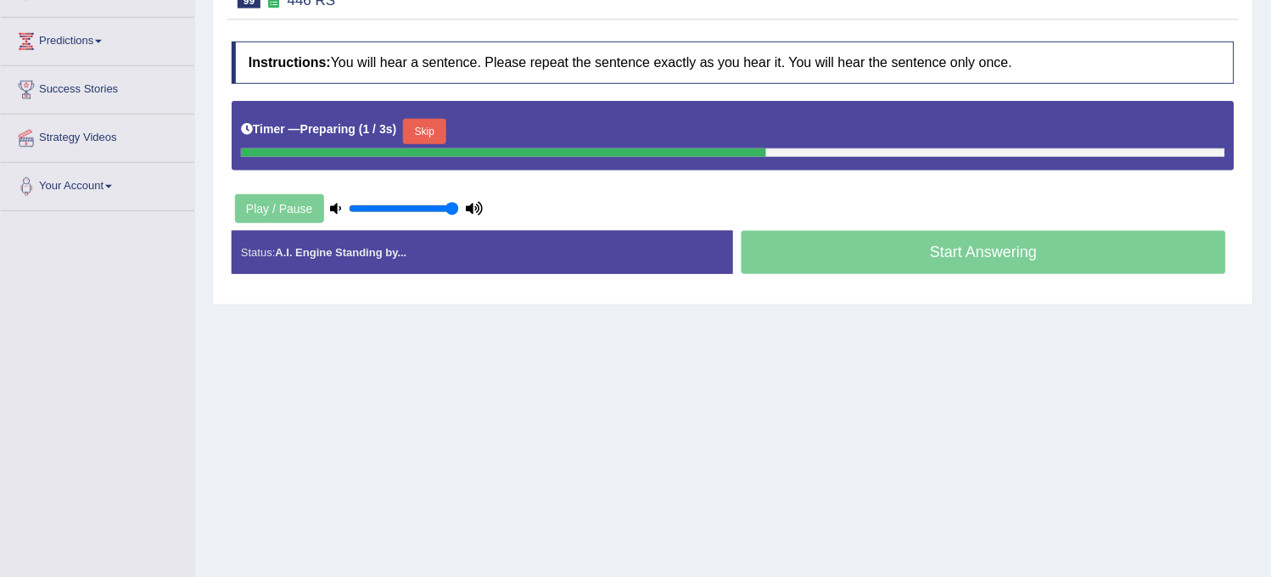
scroll to position [282, 0]
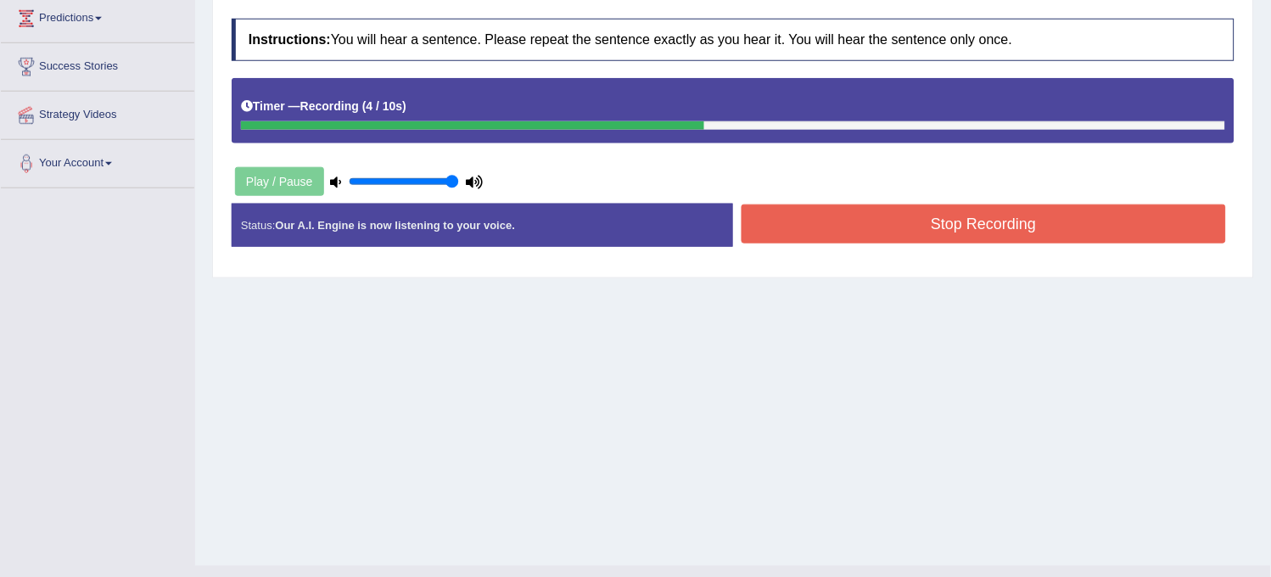
click at [860, 215] on button "Stop Recording" at bounding box center [983, 223] width 484 height 39
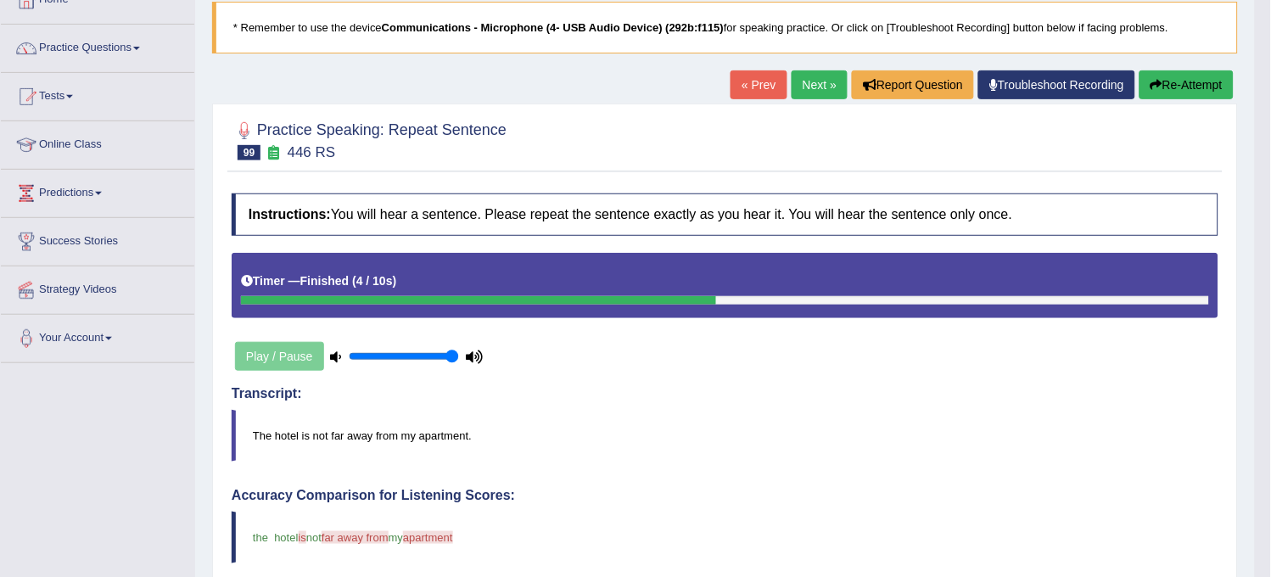
scroll to position [0, 0]
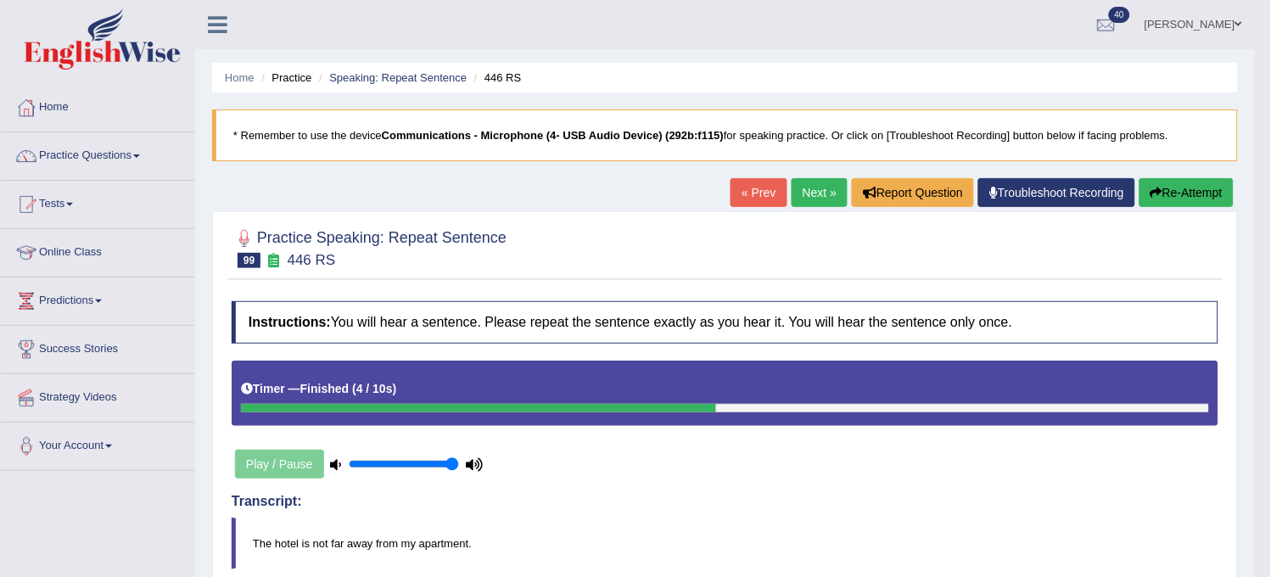
click at [1192, 181] on button "Re-Attempt" at bounding box center [1186, 192] width 94 height 29
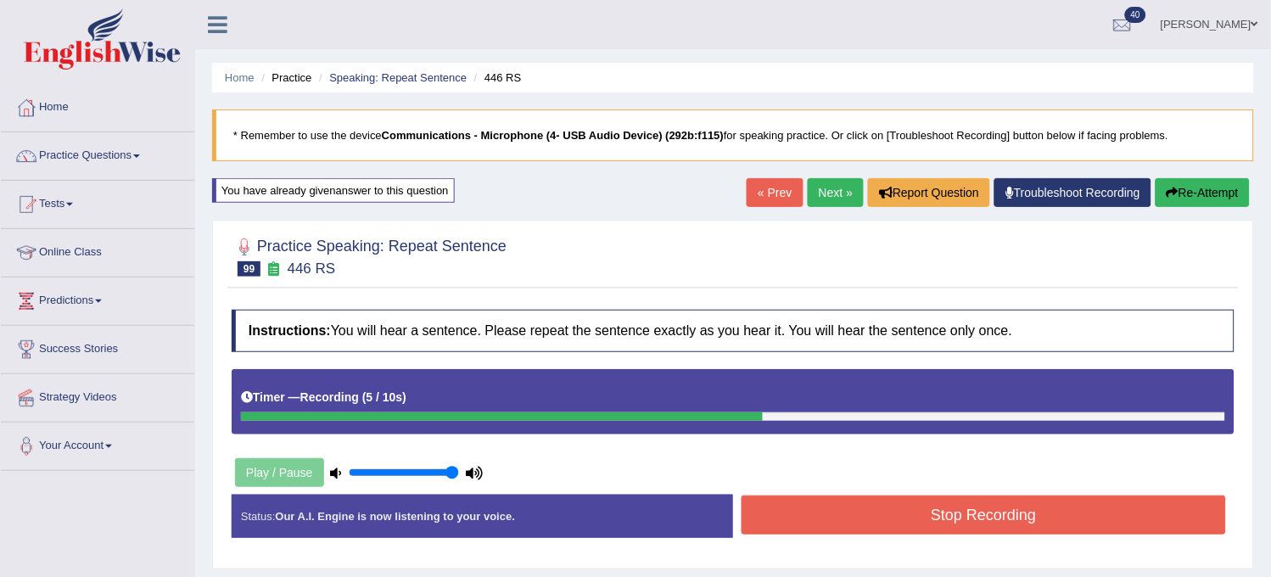
click at [953, 532] on button "Stop Recording" at bounding box center [983, 514] width 484 height 39
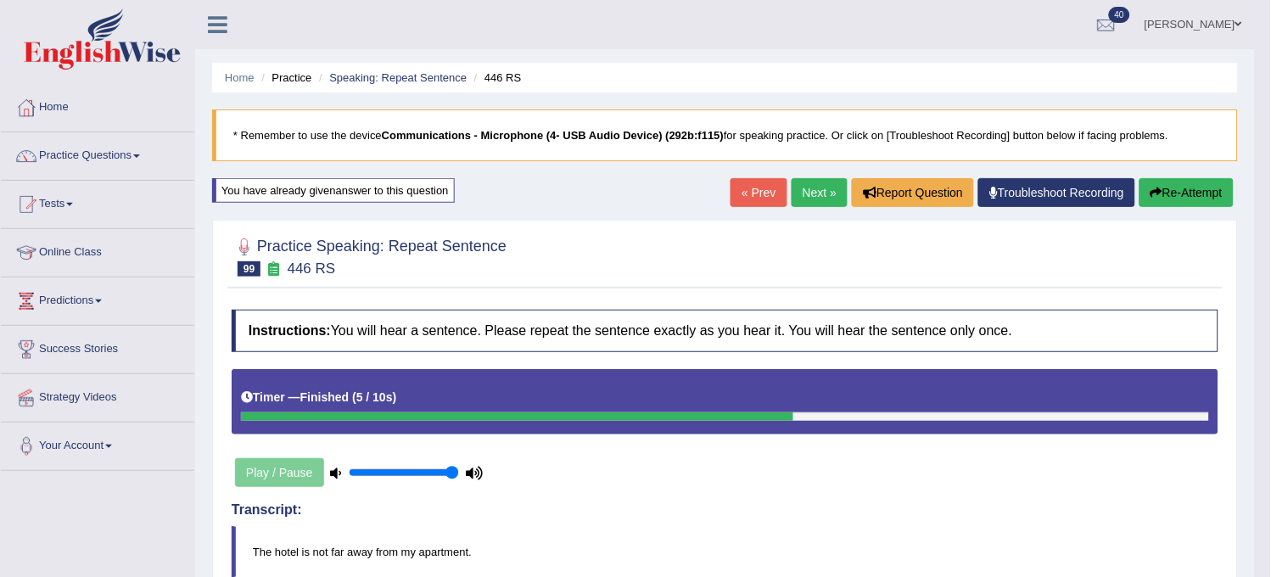
click at [1215, 189] on button "Re-Attempt" at bounding box center [1186, 192] width 94 height 29
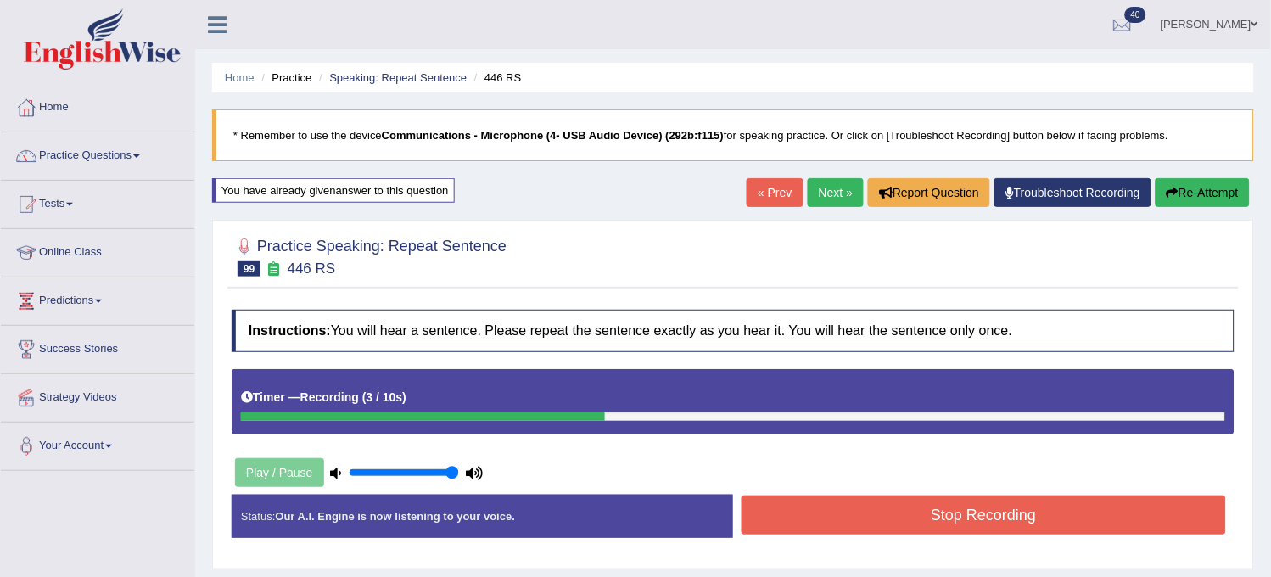
click at [1215, 189] on button "Re-Attempt" at bounding box center [1202, 192] width 94 height 29
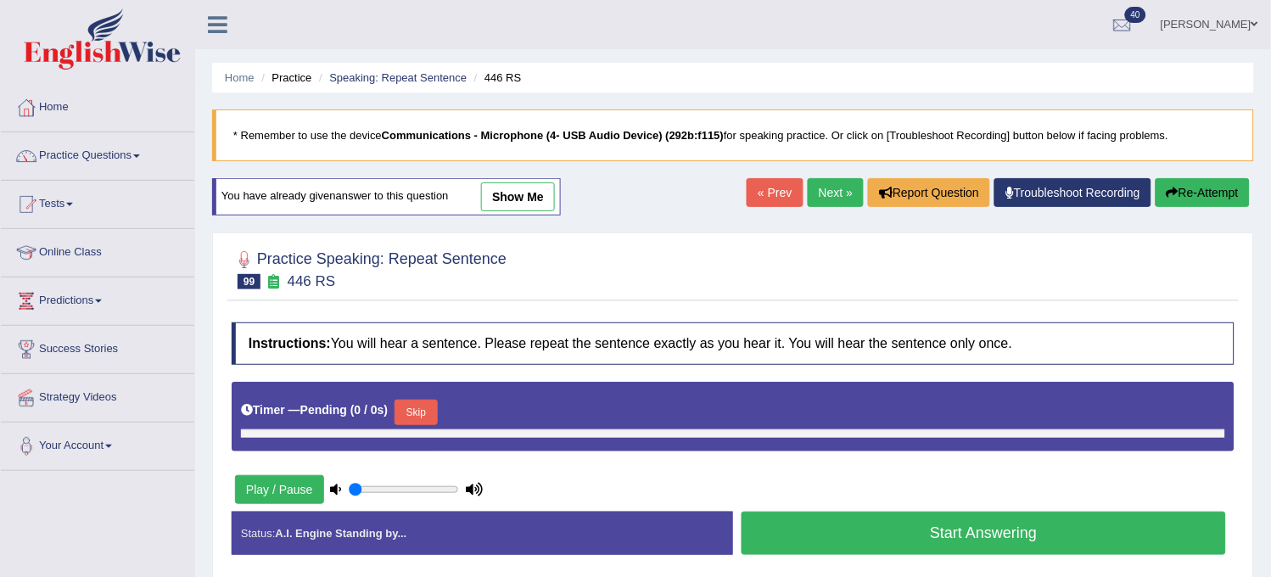
type input "1"
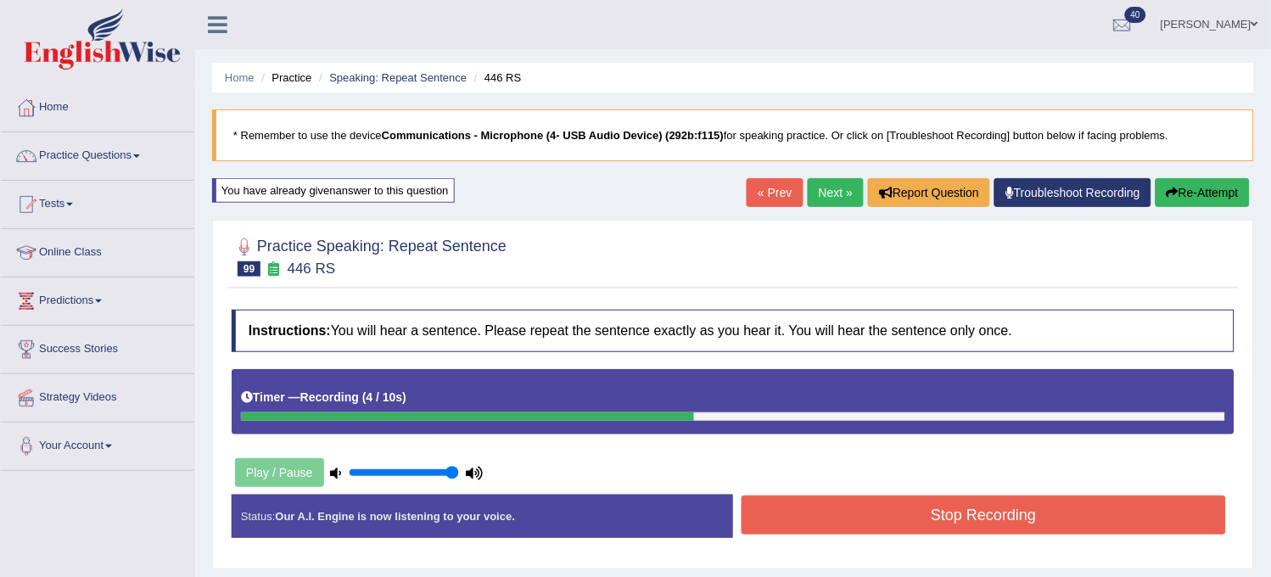
click at [862, 513] on button "Stop Recording" at bounding box center [983, 514] width 484 height 39
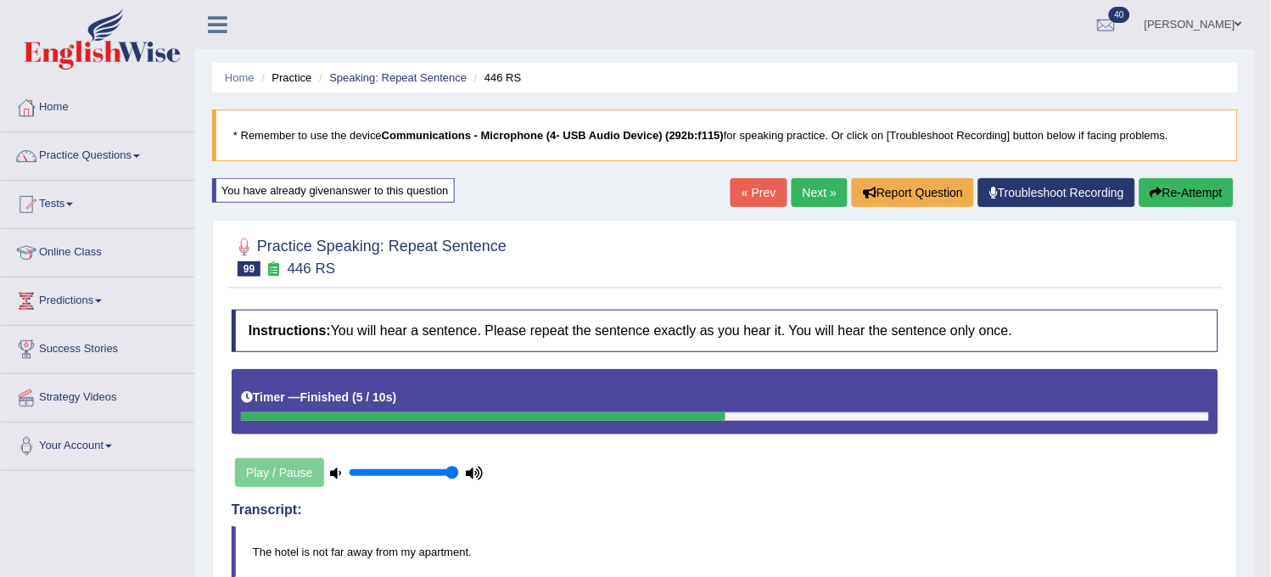
click at [818, 180] on link "Next »" at bounding box center [819, 192] width 56 height 29
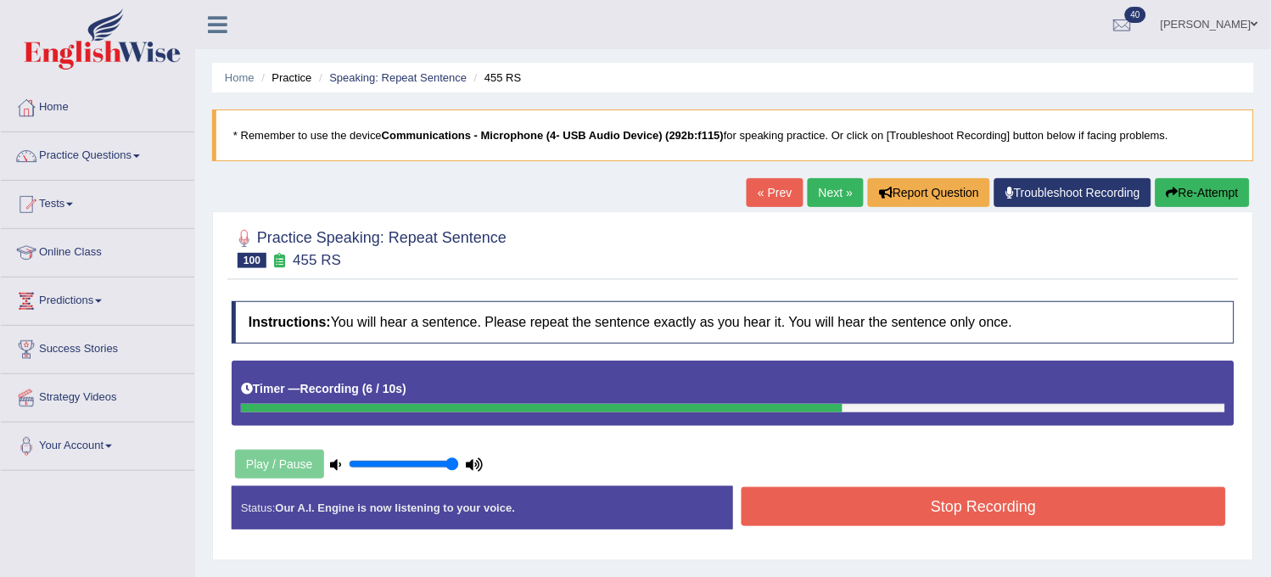
click at [1182, 205] on button "Re-Attempt" at bounding box center [1202, 192] width 94 height 29
click at [912, 494] on button "Stop Recording" at bounding box center [983, 506] width 484 height 39
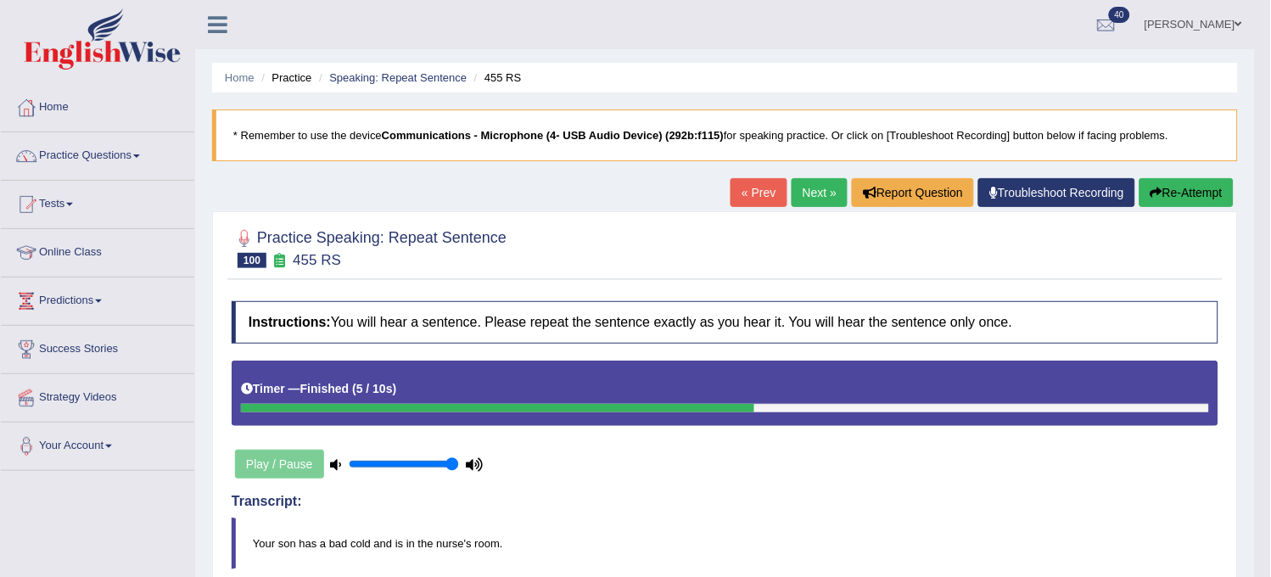
click at [801, 199] on link "Next »" at bounding box center [819, 192] width 56 height 29
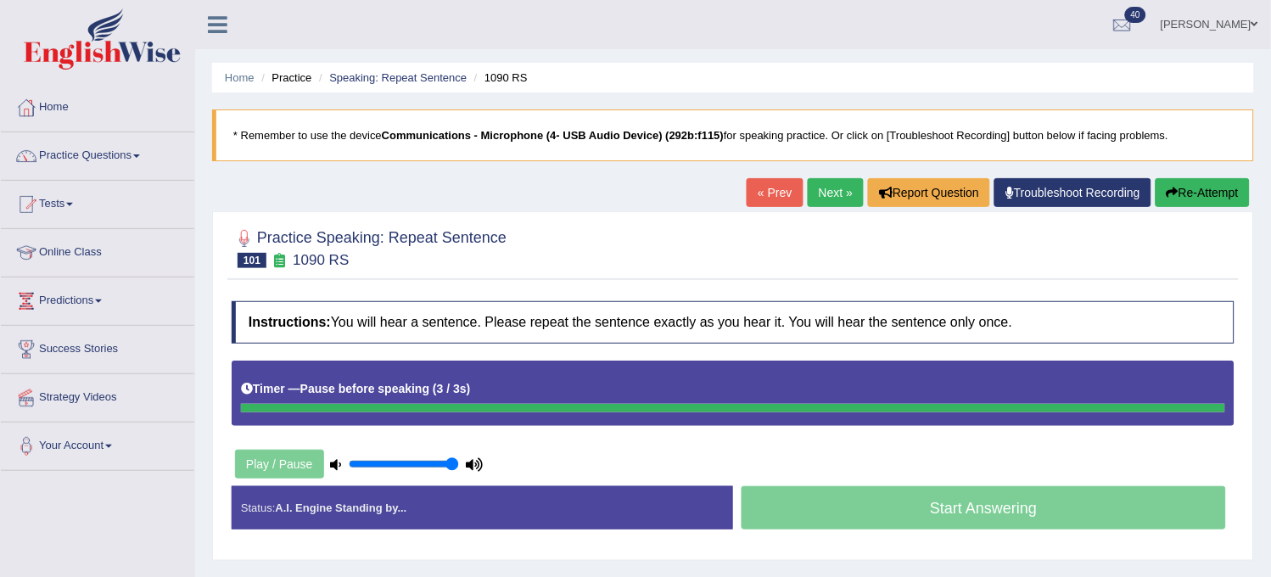
click at [1183, 201] on button "Re-Attempt" at bounding box center [1202, 192] width 94 height 29
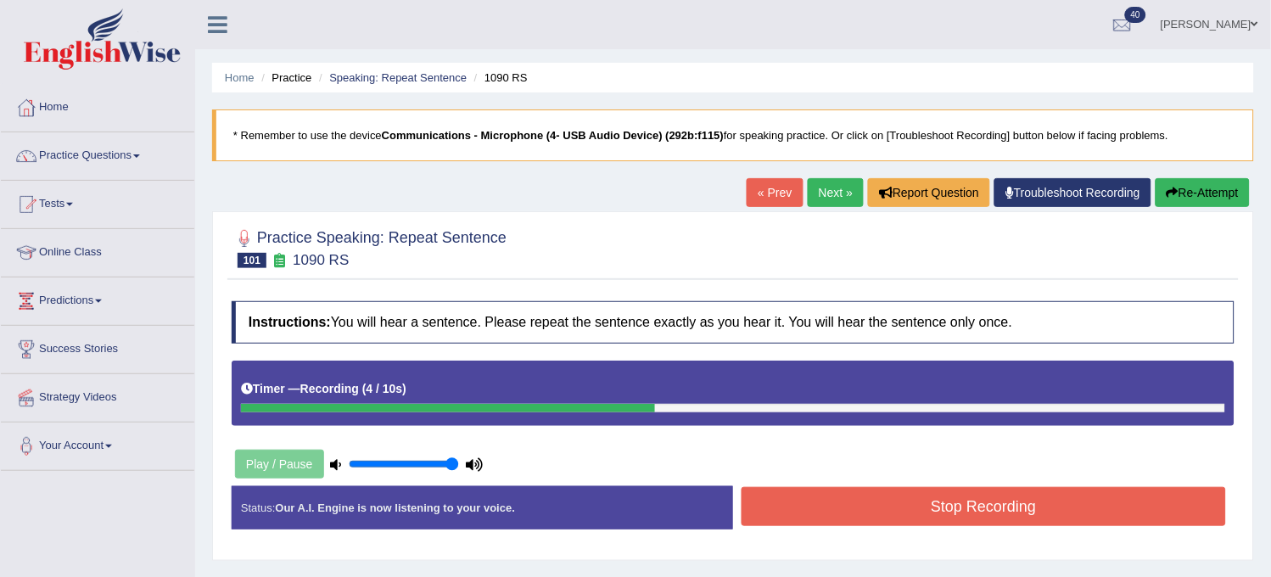
click at [1183, 201] on button "Re-Attempt" at bounding box center [1202, 192] width 94 height 29
click at [1183, 204] on button "Re-Attempt" at bounding box center [1202, 192] width 94 height 29
click at [975, 500] on button "Stop Recording" at bounding box center [983, 506] width 484 height 39
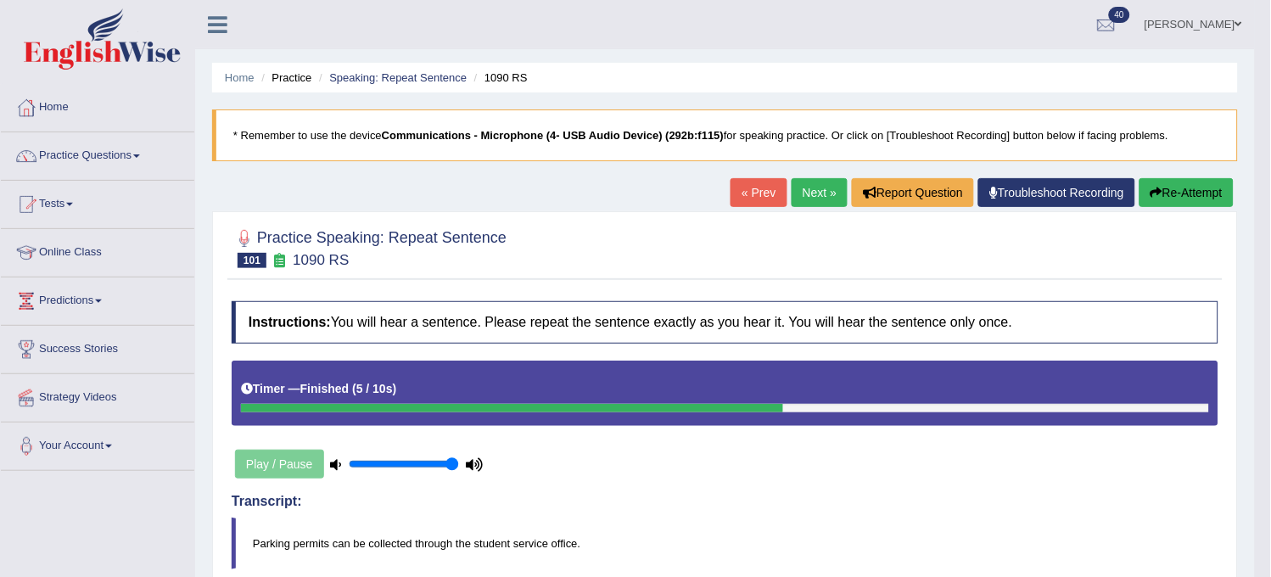
drag, startPoint x: 820, startPoint y: 212, endPoint x: 820, endPoint y: 199, distance: 12.7
click at [820, 199] on div "Home Practice Speaking: Repeat Sentence 1090 RS * Remember to use the device Co…" at bounding box center [724, 587] width 1059 height 1175
click at [820, 199] on link "Next »" at bounding box center [819, 192] width 56 height 29
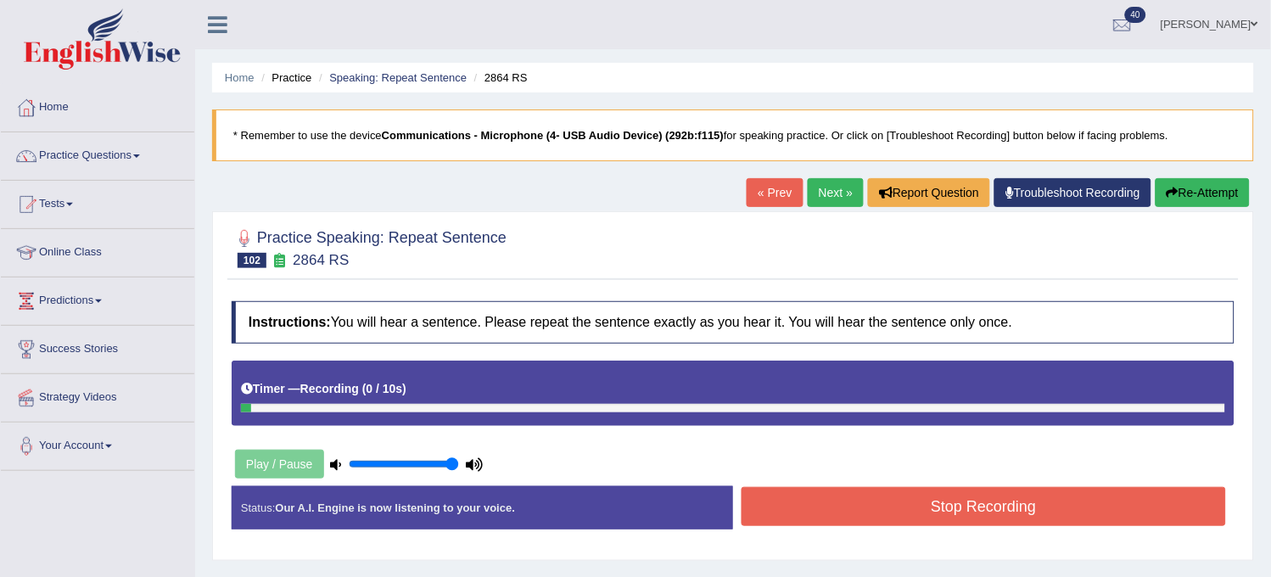
click at [1183, 196] on button "Re-Attempt" at bounding box center [1202, 192] width 94 height 29
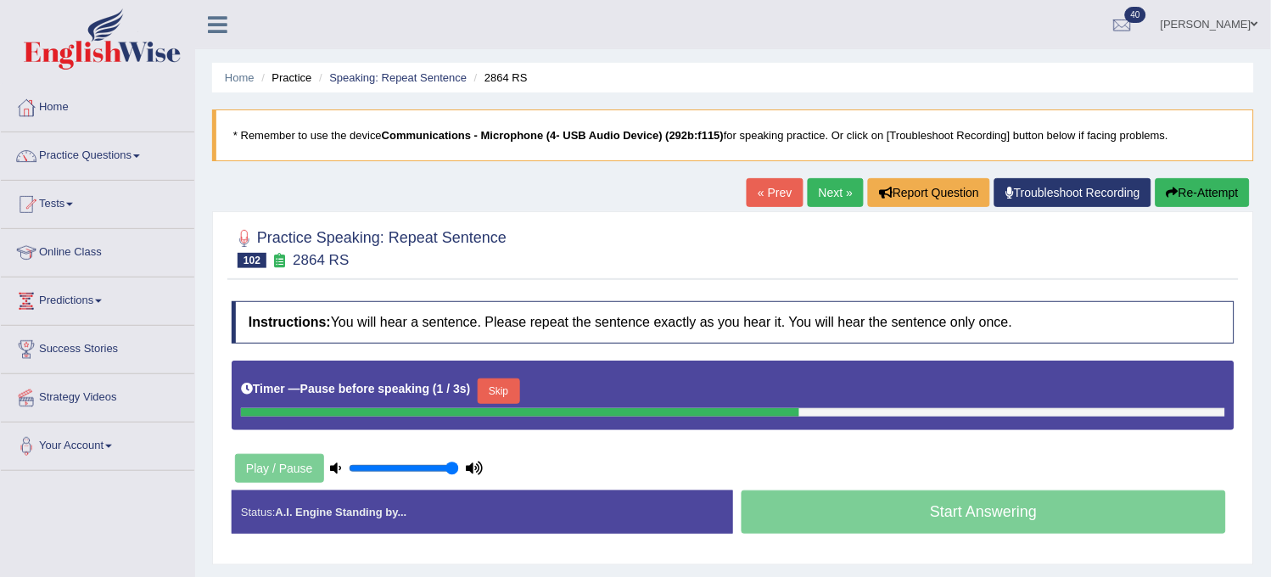
click at [1183, 195] on button "Re-Attempt" at bounding box center [1202, 192] width 94 height 29
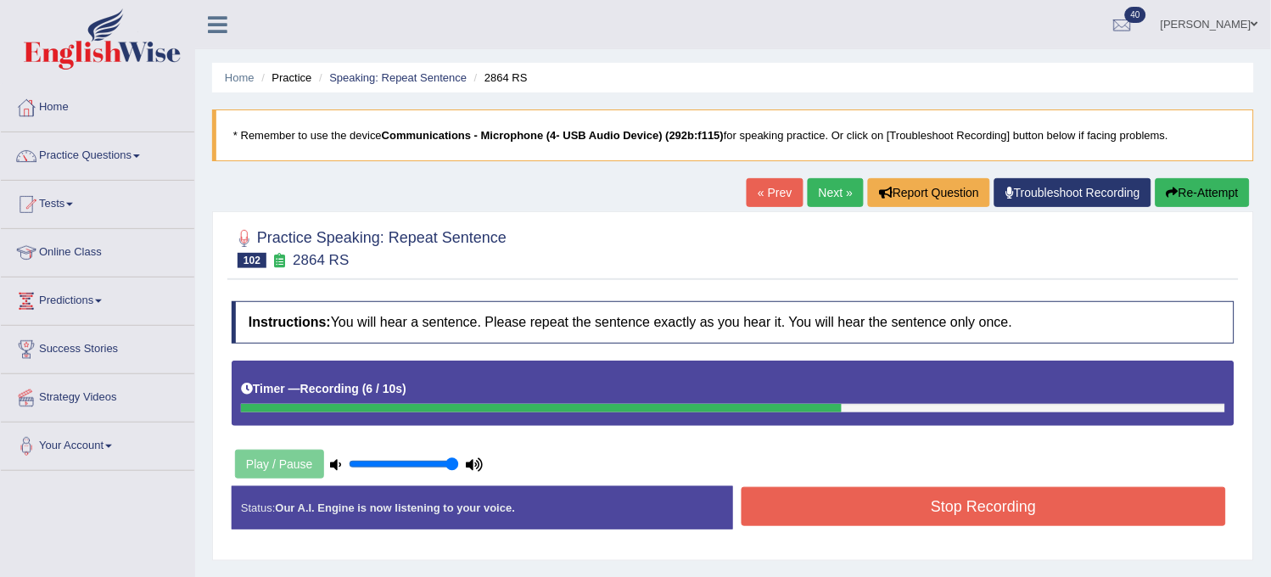
click at [1183, 196] on button "Re-Attempt" at bounding box center [1202, 192] width 94 height 29
click at [957, 486] on div "Start Answering" at bounding box center [983, 486] width 501 height 1
click at [947, 507] on button "Stop Recording" at bounding box center [983, 506] width 484 height 39
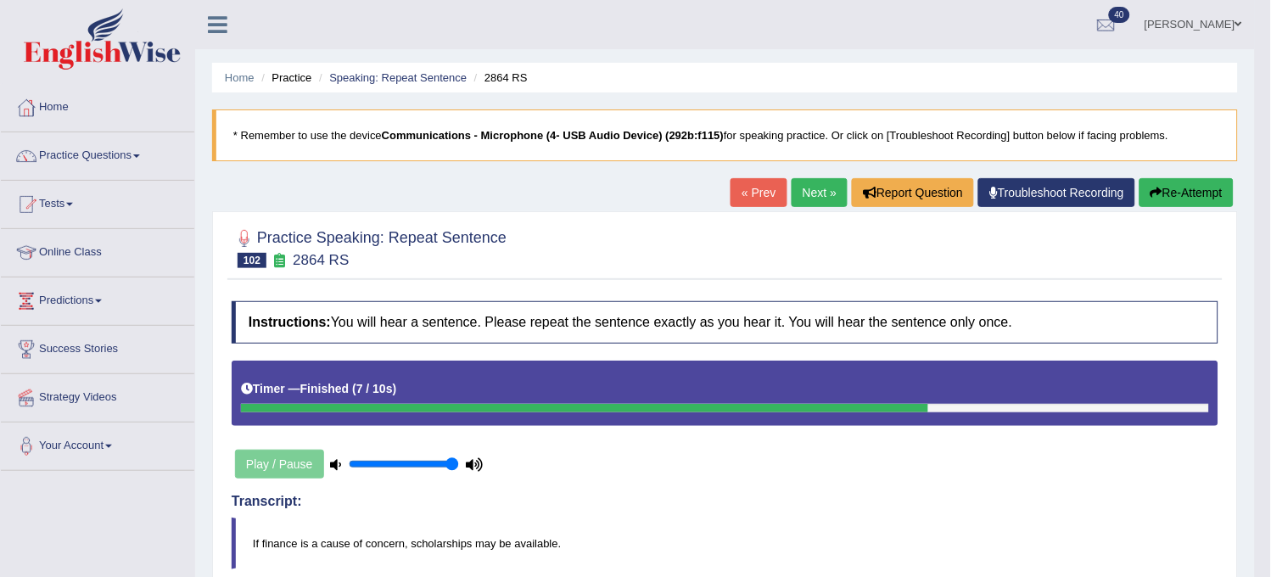
click at [1205, 183] on button "Re-Attempt" at bounding box center [1186, 192] width 94 height 29
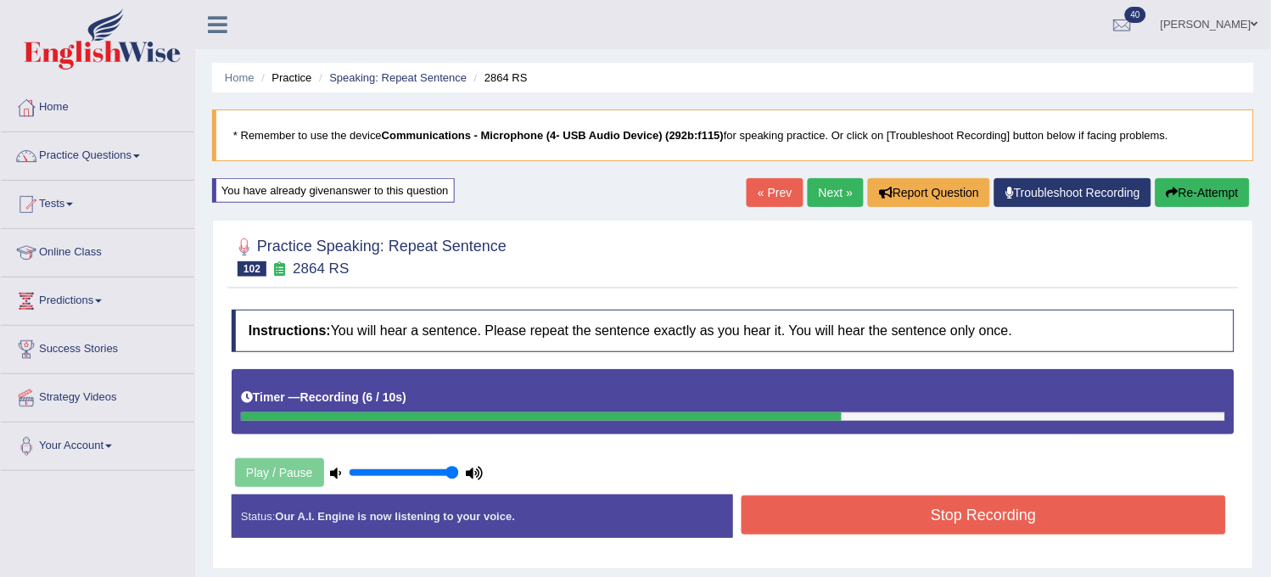
click at [929, 518] on button "Stop Recording" at bounding box center [983, 514] width 484 height 39
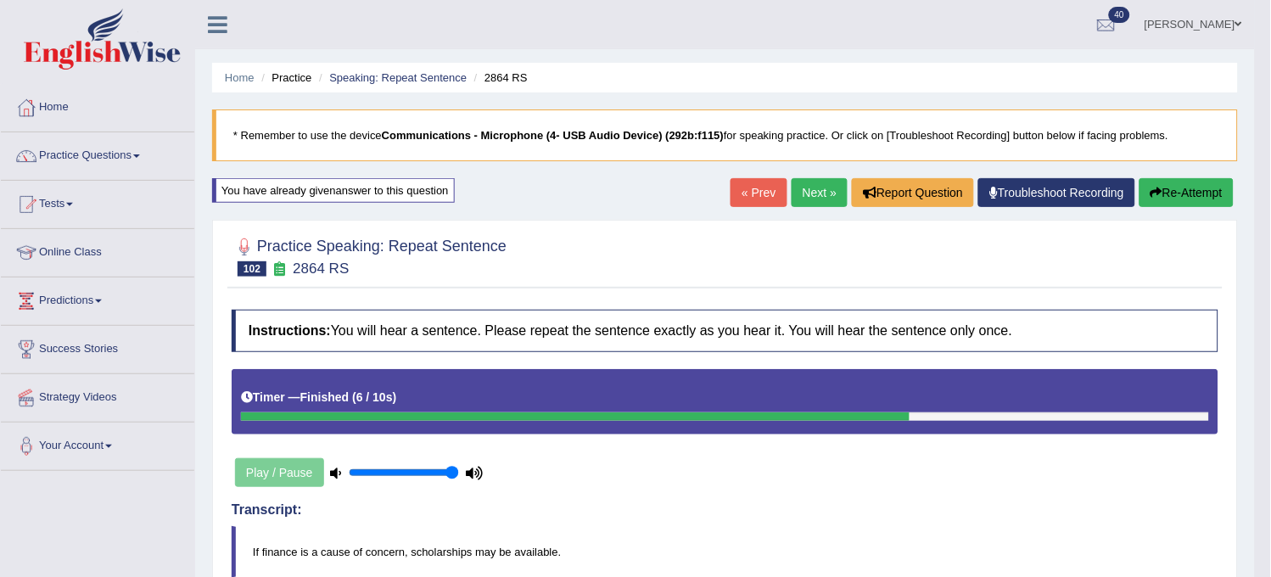
click at [808, 195] on link "Next »" at bounding box center [819, 192] width 56 height 29
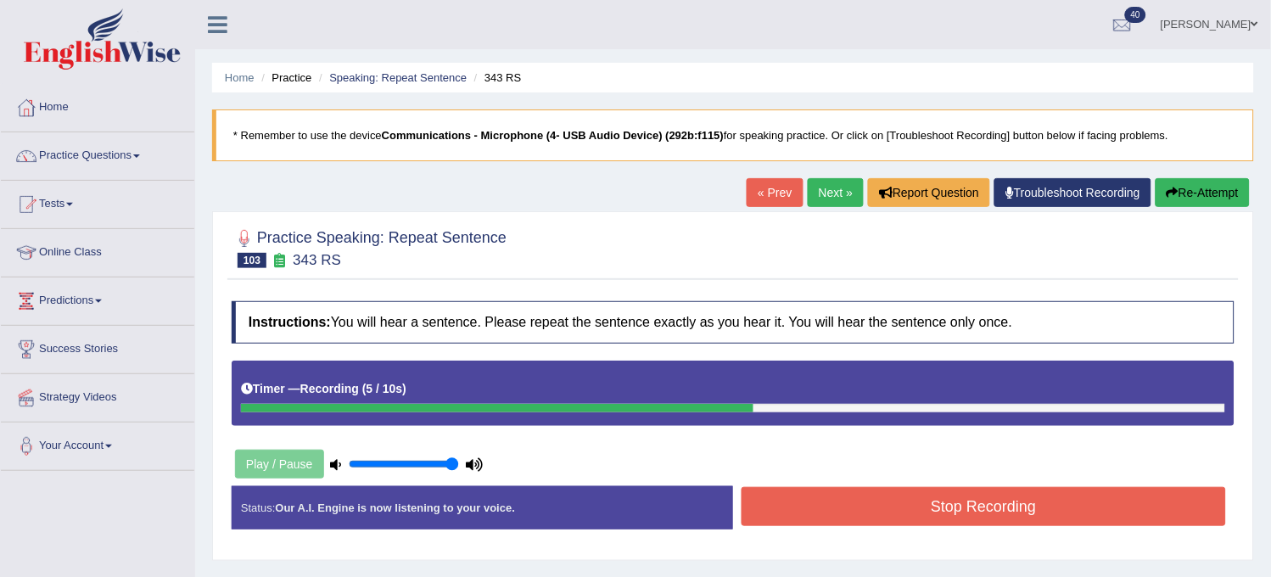
click at [808, 494] on button "Stop Recording" at bounding box center [983, 506] width 484 height 39
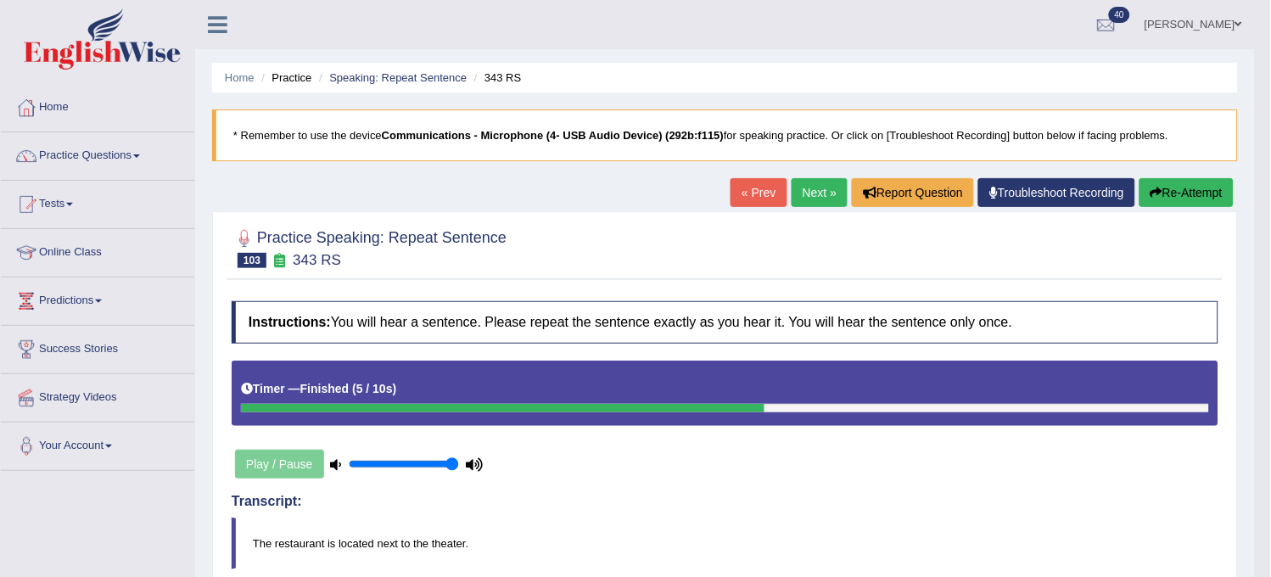
click at [815, 184] on link "Next »" at bounding box center [819, 192] width 56 height 29
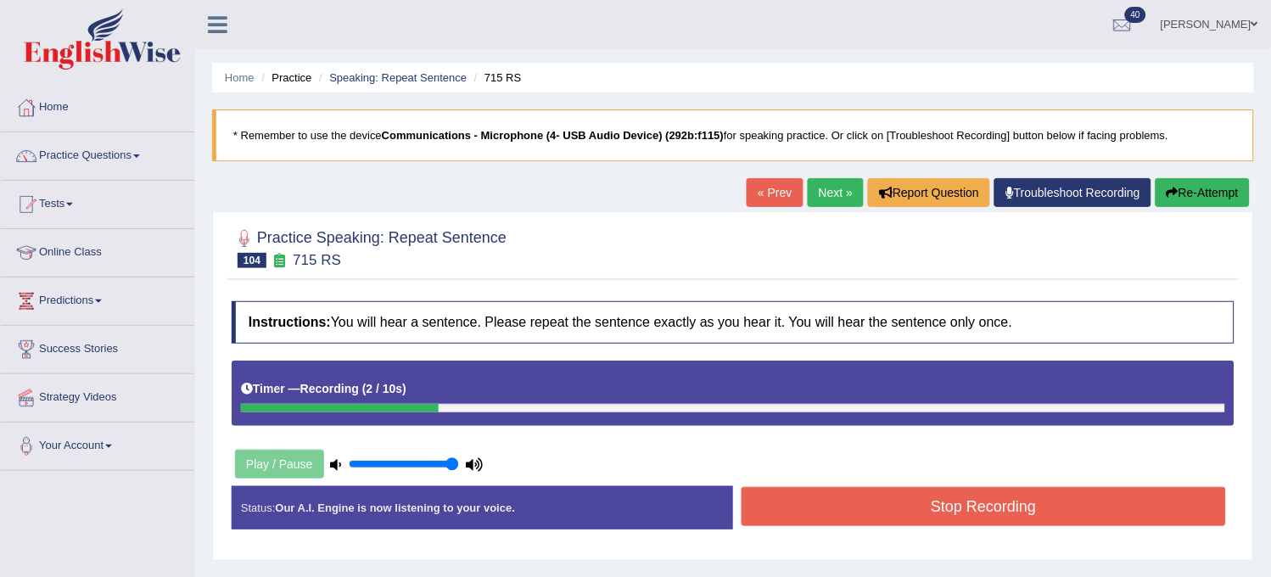
click at [1159, 191] on button "Re-Attempt" at bounding box center [1202, 192] width 94 height 29
click at [879, 517] on button "Stop Recording" at bounding box center [983, 506] width 484 height 39
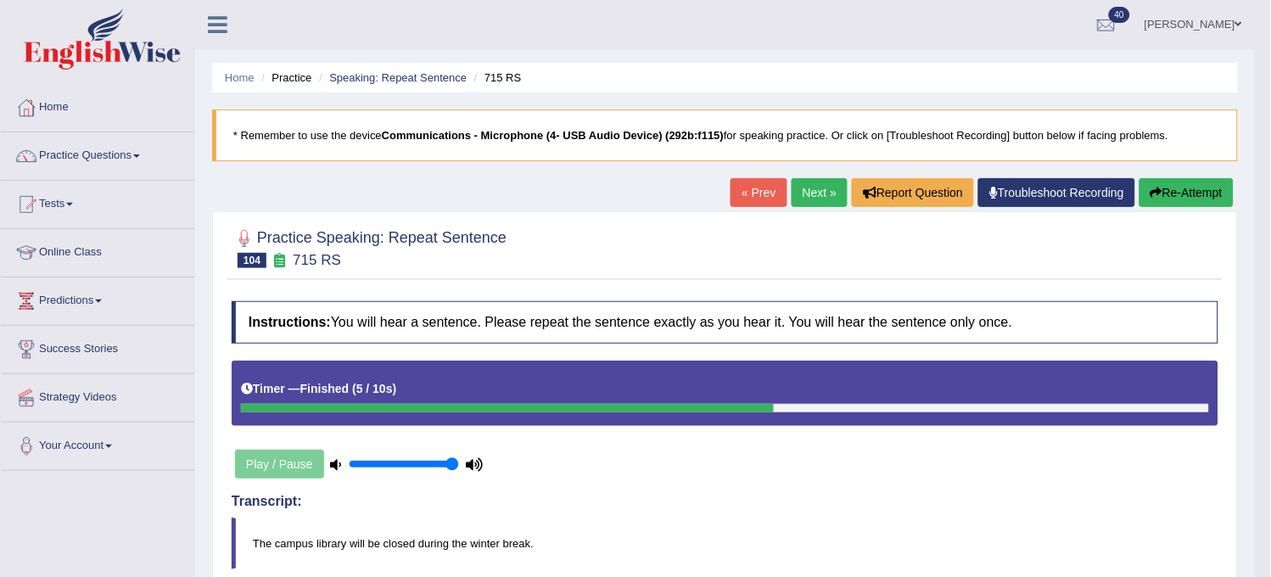
click at [817, 197] on link "Next »" at bounding box center [819, 192] width 56 height 29
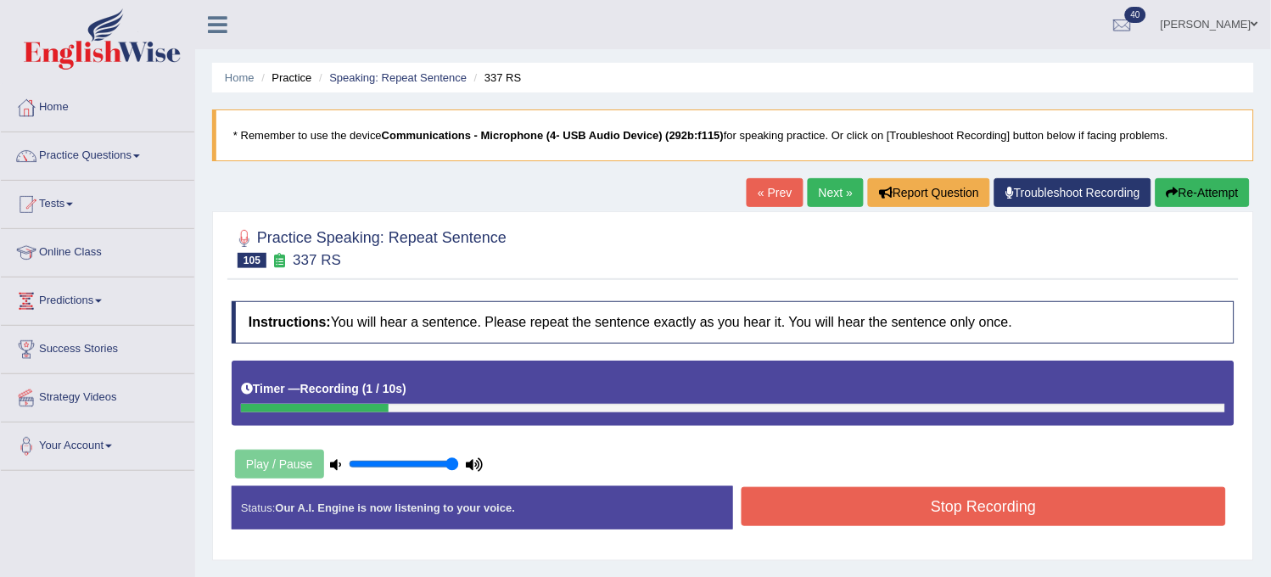
click at [1158, 196] on button "Re-Attempt" at bounding box center [1202, 192] width 94 height 29
click at [901, 502] on button "Stop Recording" at bounding box center [983, 506] width 484 height 39
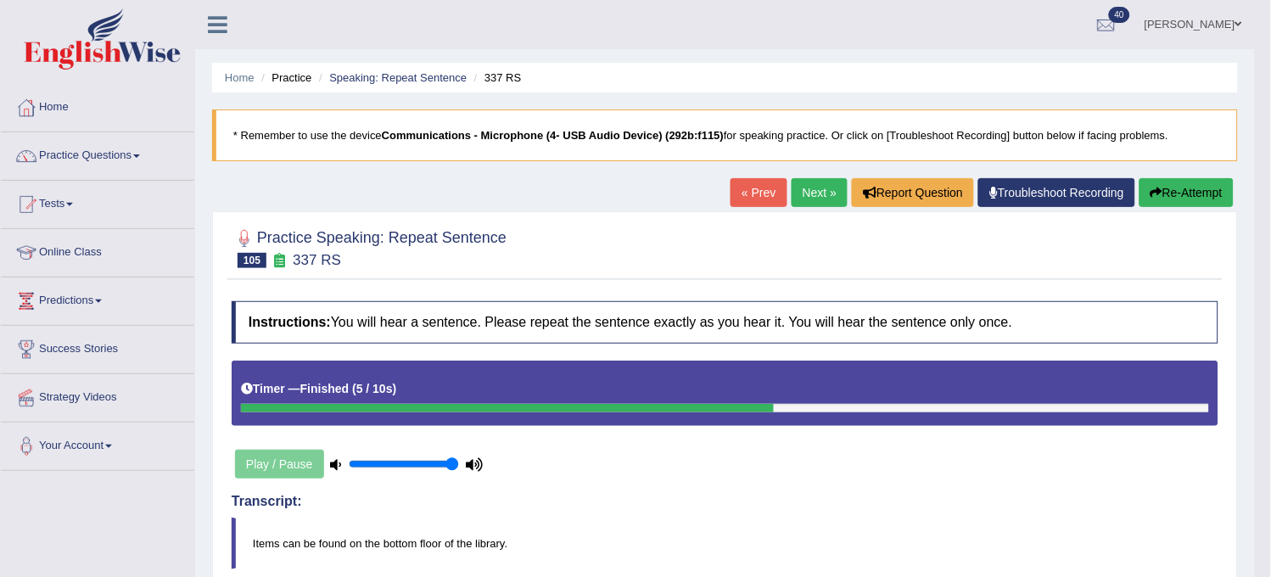
click at [804, 196] on link "Next »" at bounding box center [819, 192] width 56 height 29
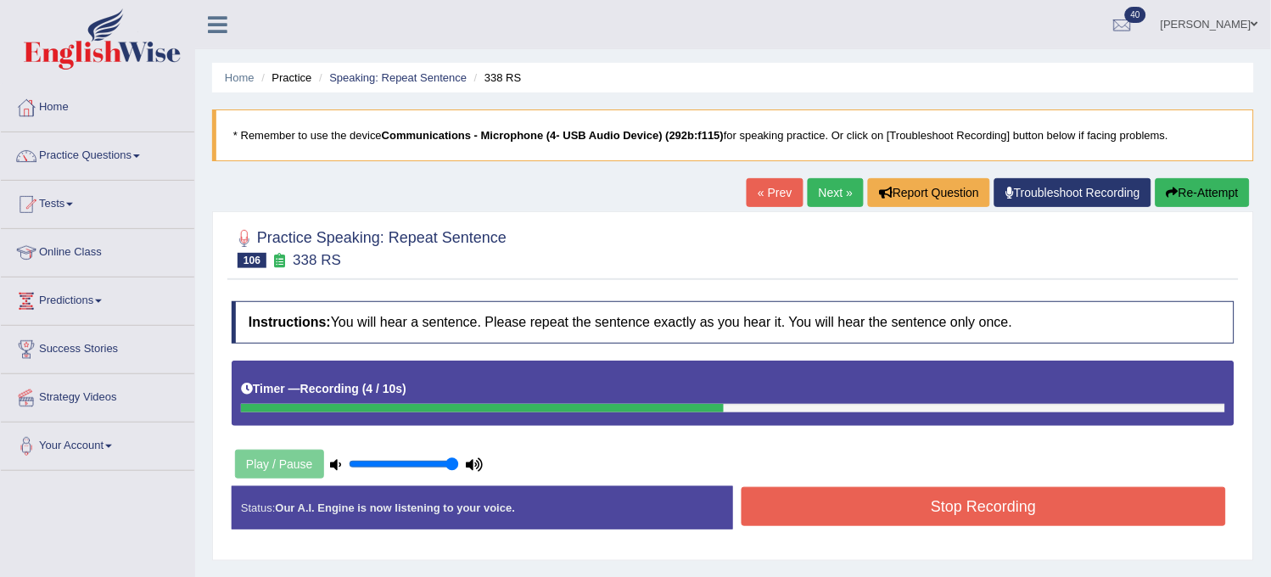
click at [869, 506] on button "Stop Recording" at bounding box center [983, 506] width 484 height 39
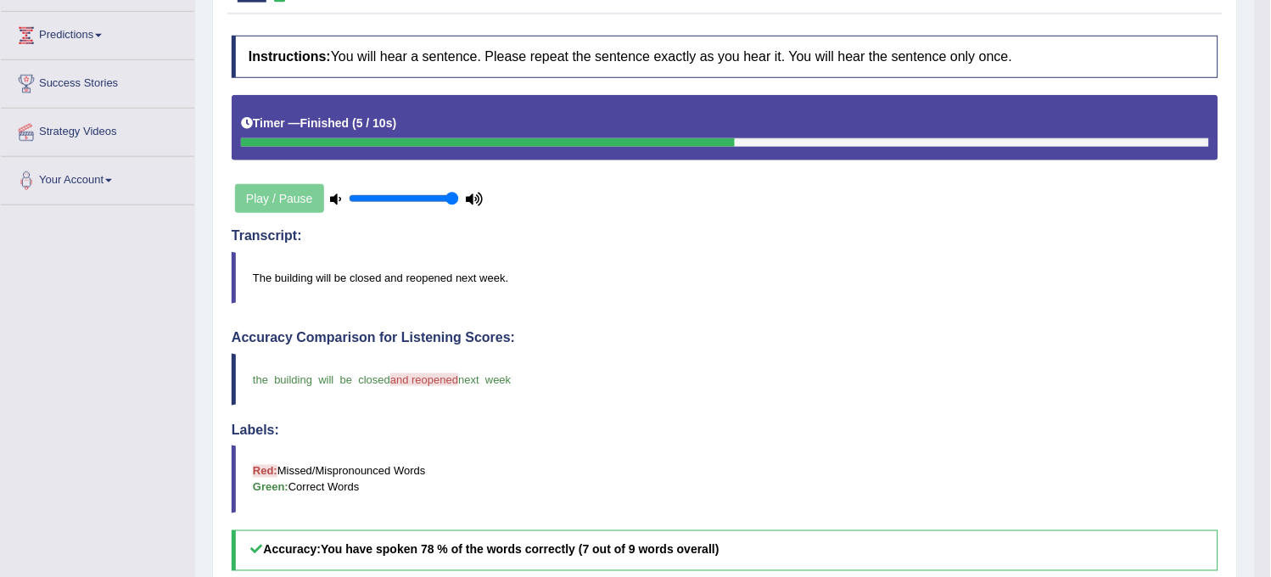
scroll to position [565, 0]
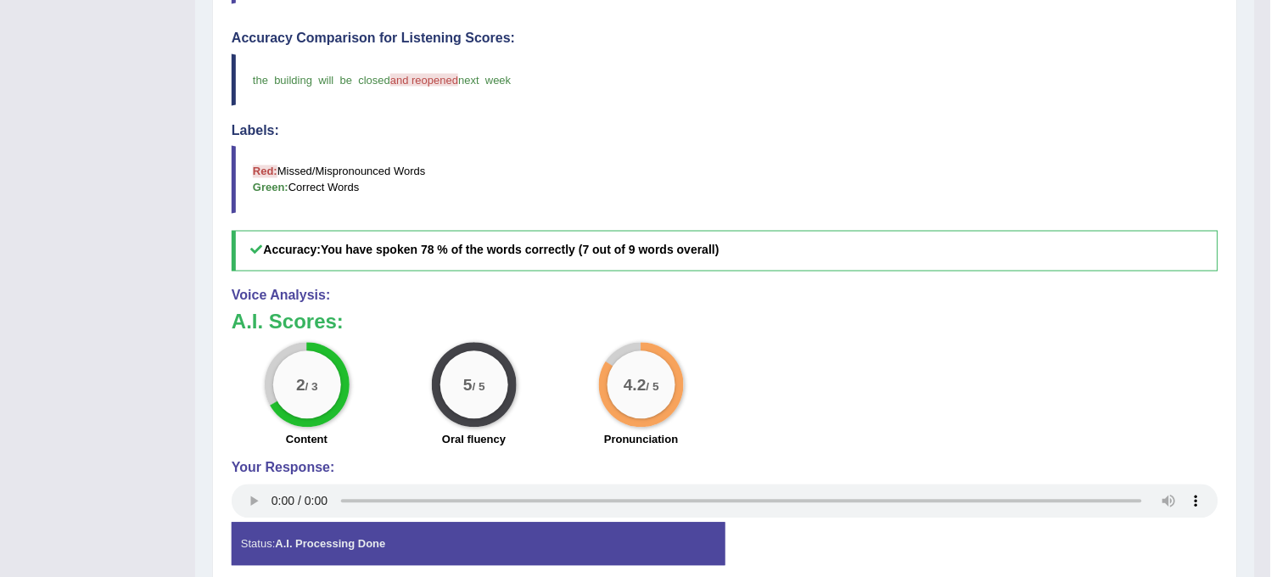
click at [859, 455] on div "Voice Analysis: A.I. Scores: 2 / 3 Content 5 / 5 Oral fluency 4.2 / 5 Pronuncia…" at bounding box center [725, 405] width 986 height 234
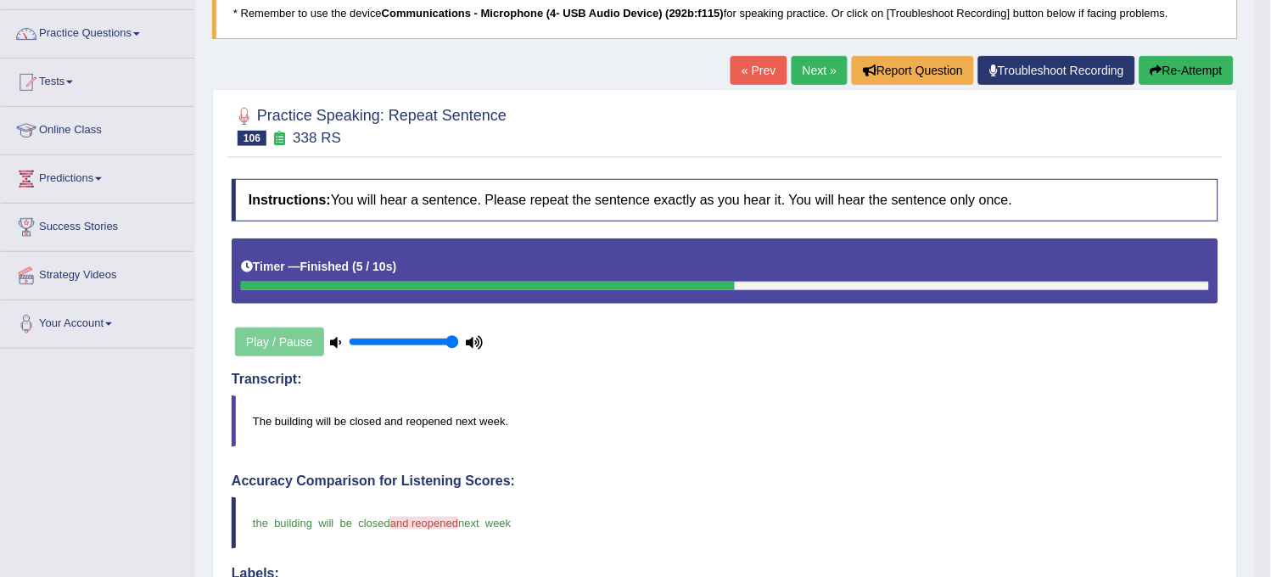
scroll to position [0, 0]
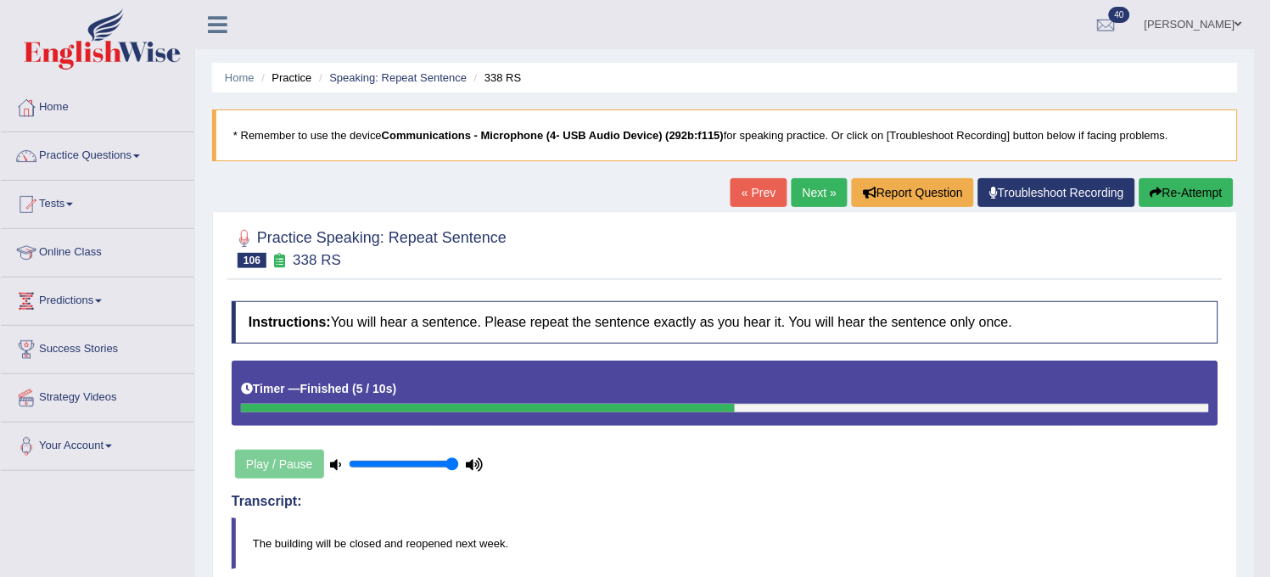
click at [807, 195] on link "Next »" at bounding box center [819, 192] width 56 height 29
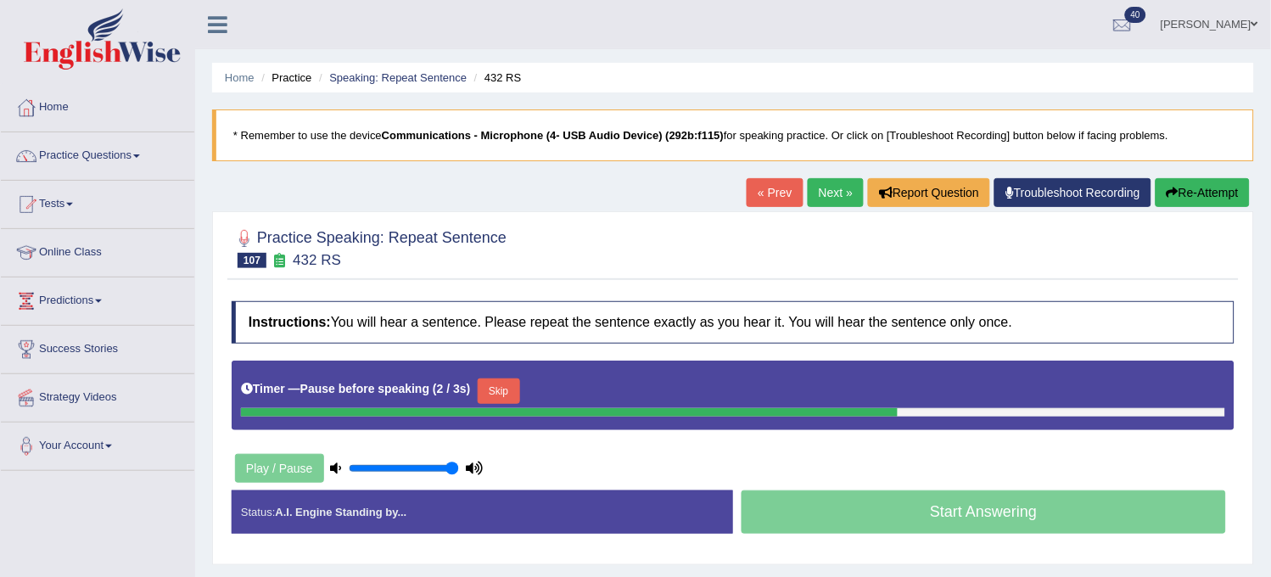
click at [1199, 204] on button "Re-Attempt" at bounding box center [1202, 192] width 94 height 29
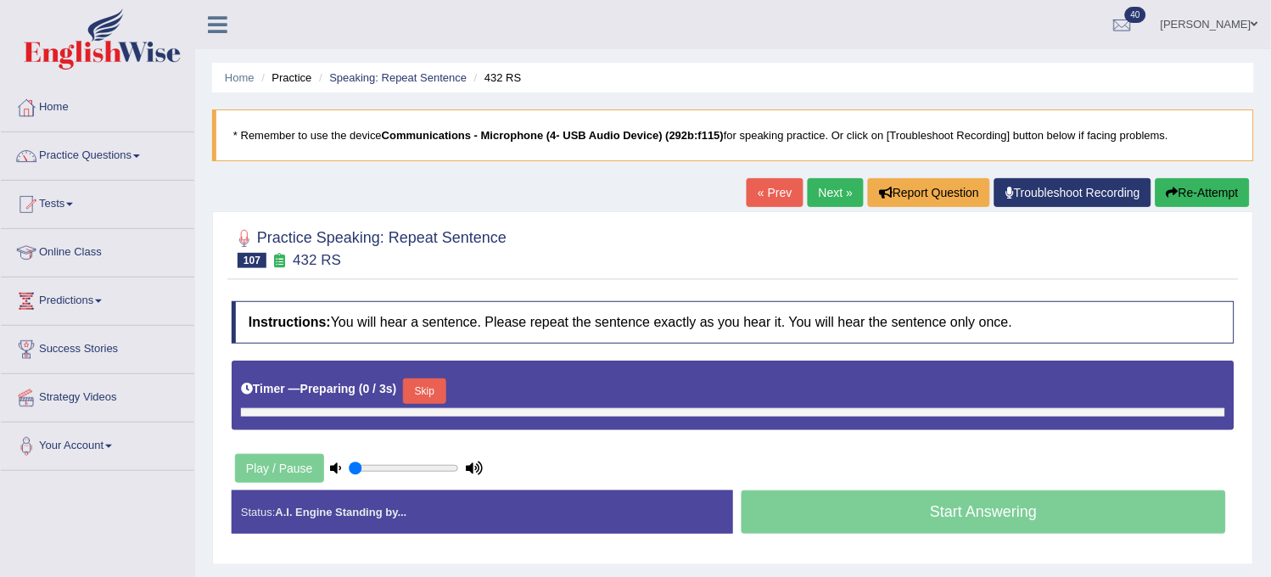
type input "1"
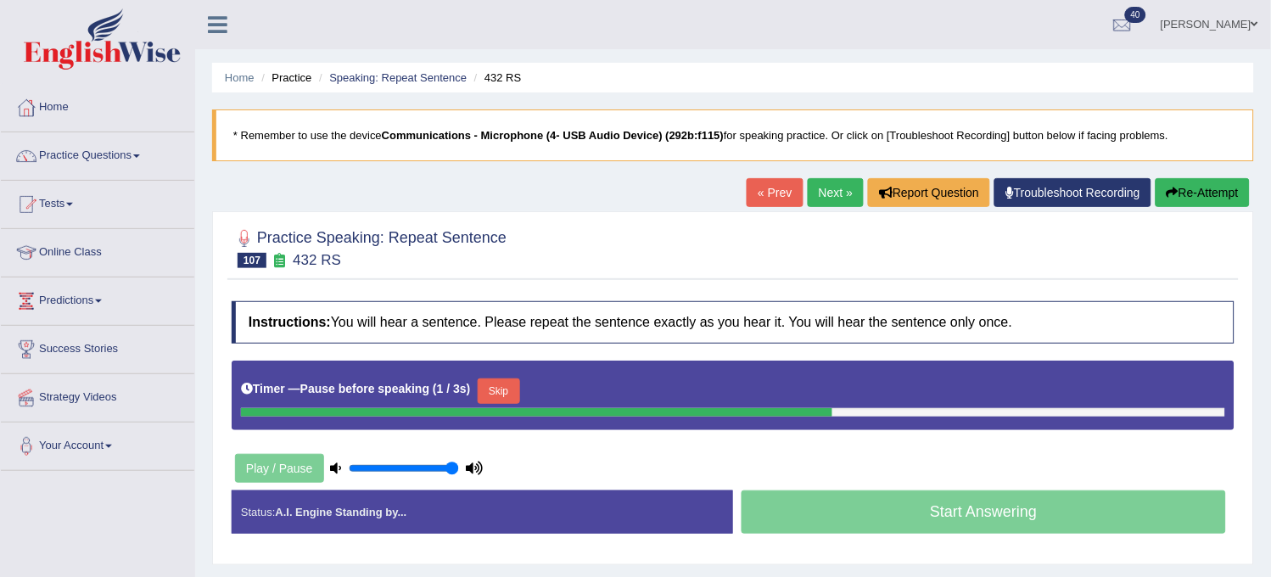
click at [1199, 204] on button "Re-Attempt" at bounding box center [1202, 192] width 94 height 29
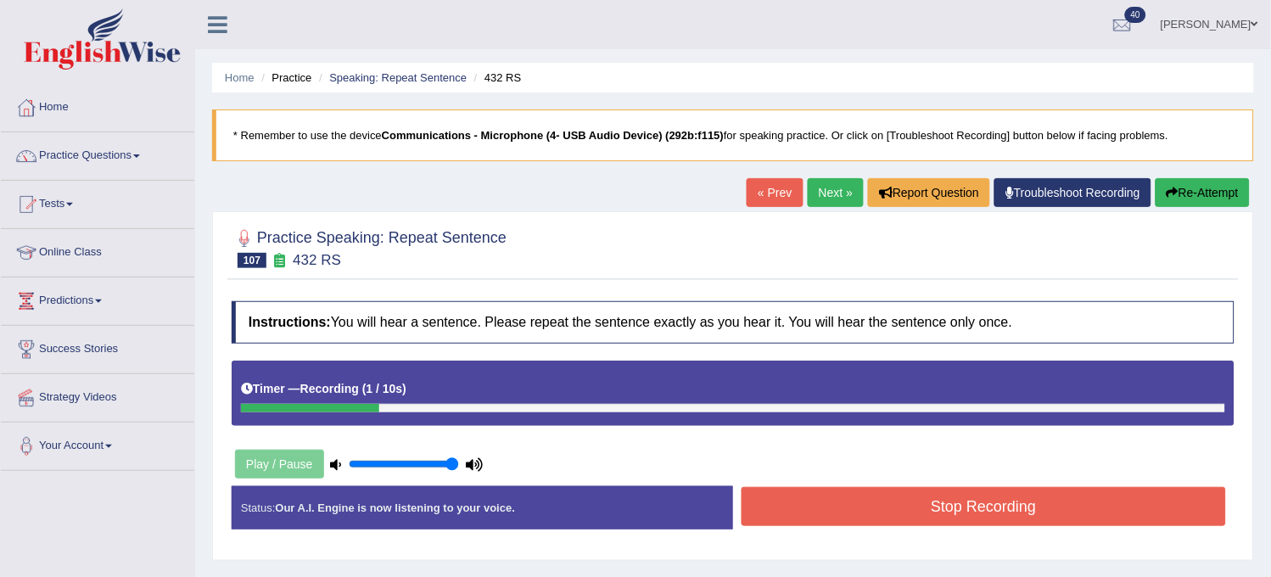
click at [1205, 188] on button "Re-Attempt" at bounding box center [1202, 192] width 94 height 29
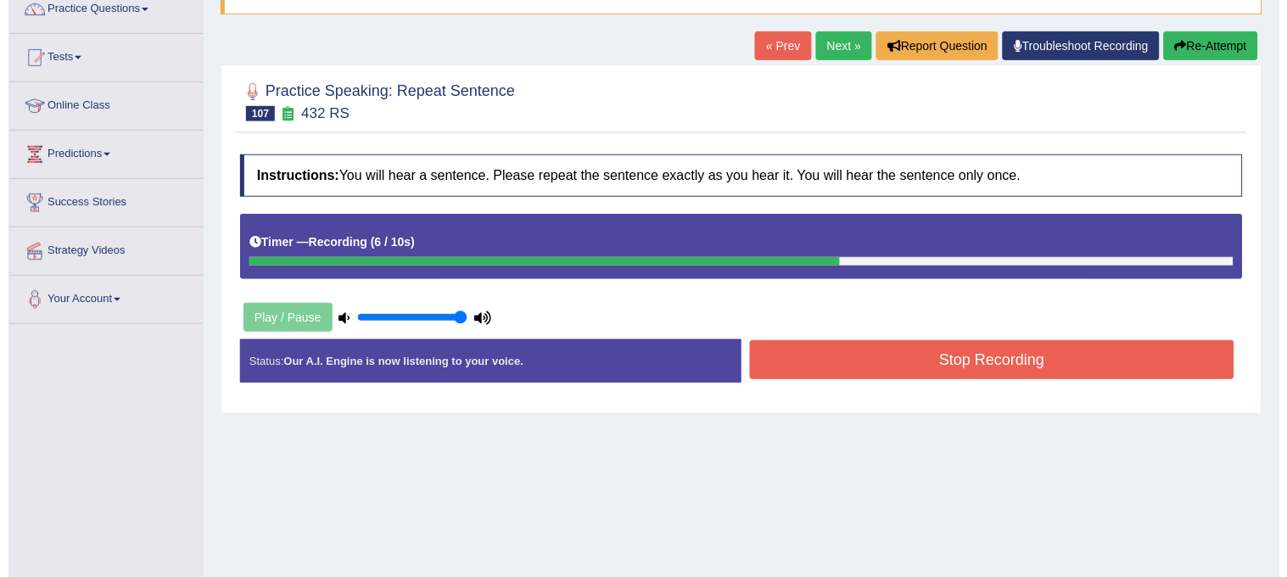
scroll to position [188, 0]
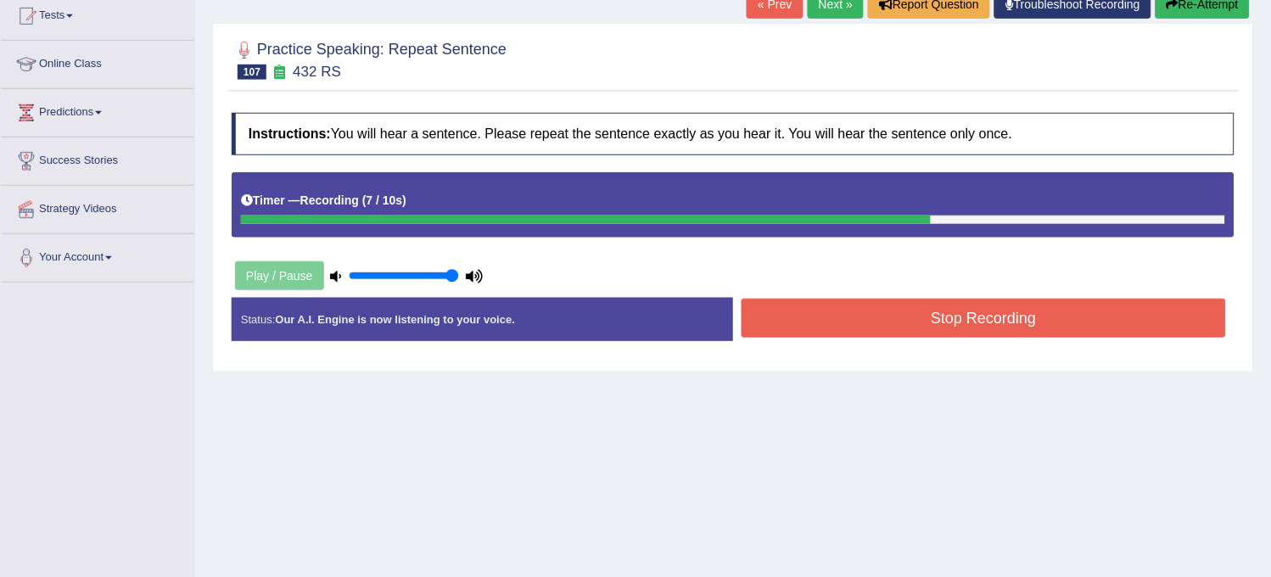
click at [1113, 307] on button "Stop Recording" at bounding box center [983, 318] width 484 height 39
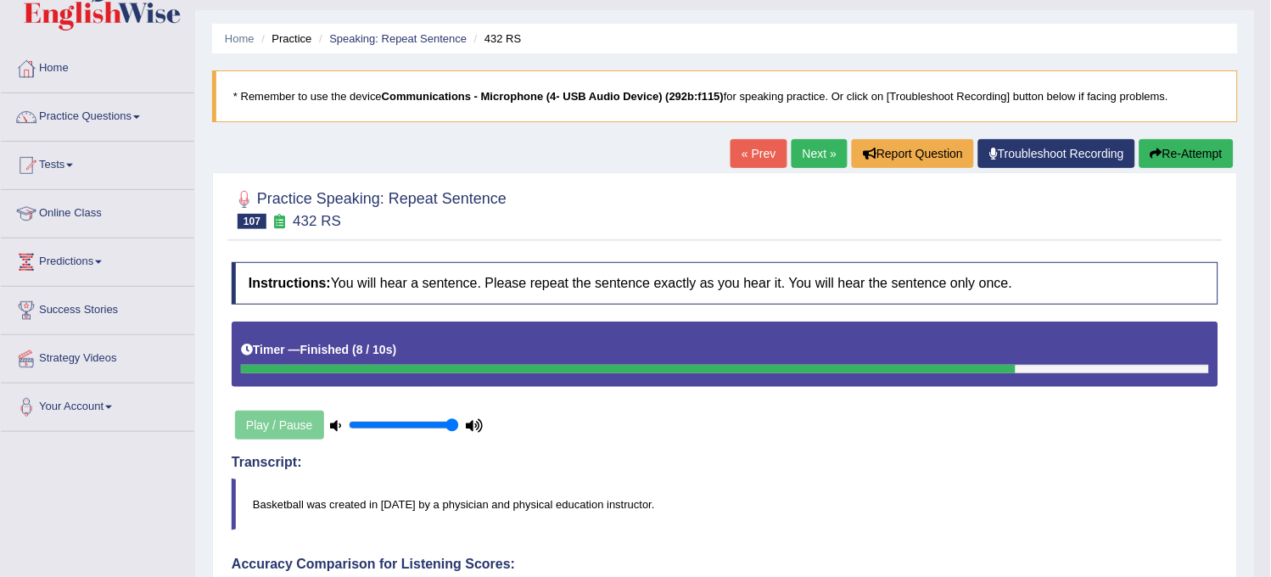
scroll to position [0, 0]
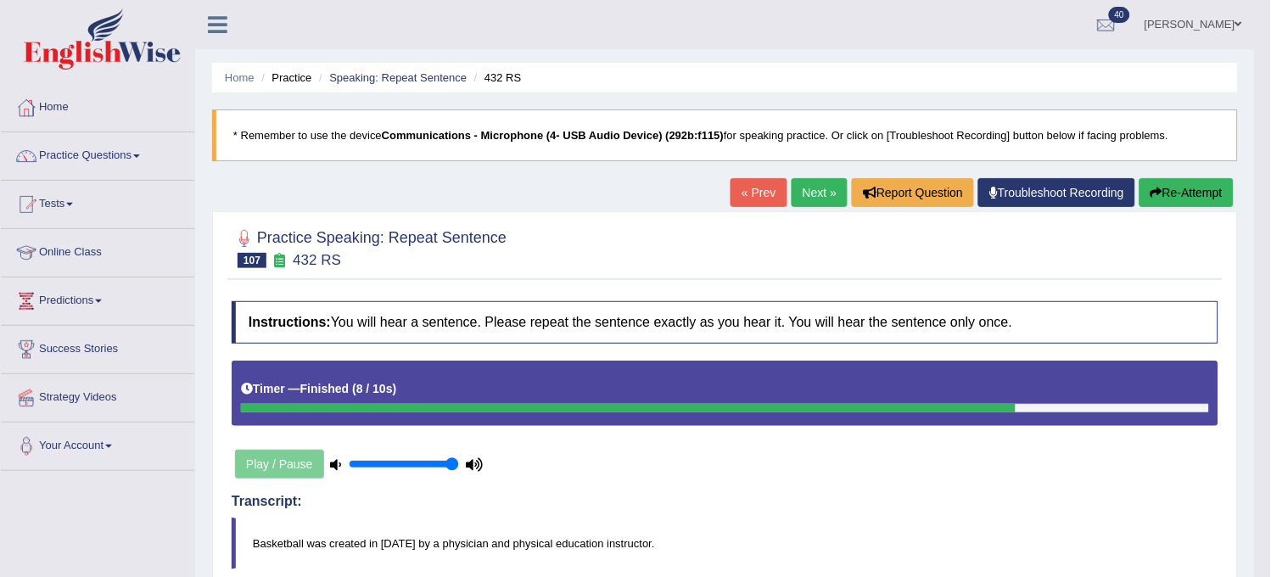
click at [1162, 197] on button "Re-Attempt" at bounding box center [1186, 192] width 94 height 29
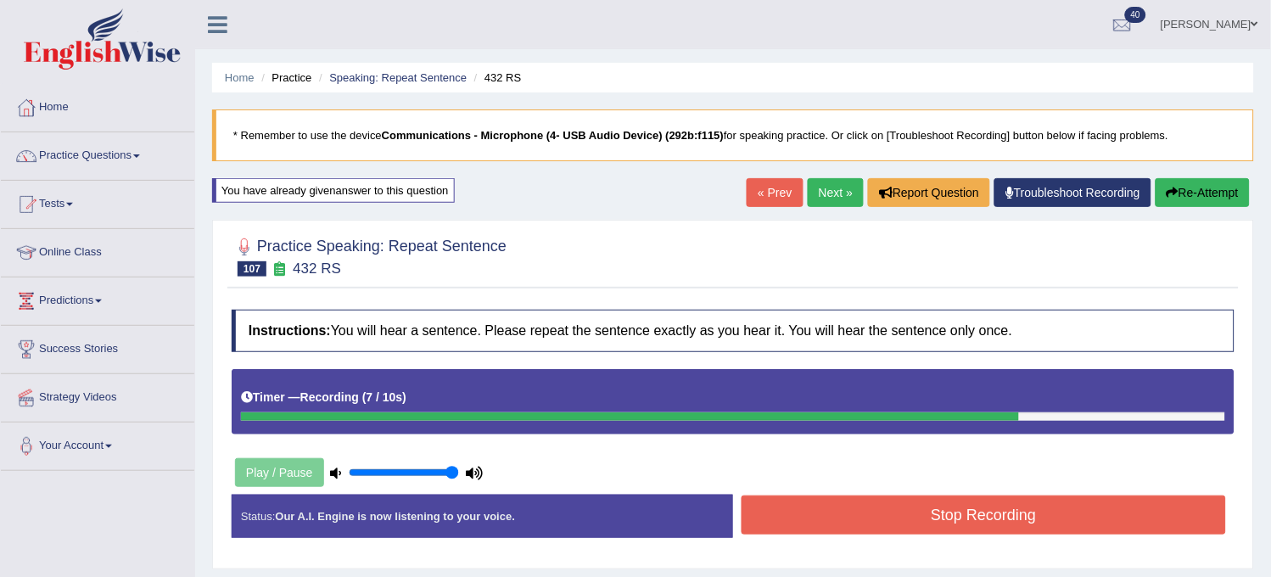
click at [927, 509] on button "Stop Recording" at bounding box center [983, 514] width 484 height 39
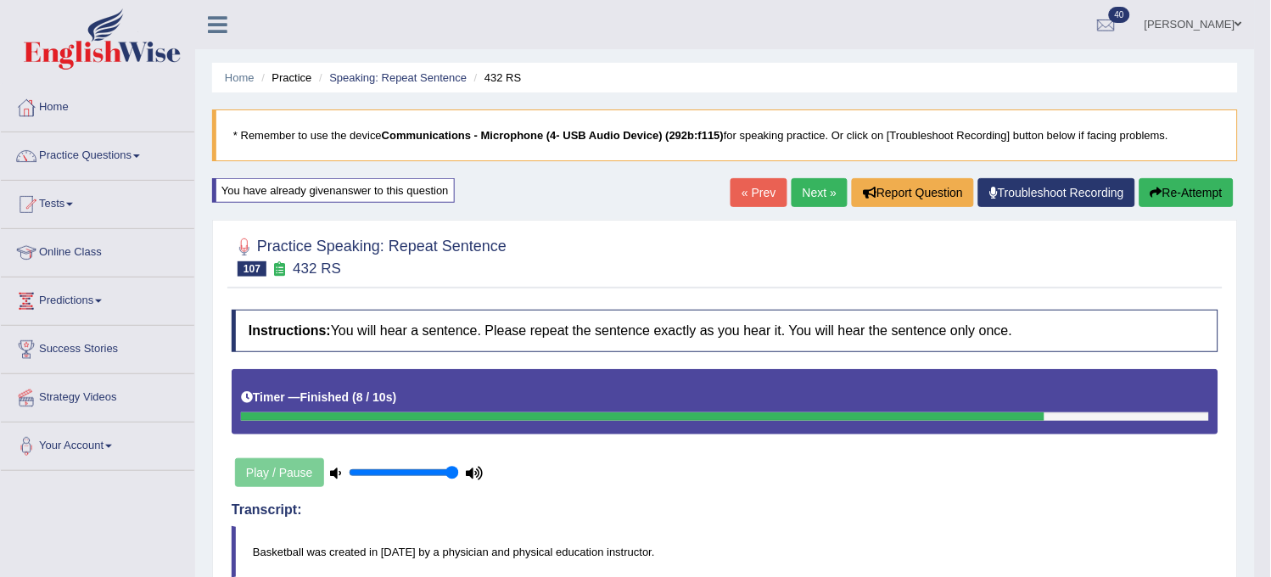
click at [1158, 189] on icon "button" at bounding box center [1156, 193] width 12 height 12
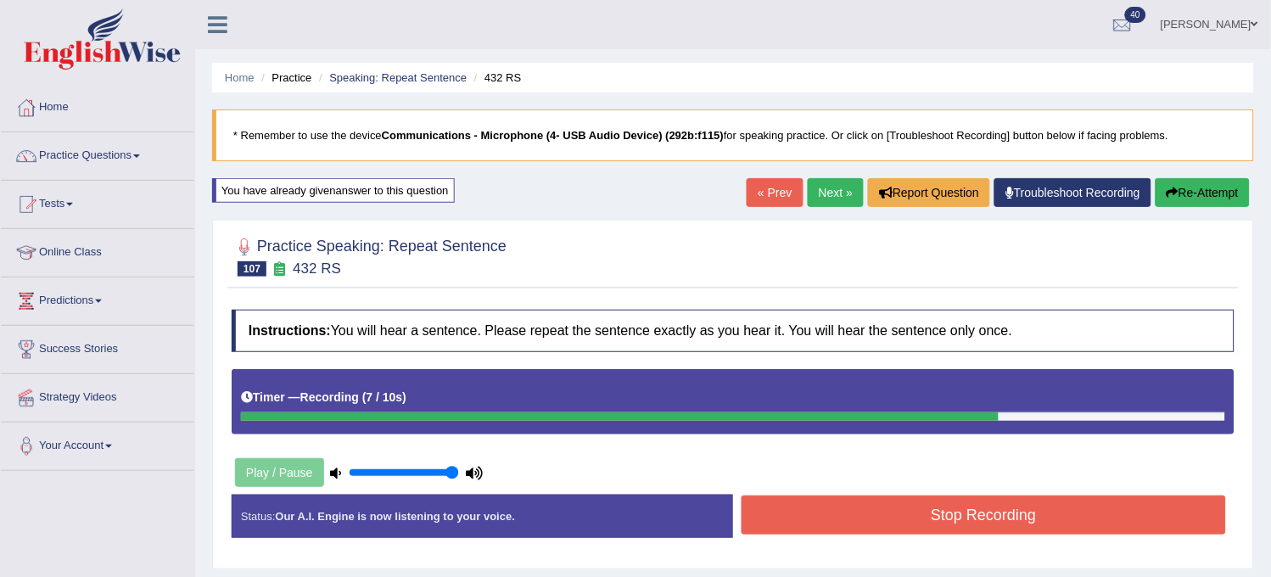
click at [930, 518] on button "Stop Recording" at bounding box center [983, 514] width 484 height 39
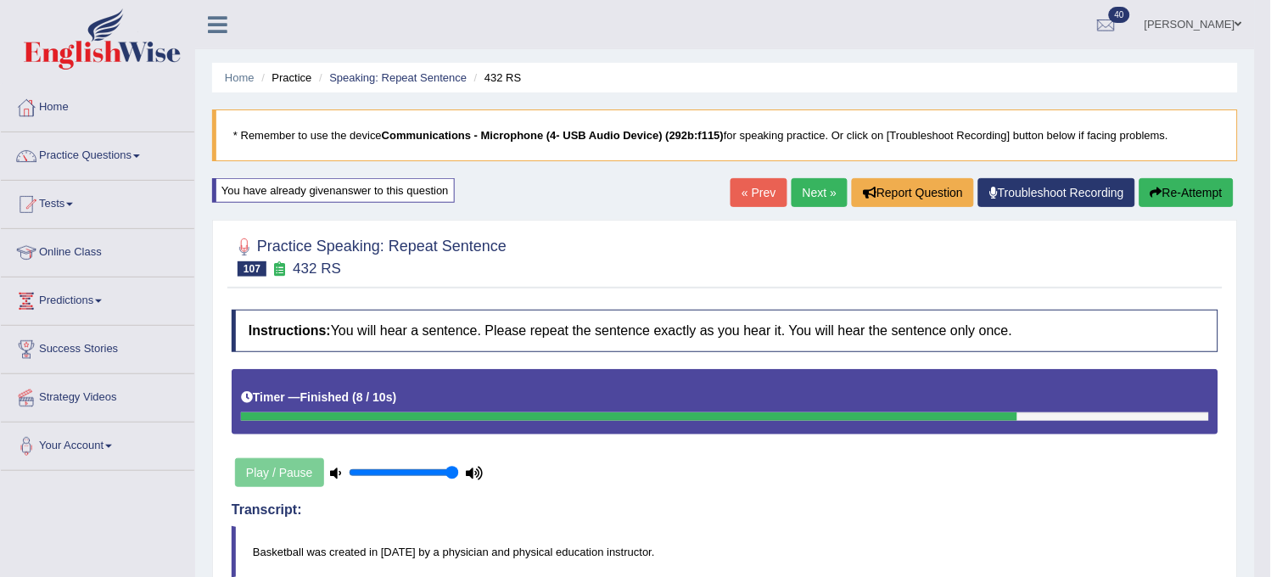
click at [1173, 183] on button "Re-Attempt" at bounding box center [1186, 192] width 94 height 29
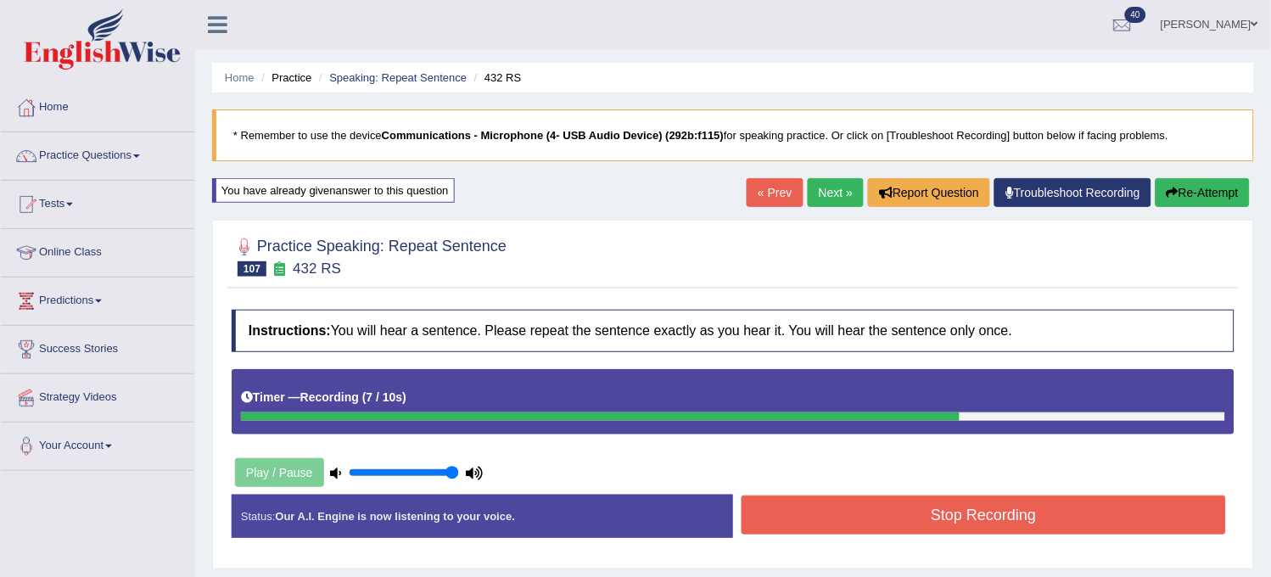
click at [919, 518] on button "Stop Recording" at bounding box center [983, 514] width 484 height 39
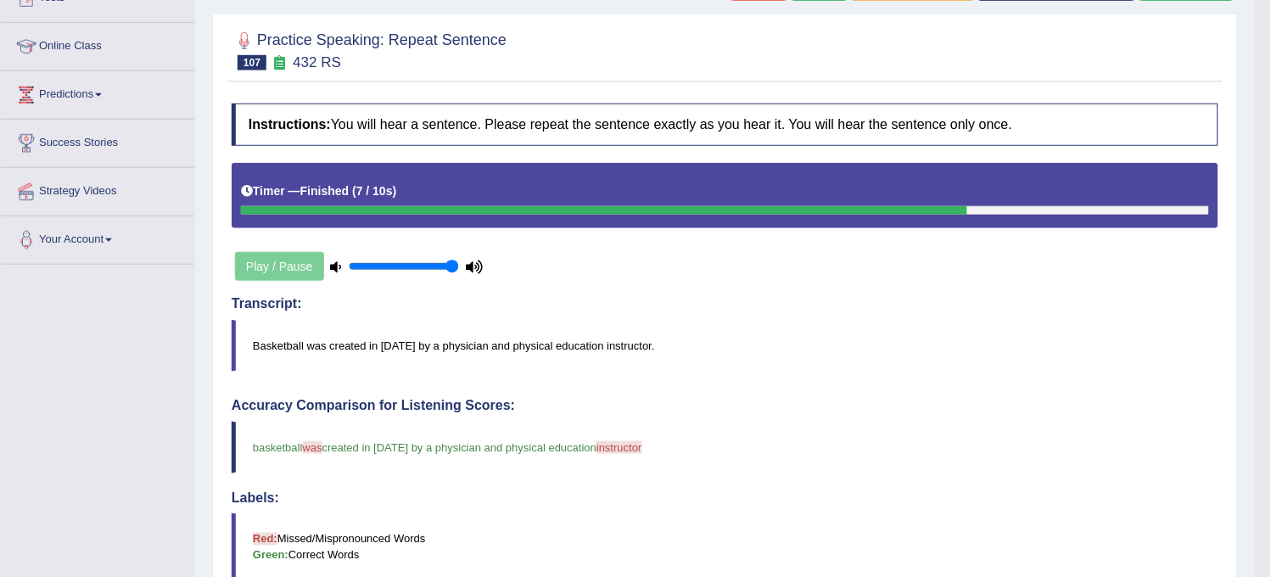
scroll to position [649, 0]
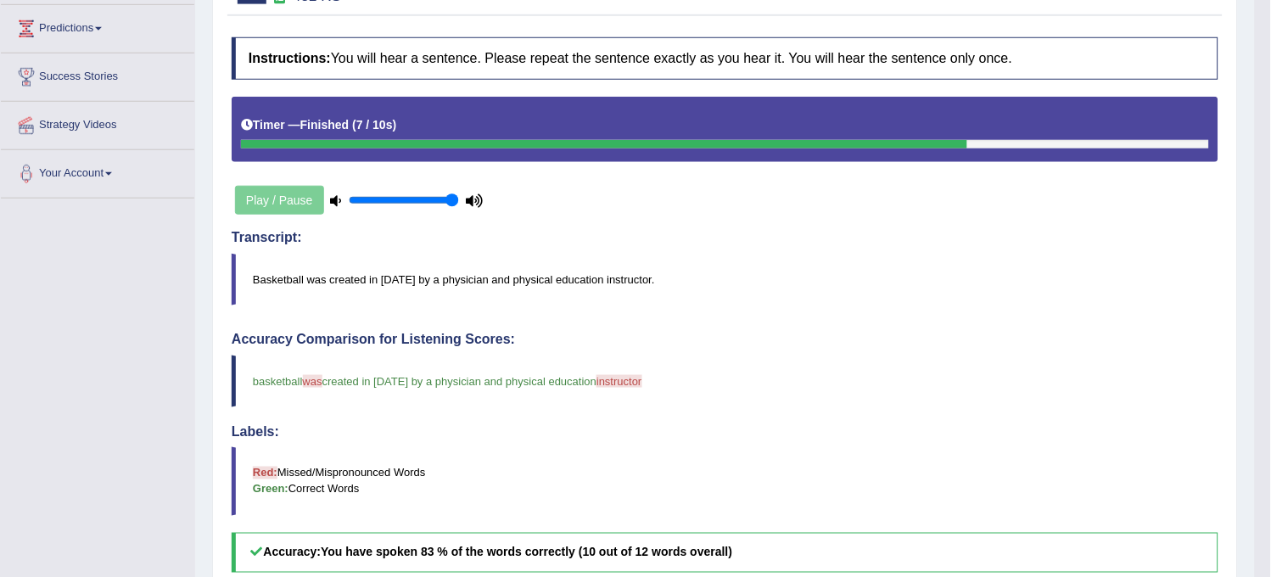
click at [247, 327] on div "Instructions: You will hear a sentence. Please repeat the sentence exactly as y…" at bounding box center [724, 459] width 995 height 860
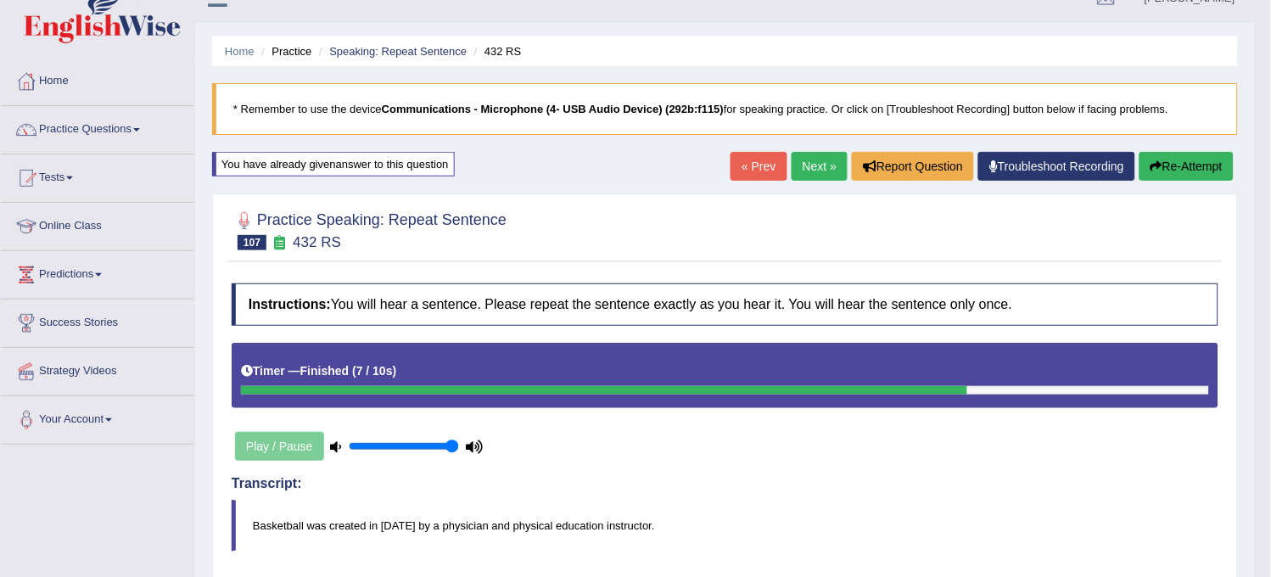
scroll to position [0, 0]
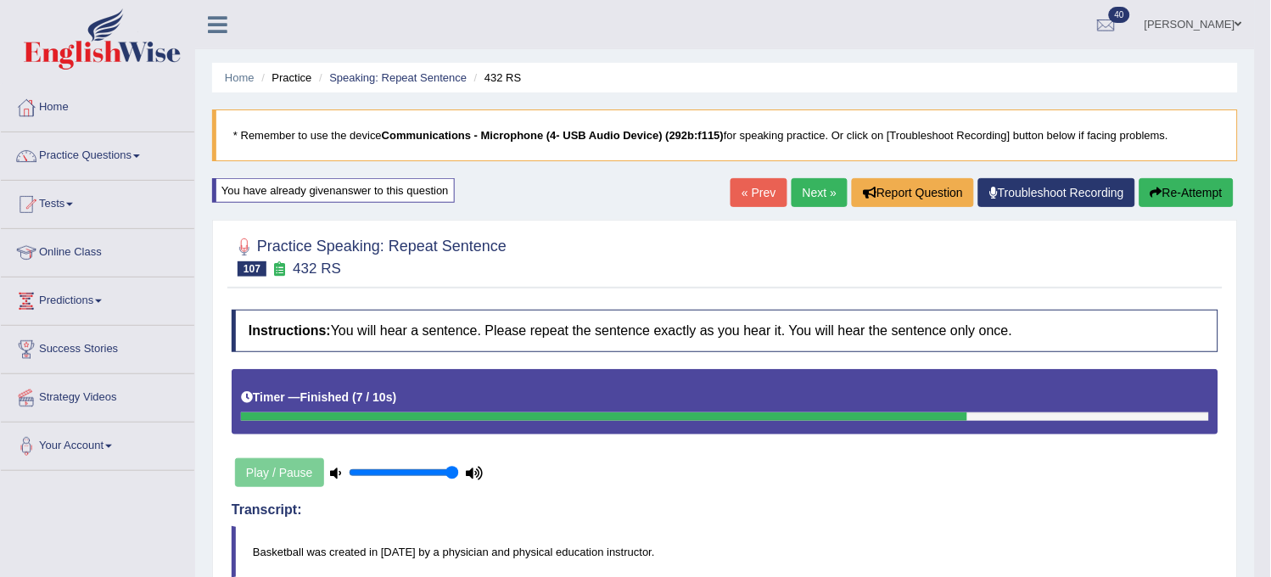
click at [811, 187] on link "Next »" at bounding box center [819, 192] width 56 height 29
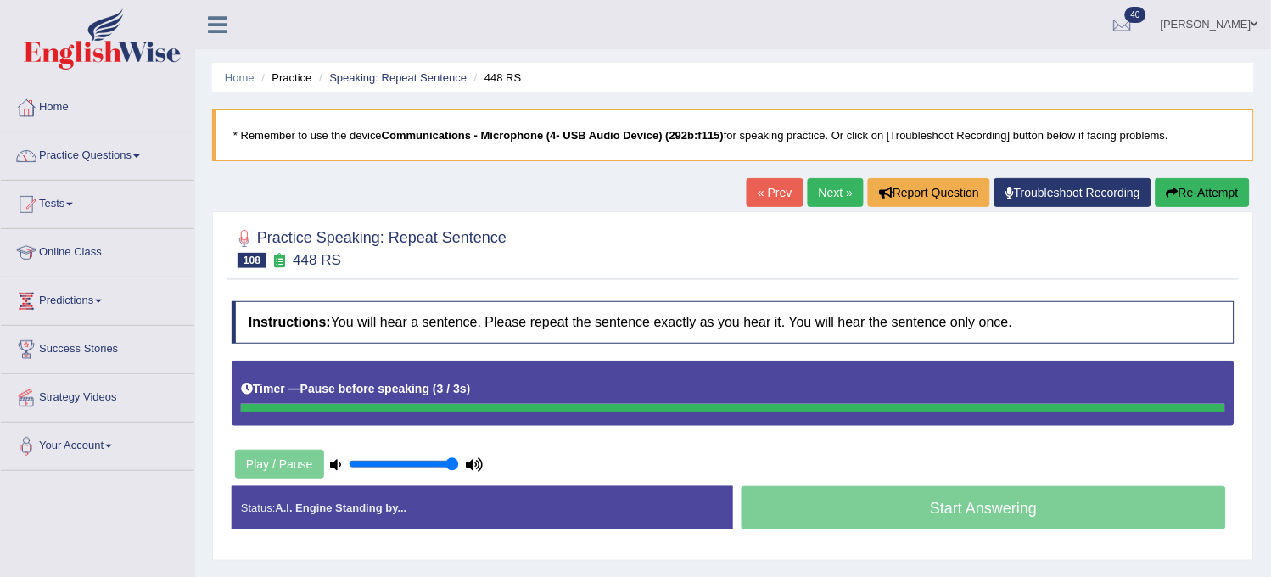
click at [1204, 200] on button "Re-Attempt" at bounding box center [1202, 192] width 94 height 29
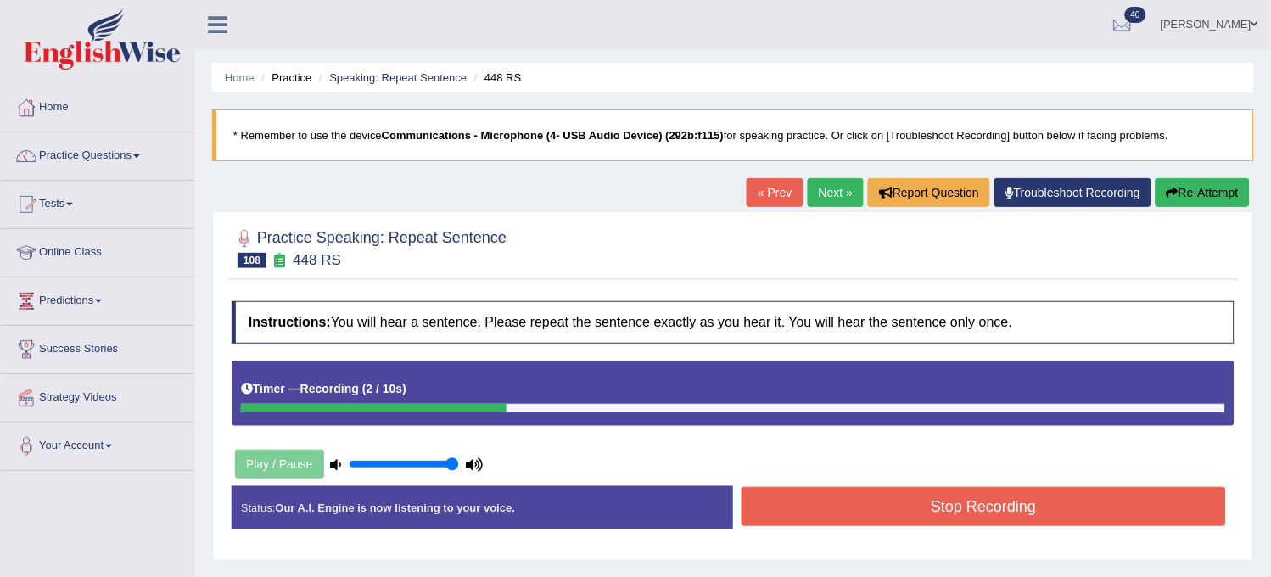
click at [1204, 199] on button "Re-Attempt" at bounding box center [1202, 192] width 94 height 29
click at [1175, 209] on div "« Prev Next » Report Question Troubleshoot Recording Re-Attempt" at bounding box center [999, 194] width 507 height 33
click at [1184, 200] on button "Re-Attempt" at bounding box center [1202, 192] width 94 height 29
click at [860, 496] on button "Stop Recording" at bounding box center [983, 506] width 484 height 39
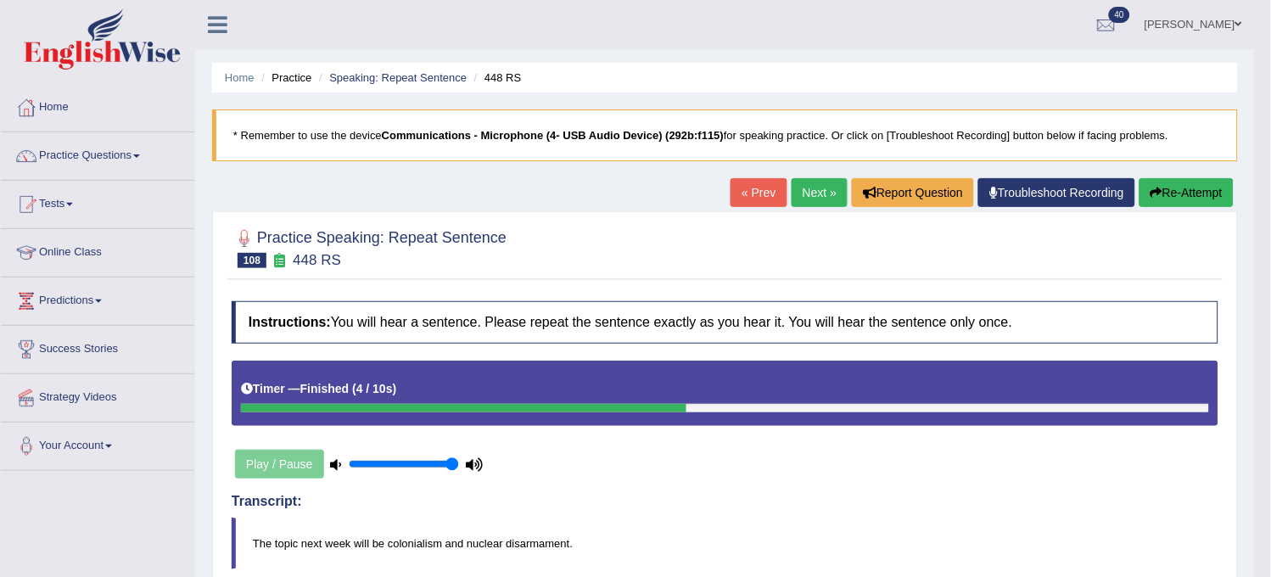
click at [795, 190] on link "Next »" at bounding box center [819, 192] width 56 height 29
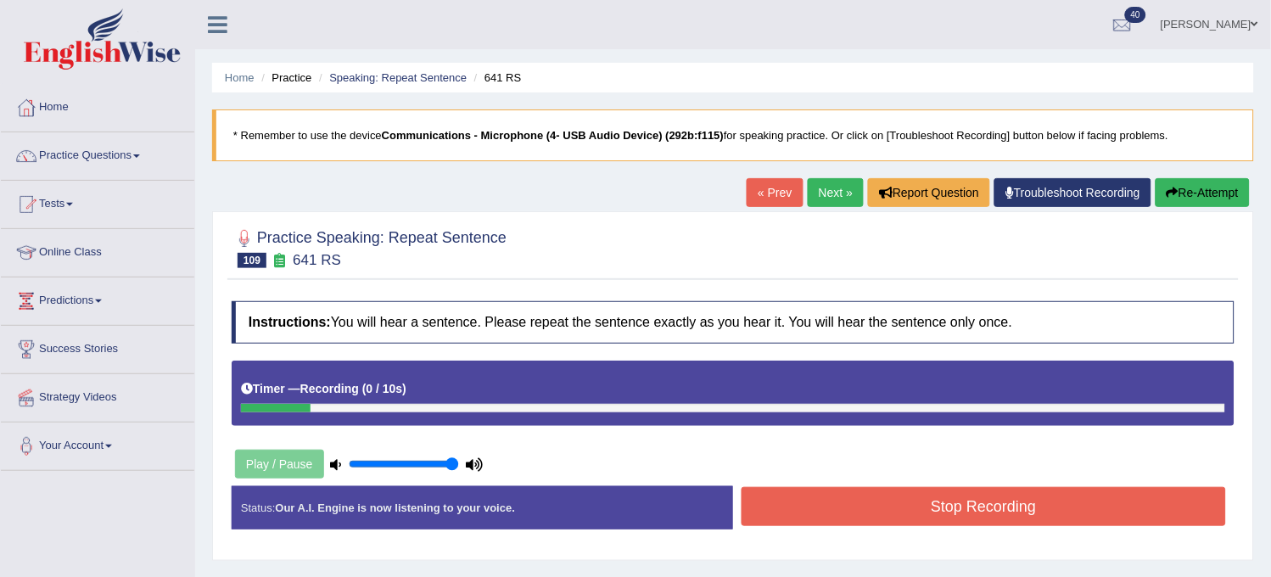
click at [1177, 188] on button "Re-Attempt" at bounding box center [1202, 192] width 94 height 29
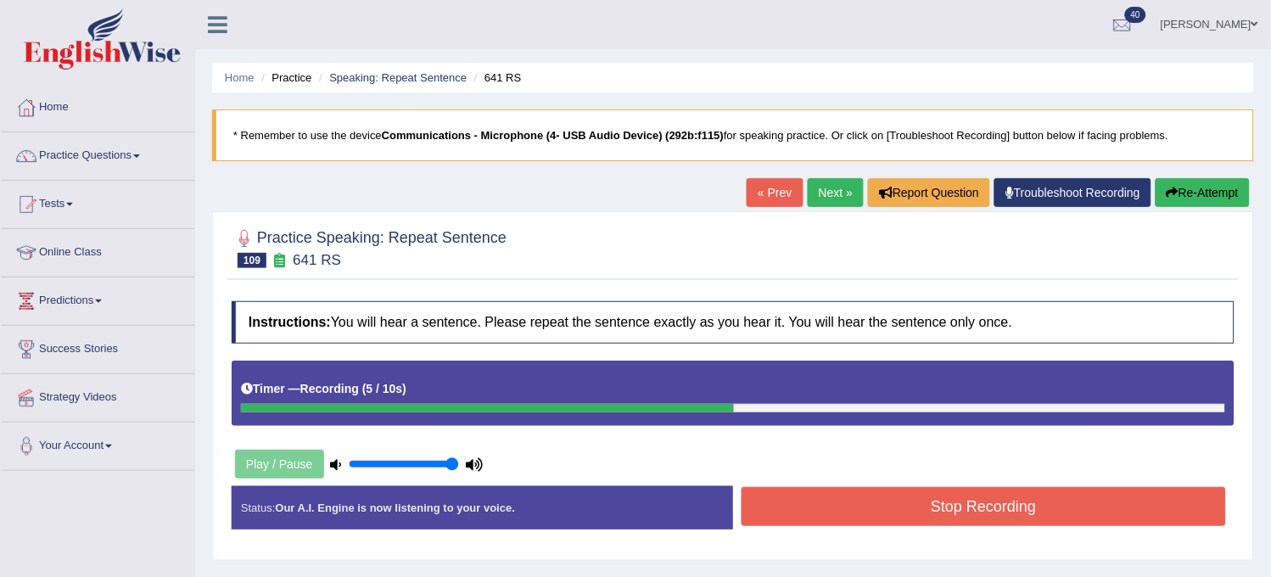
click at [1005, 518] on button "Stop Recording" at bounding box center [983, 506] width 484 height 39
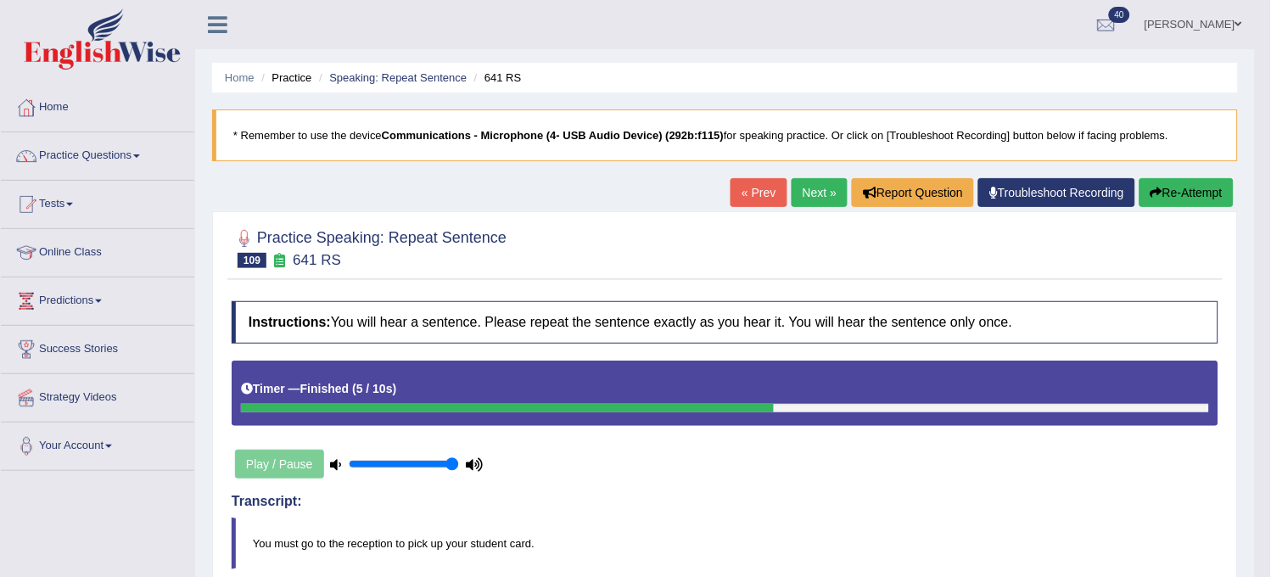
click at [792, 190] on link "Next »" at bounding box center [819, 192] width 56 height 29
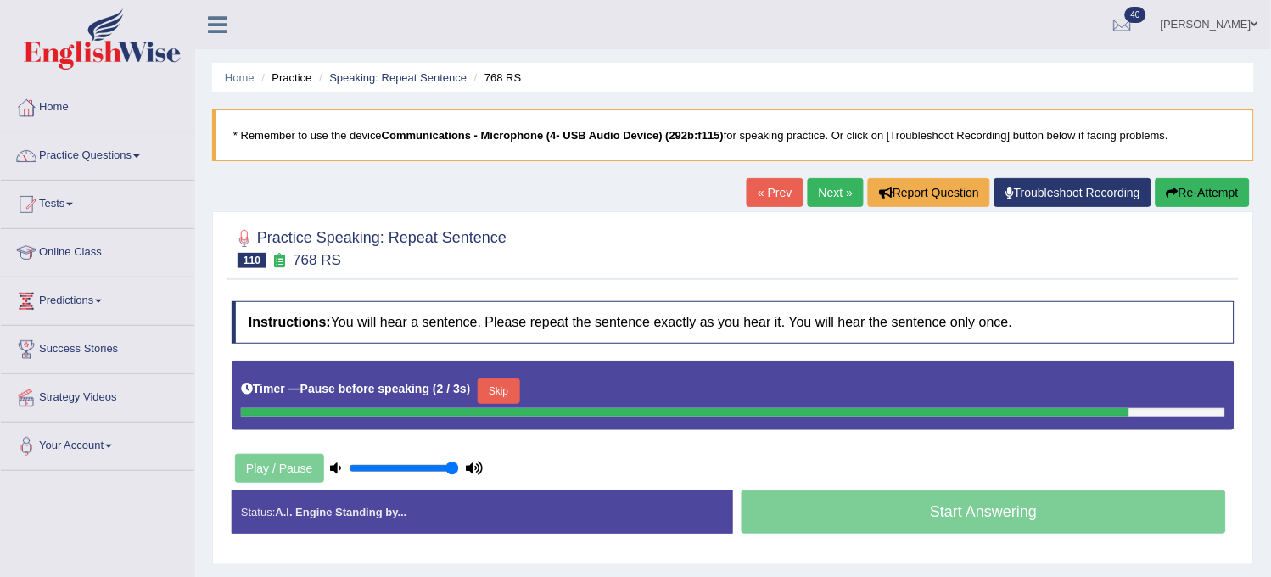
click at [1183, 196] on button "Re-Attempt" at bounding box center [1202, 192] width 94 height 29
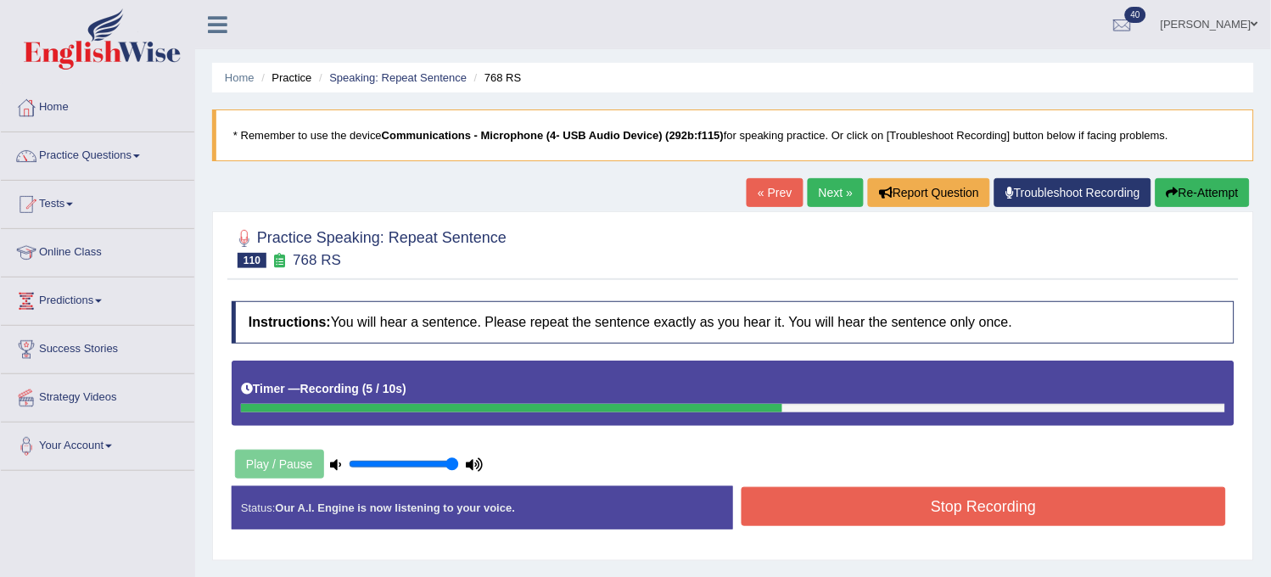
click at [884, 499] on button "Stop Recording" at bounding box center [983, 506] width 484 height 39
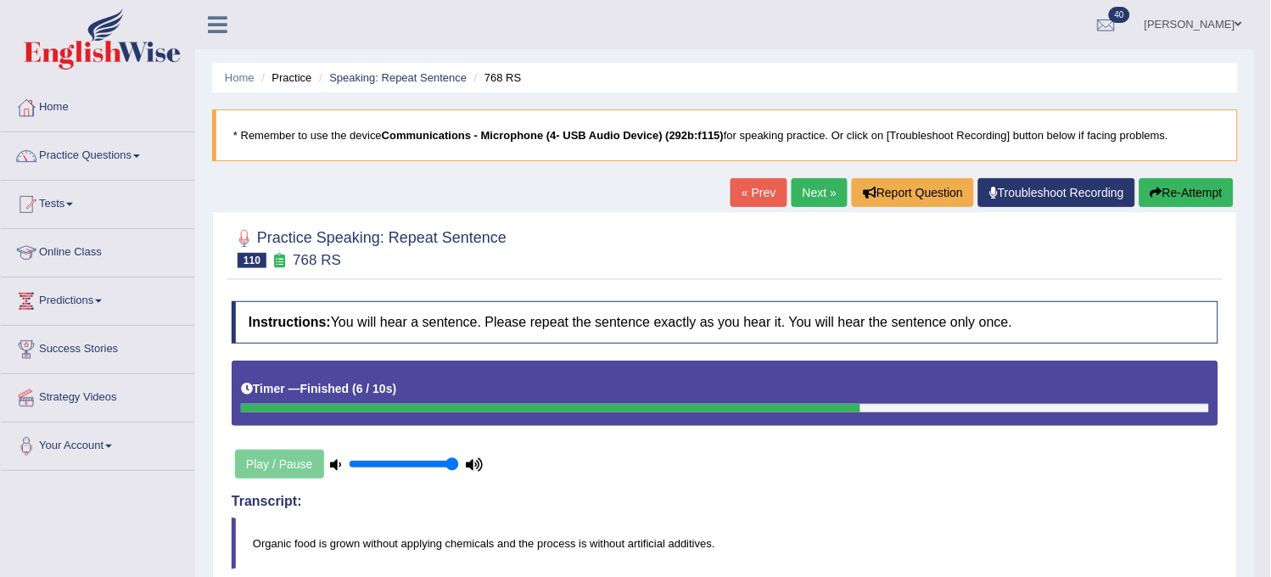
click at [813, 199] on link "Next »" at bounding box center [819, 192] width 56 height 29
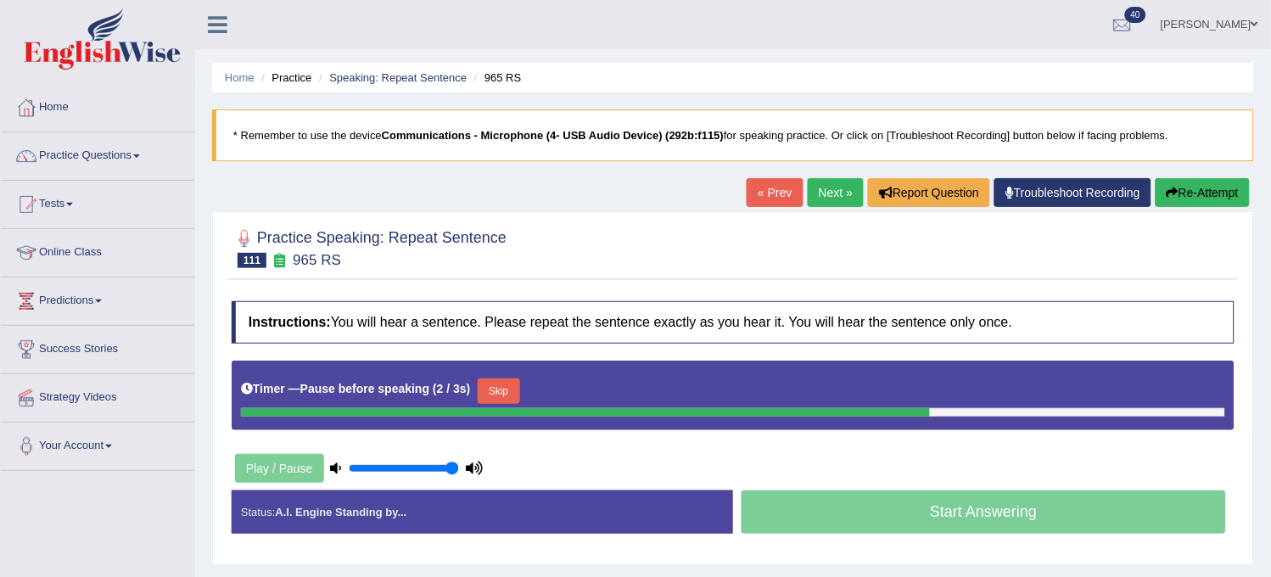
click at [1187, 198] on button "Re-Attempt" at bounding box center [1202, 192] width 94 height 29
click at [1192, 201] on button "Re-Attempt" at bounding box center [1202, 192] width 94 height 29
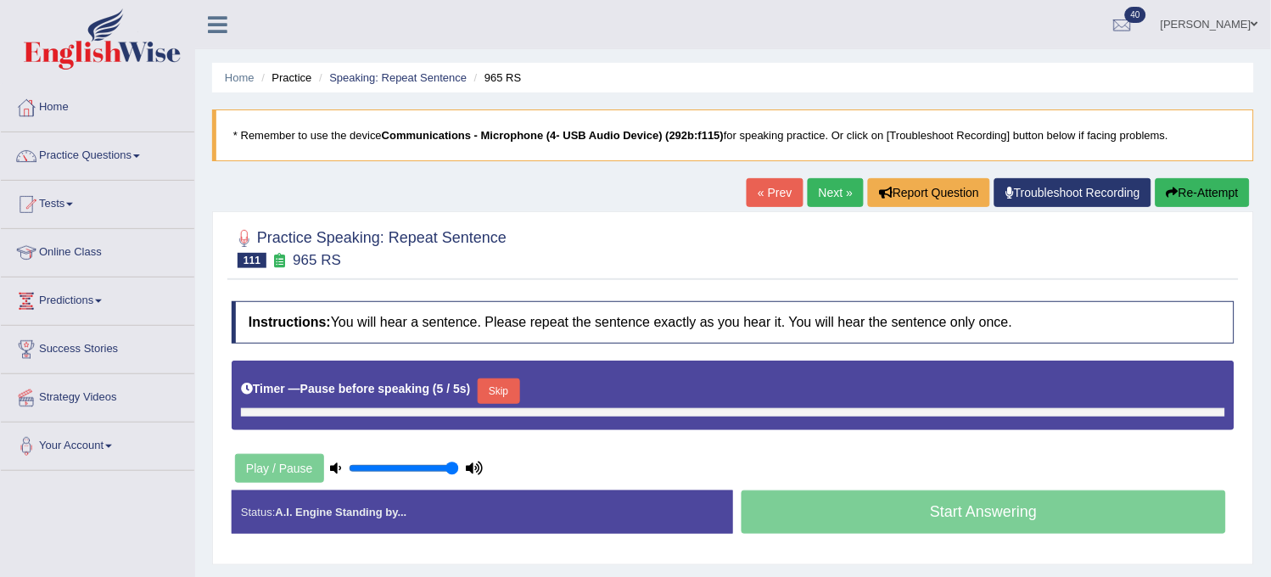
click at [1192, 201] on button "Re-Attempt" at bounding box center [1202, 192] width 94 height 29
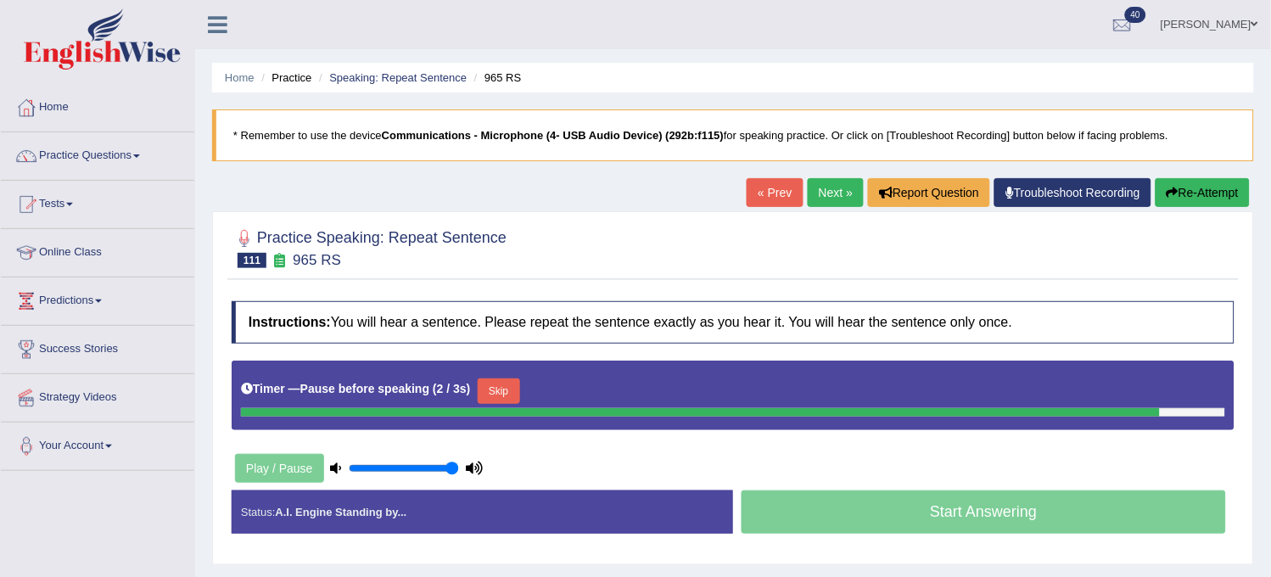
click at [1192, 201] on button "Re-Attempt" at bounding box center [1202, 192] width 94 height 29
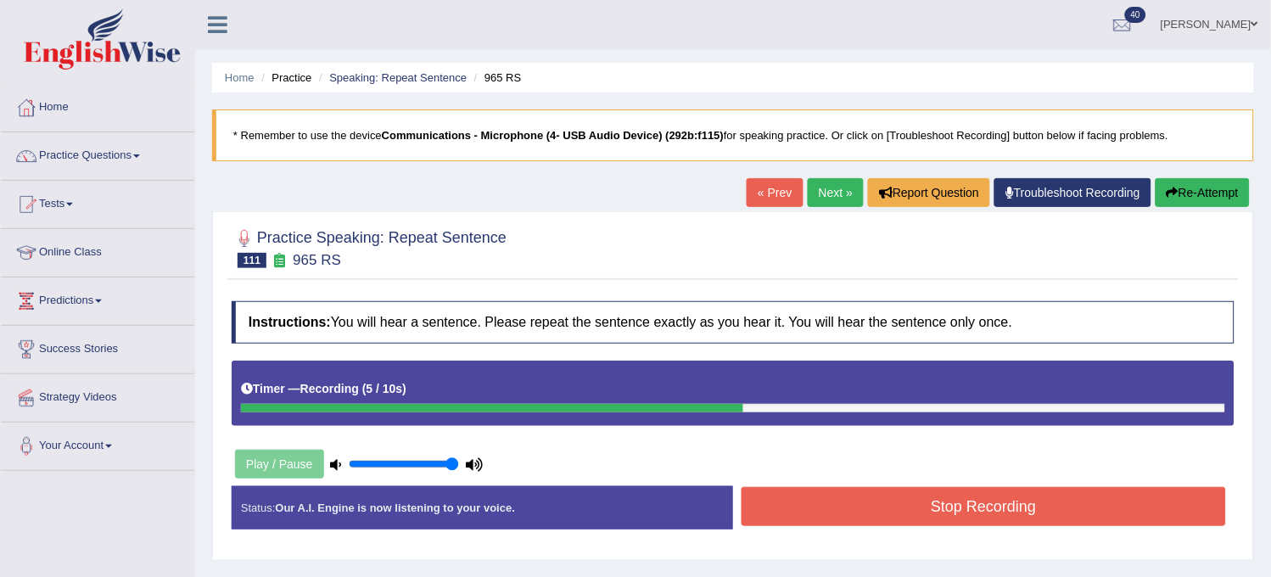
click at [901, 503] on button "Stop Recording" at bounding box center [983, 506] width 484 height 39
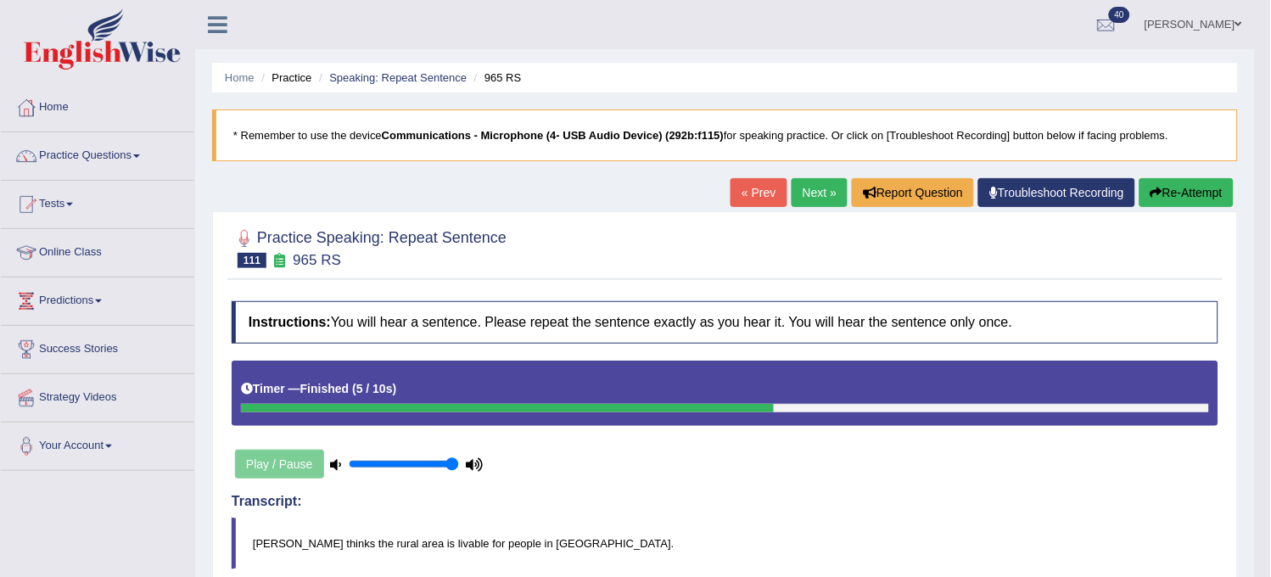
click at [820, 197] on link "Next »" at bounding box center [819, 192] width 56 height 29
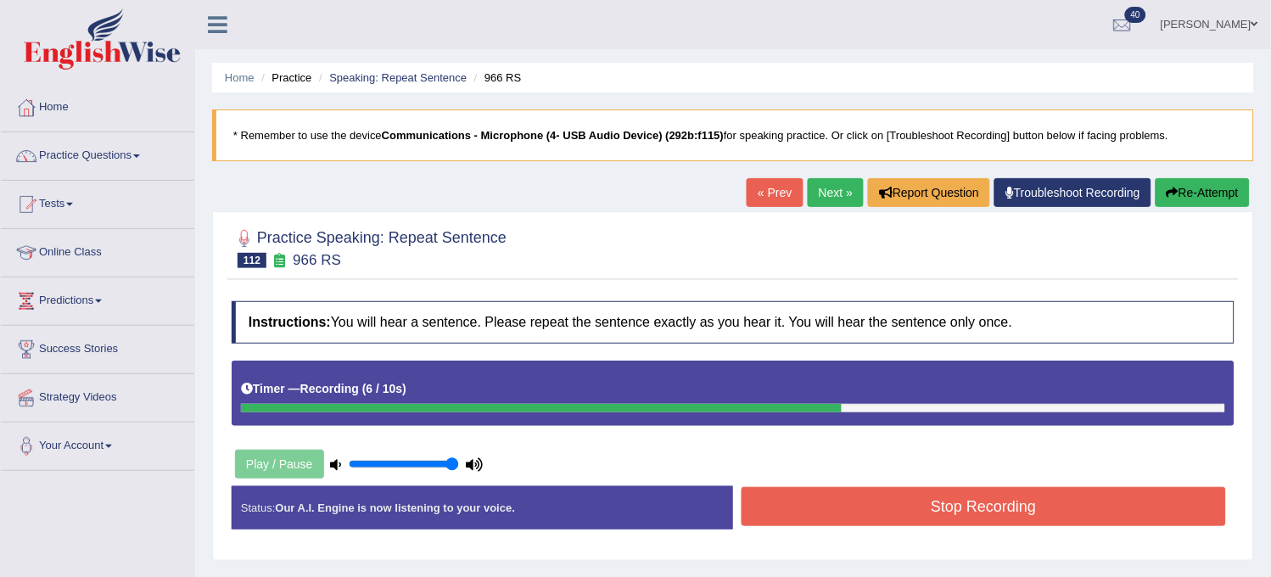
click at [814, 509] on button "Stop Recording" at bounding box center [983, 506] width 484 height 39
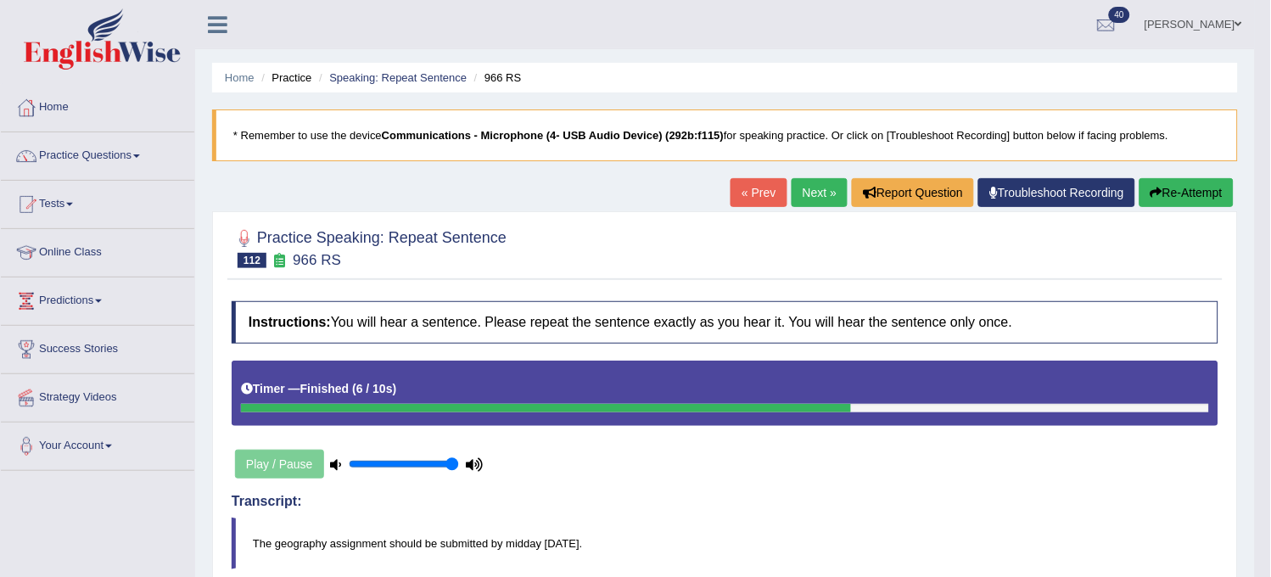
click at [1157, 193] on icon "button" at bounding box center [1156, 193] width 12 height 12
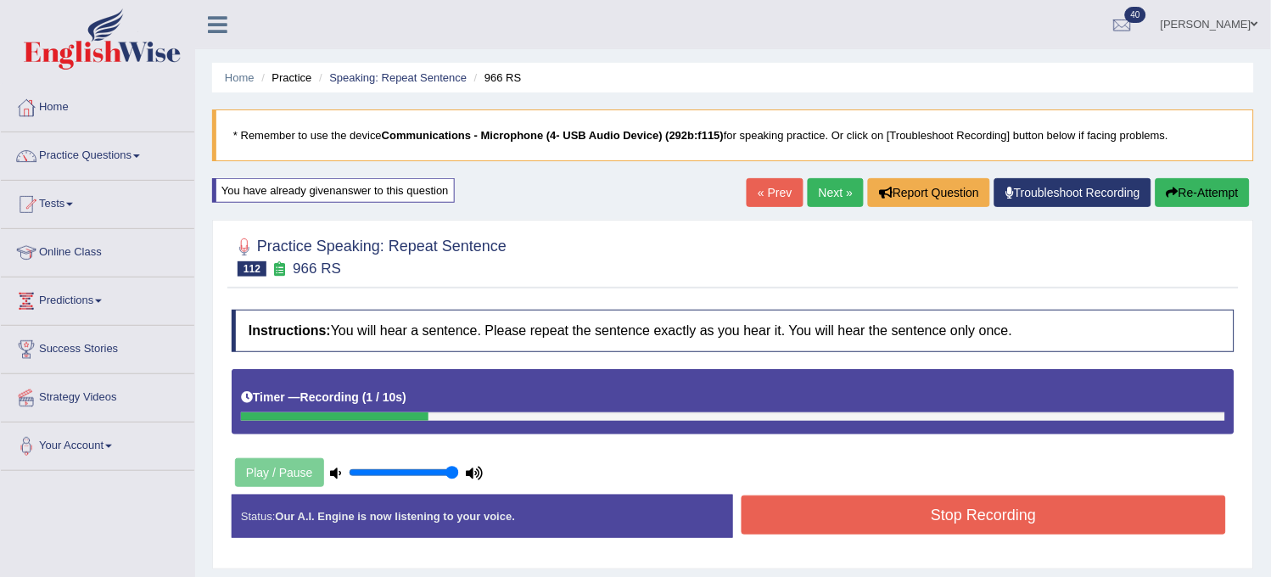
click at [1157, 193] on button "Re-Attempt" at bounding box center [1202, 192] width 94 height 29
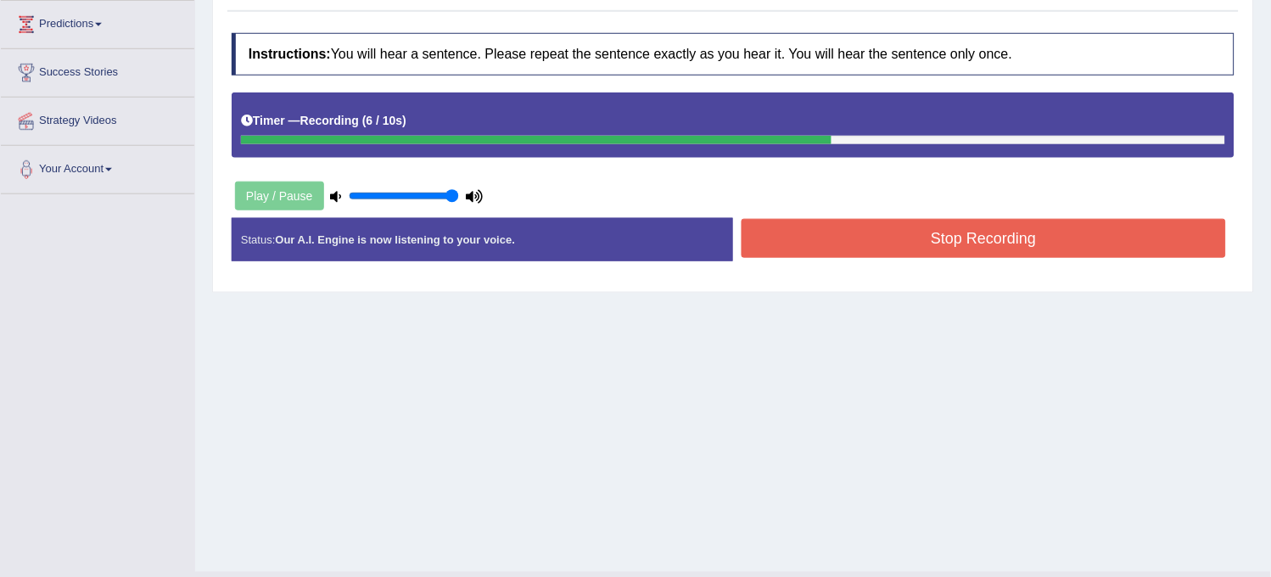
scroll to position [282, 0]
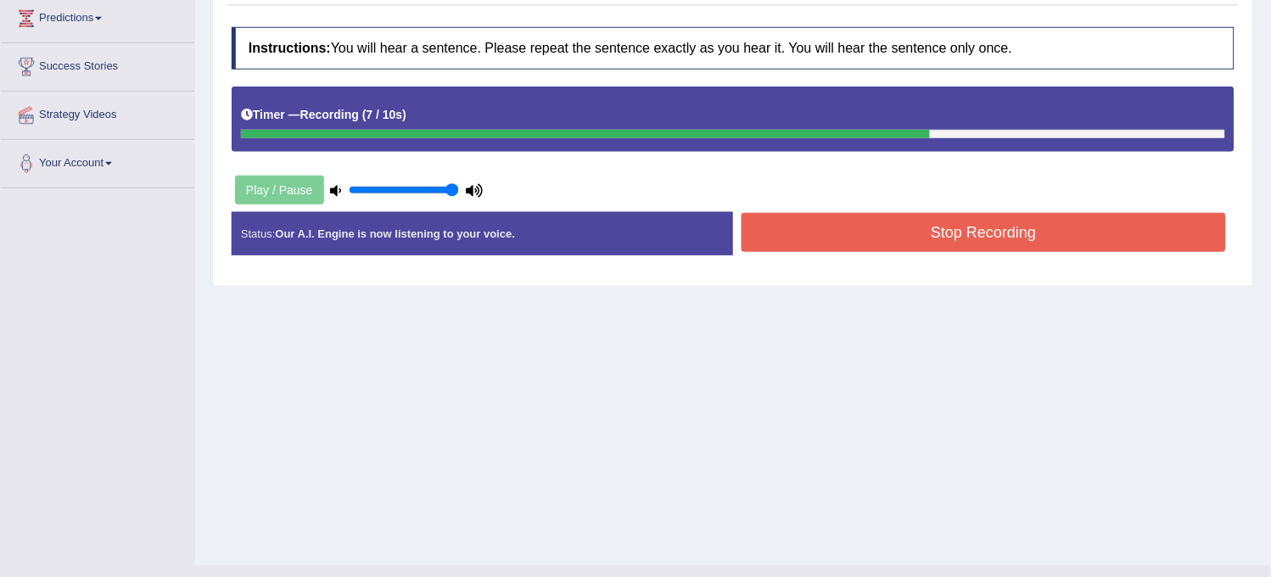
click at [1014, 242] on button "Stop Recording" at bounding box center [983, 232] width 484 height 39
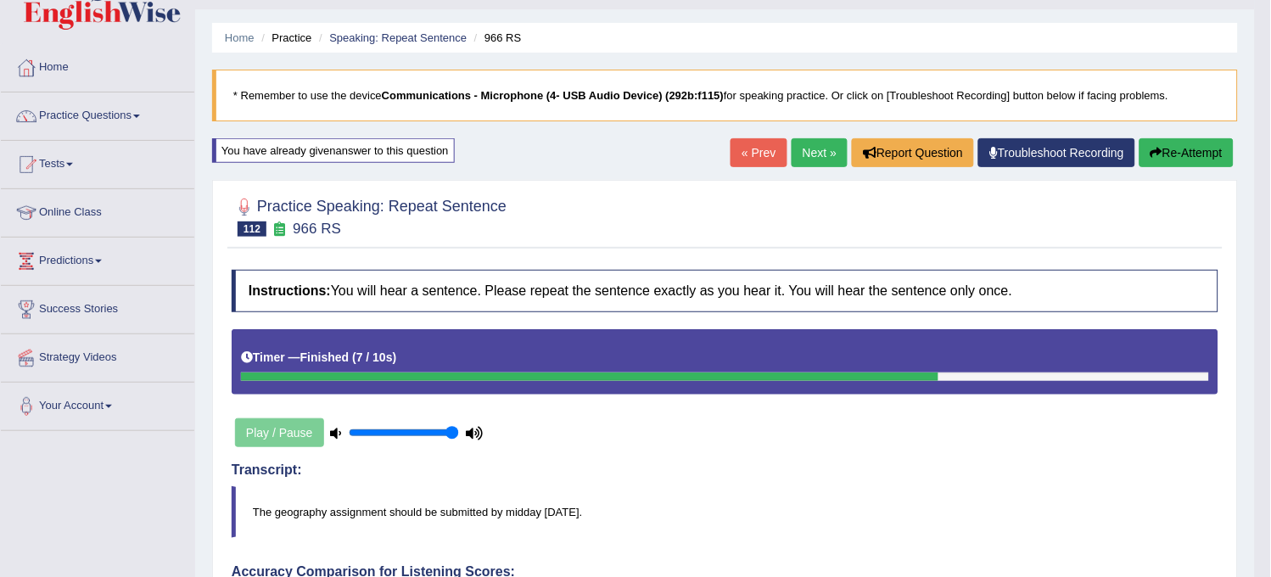
scroll to position [0, 0]
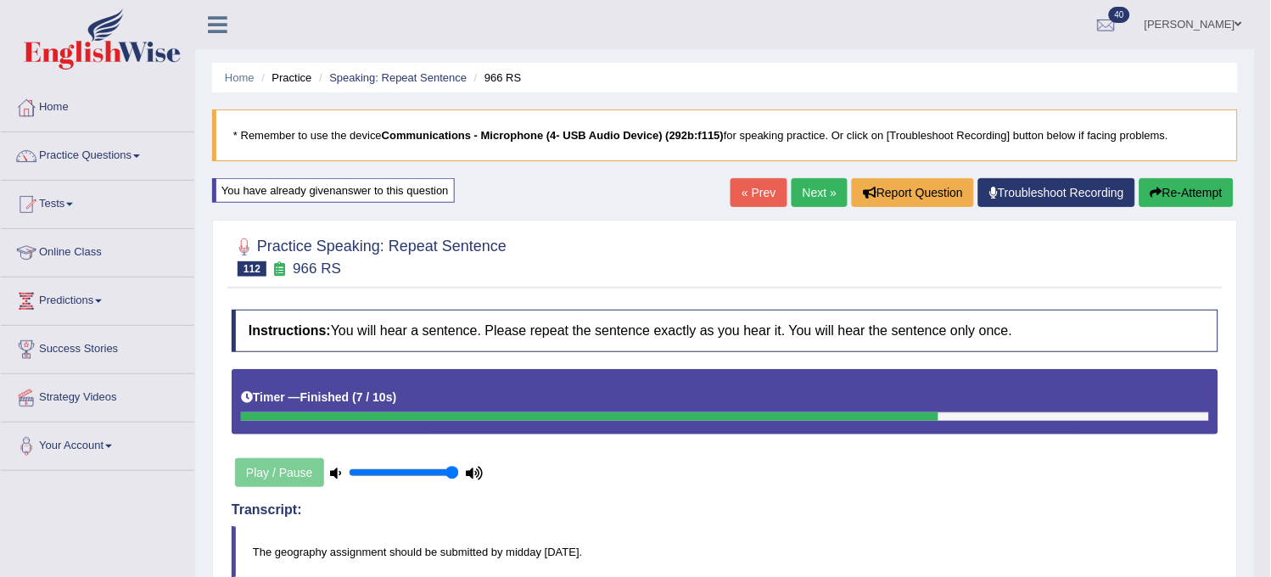
click at [824, 190] on link "Next »" at bounding box center [819, 192] width 56 height 29
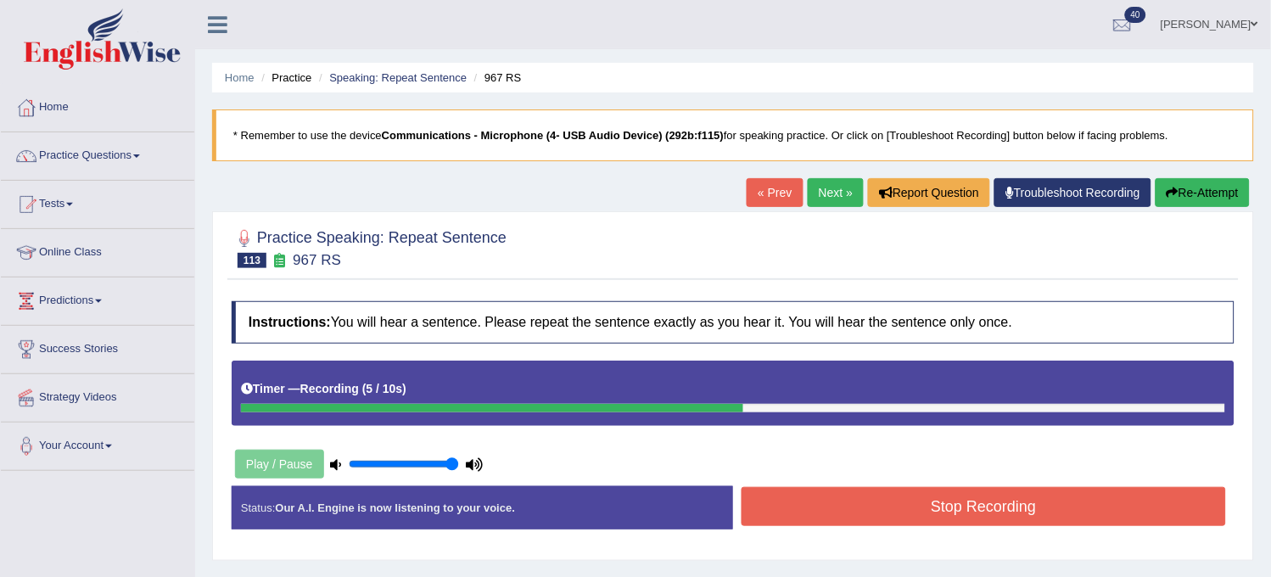
click at [840, 505] on button "Stop Recording" at bounding box center [983, 506] width 484 height 39
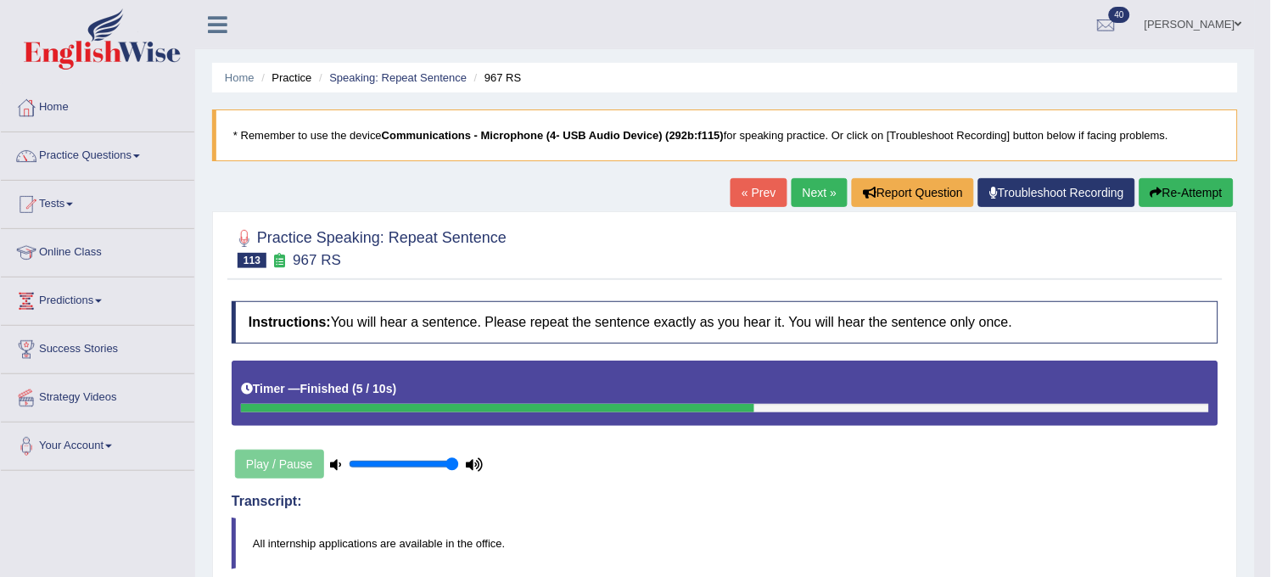
click at [1154, 199] on button "Re-Attempt" at bounding box center [1186, 192] width 94 height 29
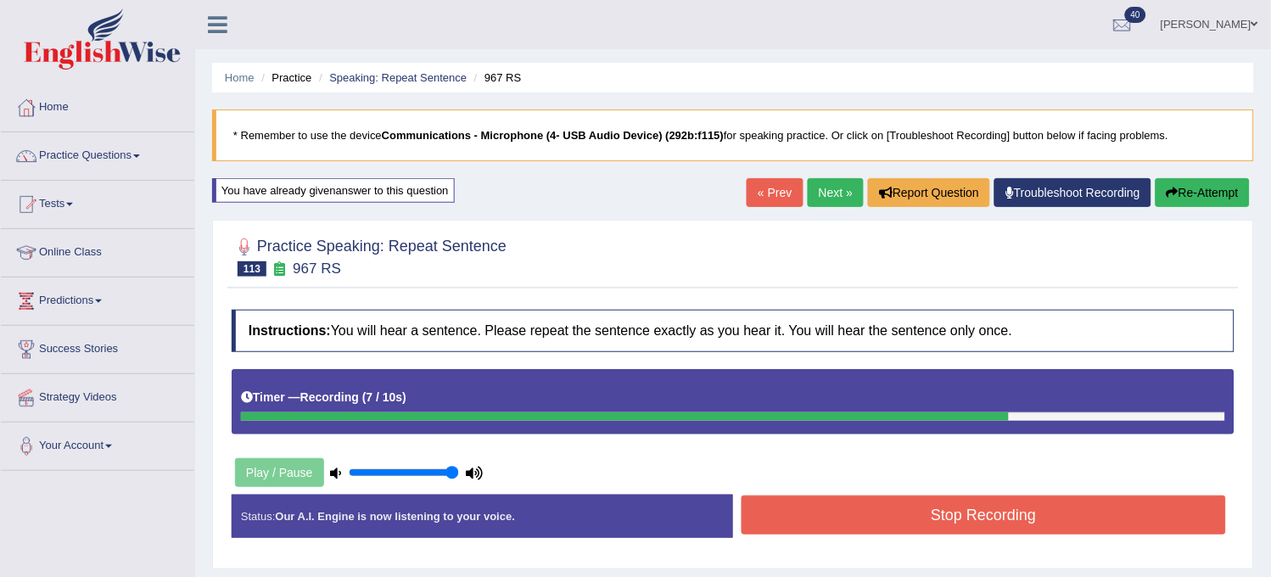
click at [946, 510] on button "Stop Recording" at bounding box center [983, 514] width 484 height 39
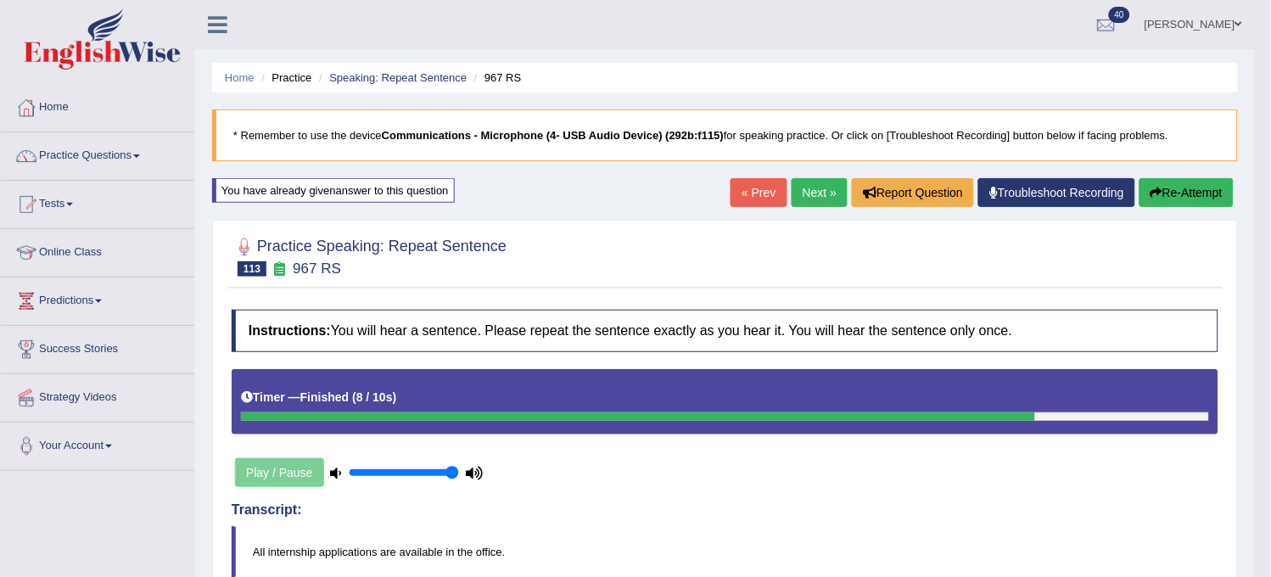
click at [821, 204] on link "Next »" at bounding box center [819, 192] width 56 height 29
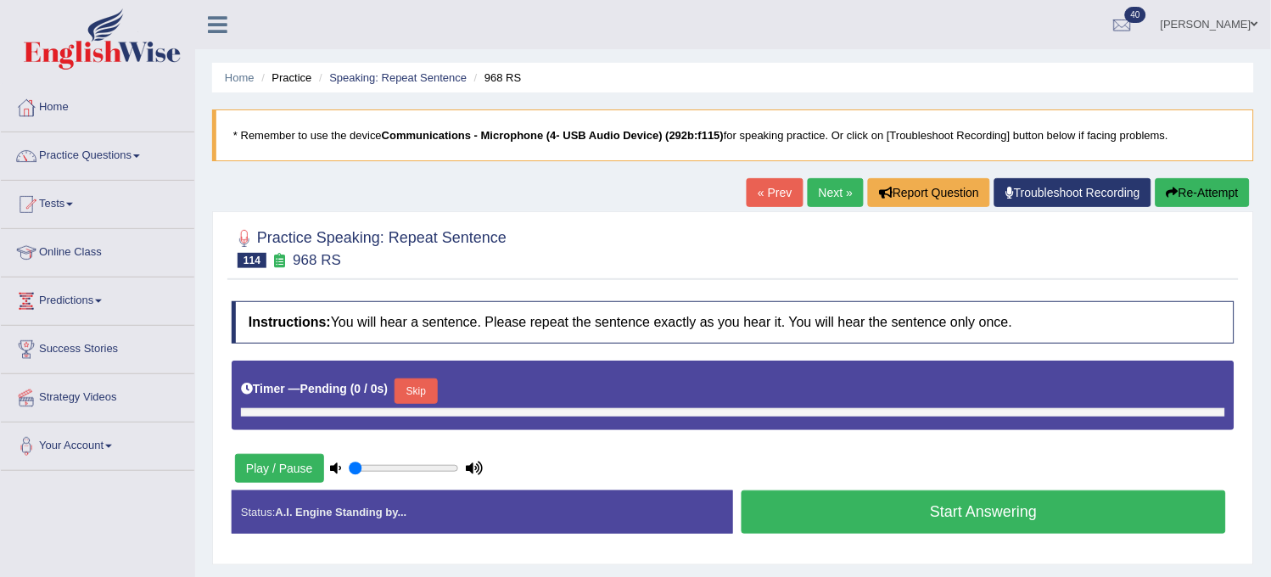
type input "1"
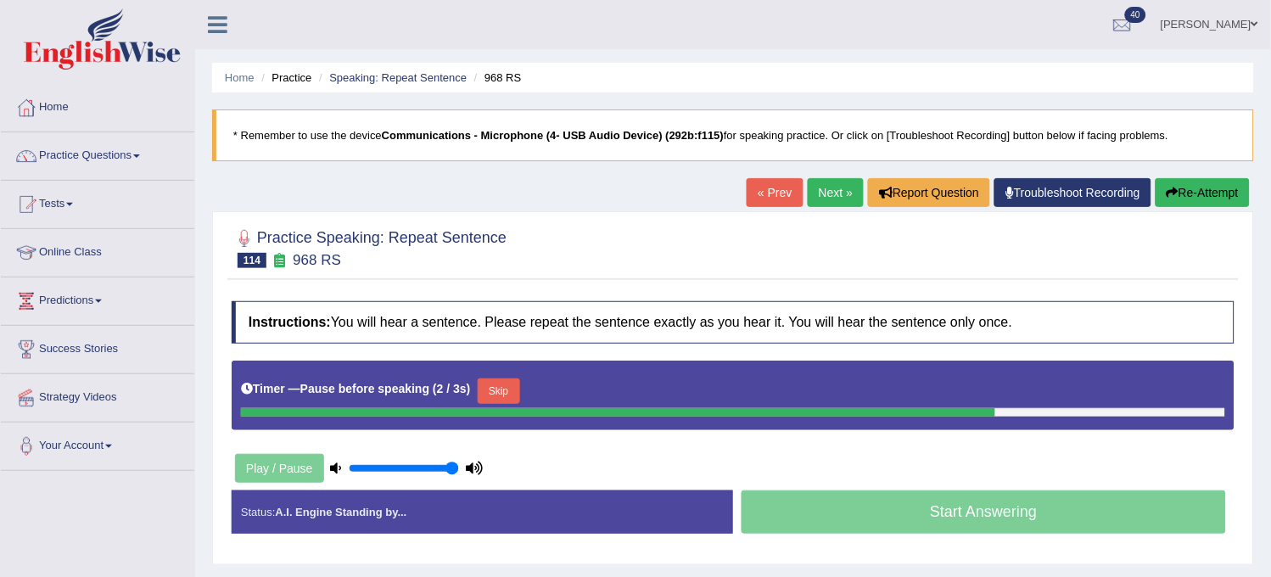
click at [1209, 201] on button "Re-Attempt" at bounding box center [1202, 192] width 94 height 29
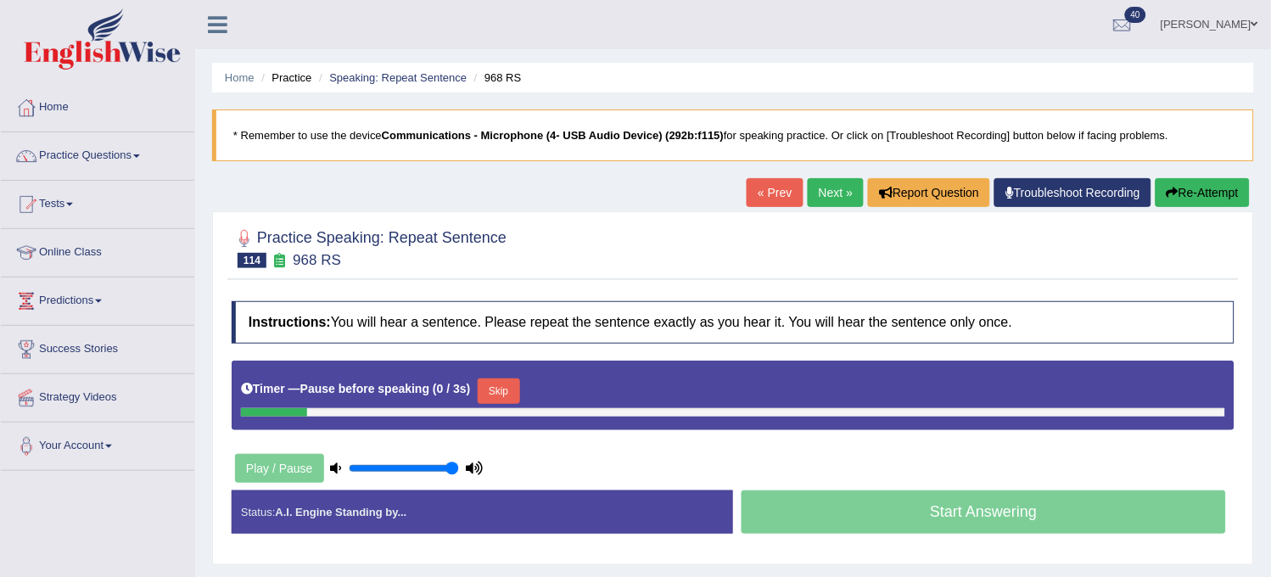
click at [1209, 201] on button "Re-Attempt" at bounding box center [1202, 192] width 94 height 29
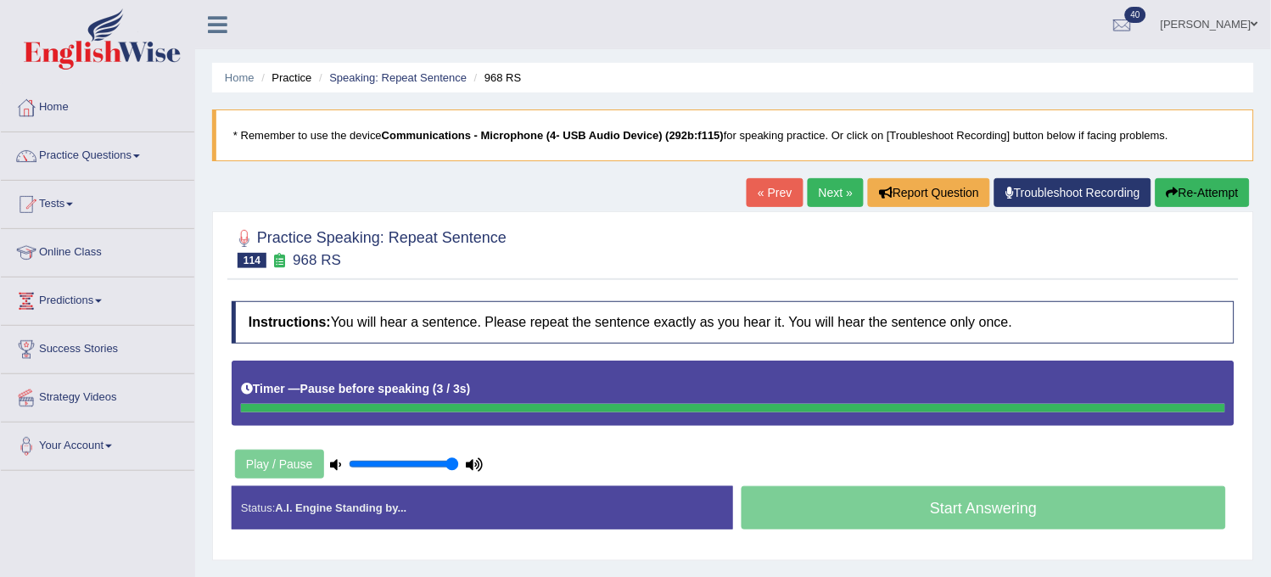
click at [1209, 201] on button "Re-Attempt" at bounding box center [1202, 192] width 94 height 29
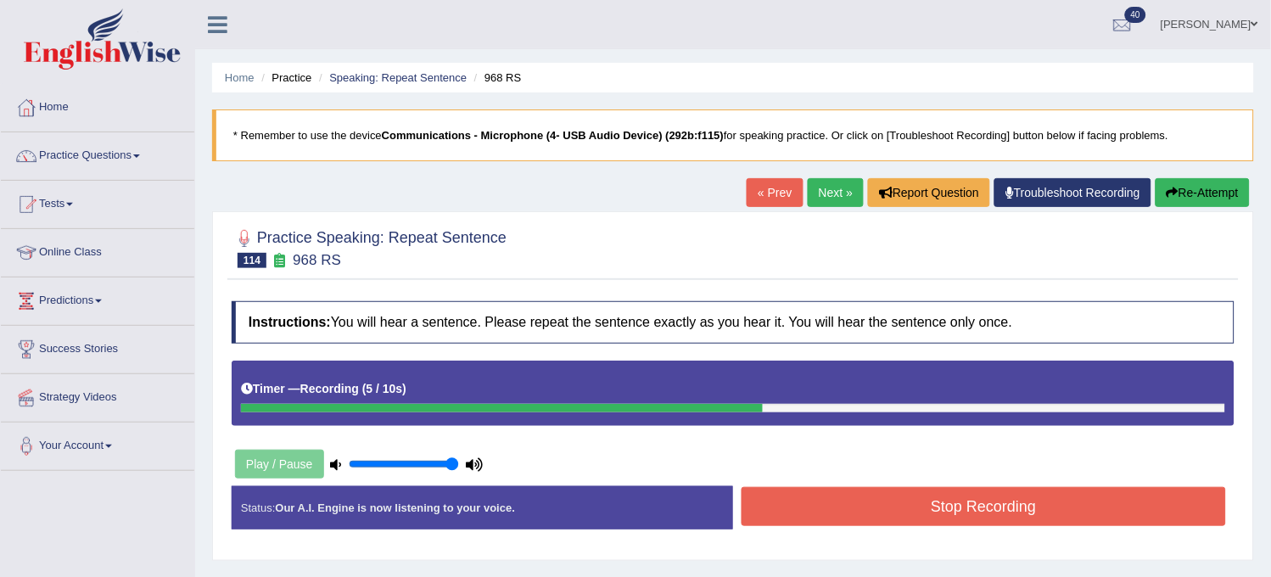
click at [1208, 201] on button "Re-Attempt" at bounding box center [1202, 192] width 94 height 29
click at [1204, 193] on button "Re-Attempt" at bounding box center [1202, 192] width 94 height 29
click at [1200, 193] on button "Re-Attempt" at bounding box center [1202, 192] width 94 height 29
click at [851, 505] on button "Stop Recording" at bounding box center [983, 506] width 484 height 39
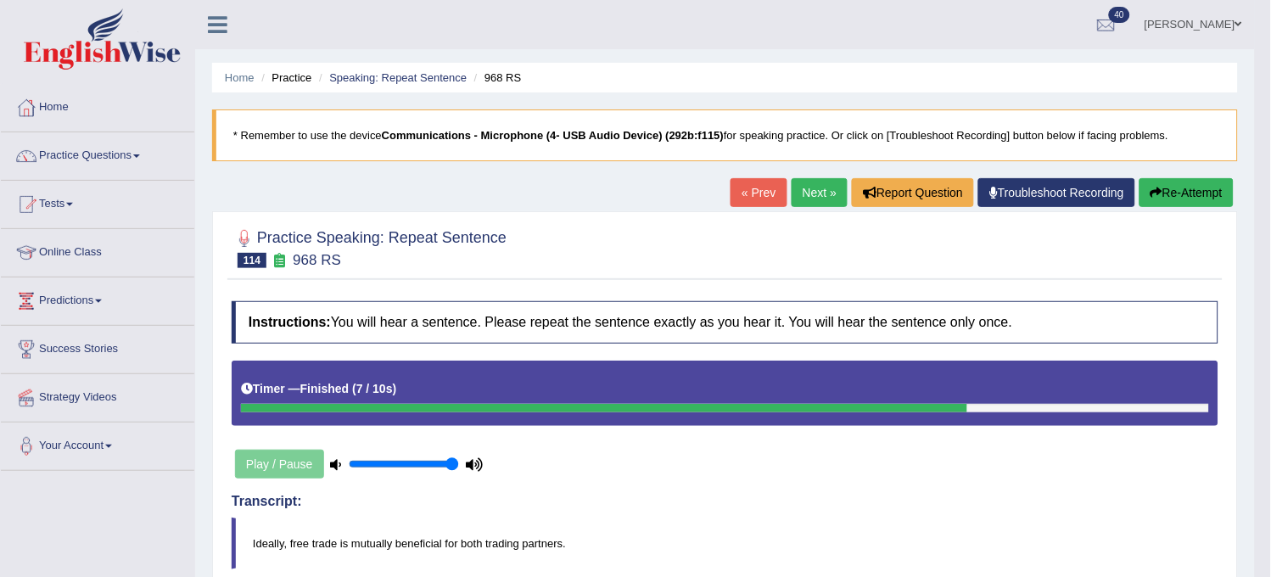
click at [812, 196] on link "Next »" at bounding box center [819, 192] width 56 height 29
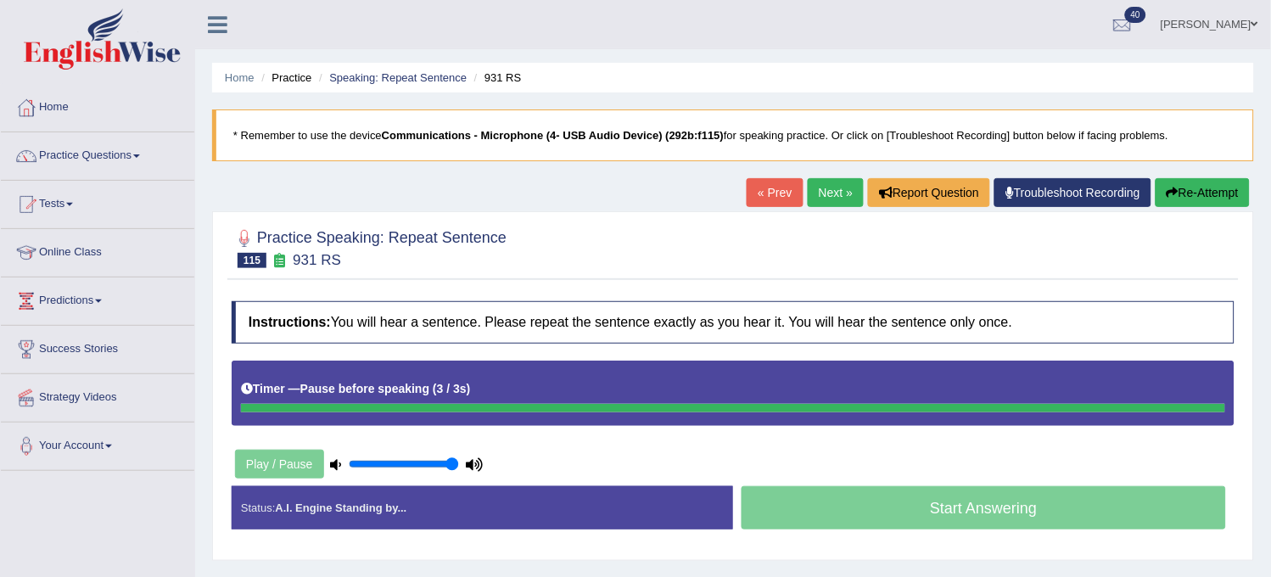
click at [1180, 199] on button "Re-Attempt" at bounding box center [1202, 192] width 94 height 29
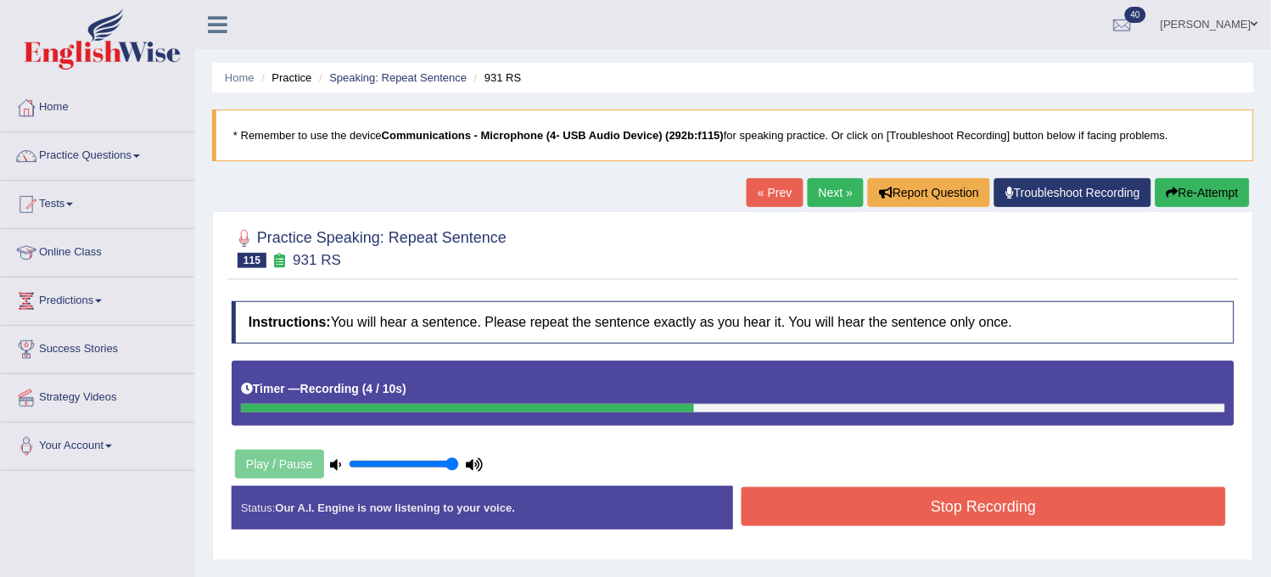
click at [1180, 200] on button "Re-Attempt" at bounding box center [1202, 192] width 94 height 29
click at [1180, 199] on button "Re-Attempt" at bounding box center [1202, 192] width 94 height 29
click at [820, 489] on button "Stop Recording" at bounding box center [983, 506] width 484 height 39
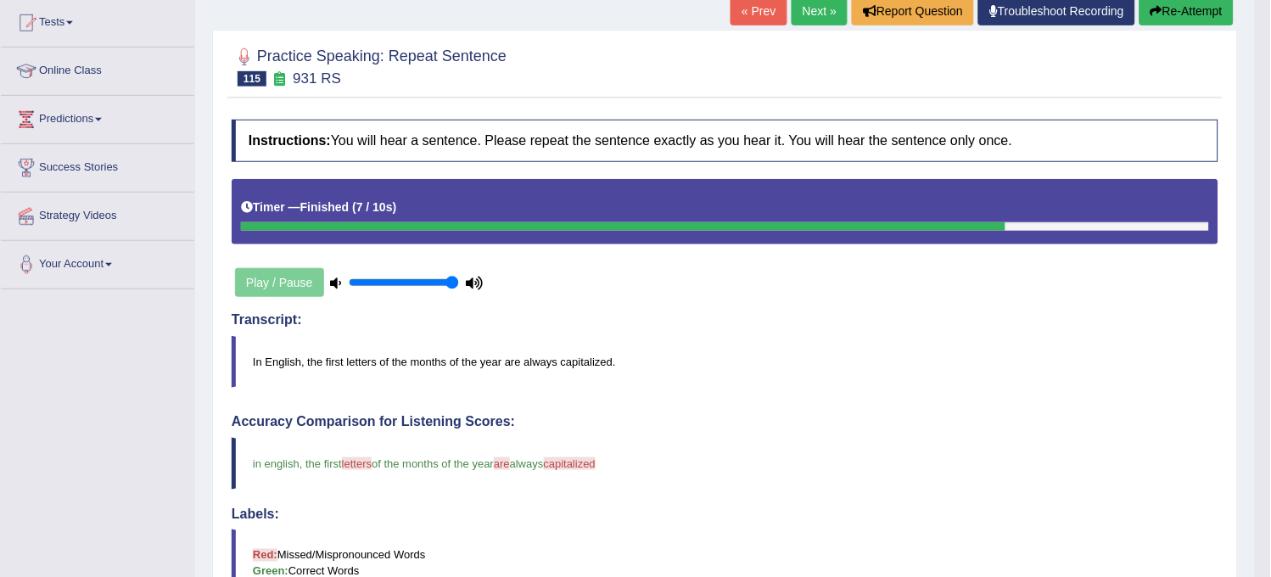
scroll to position [170, 0]
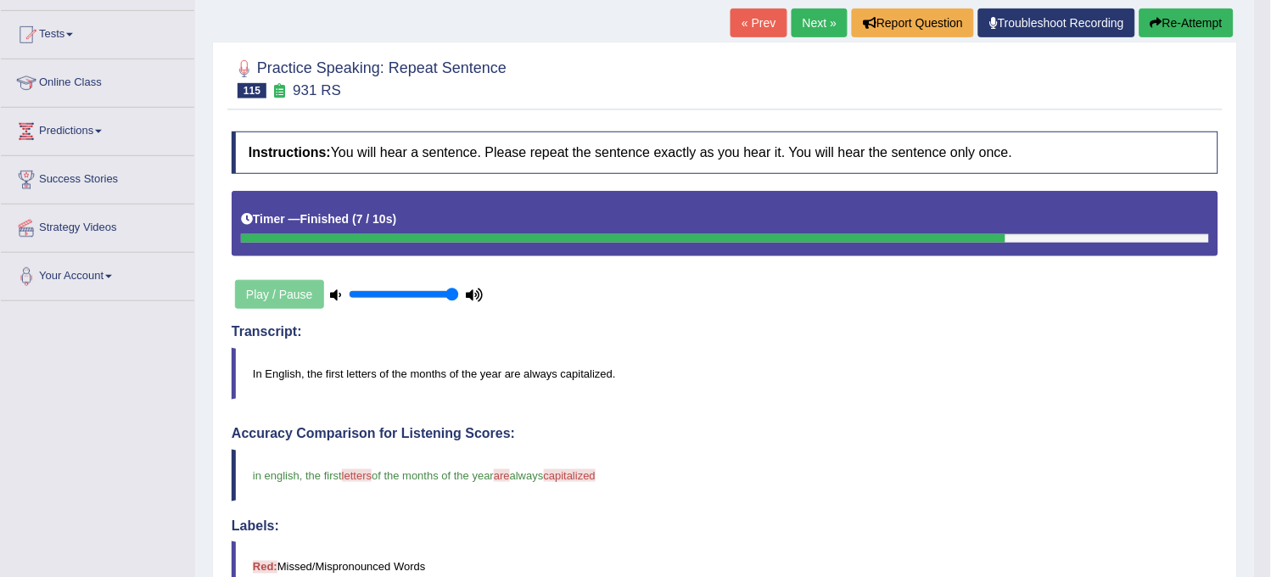
click at [821, 28] on link "Next »" at bounding box center [819, 22] width 56 height 29
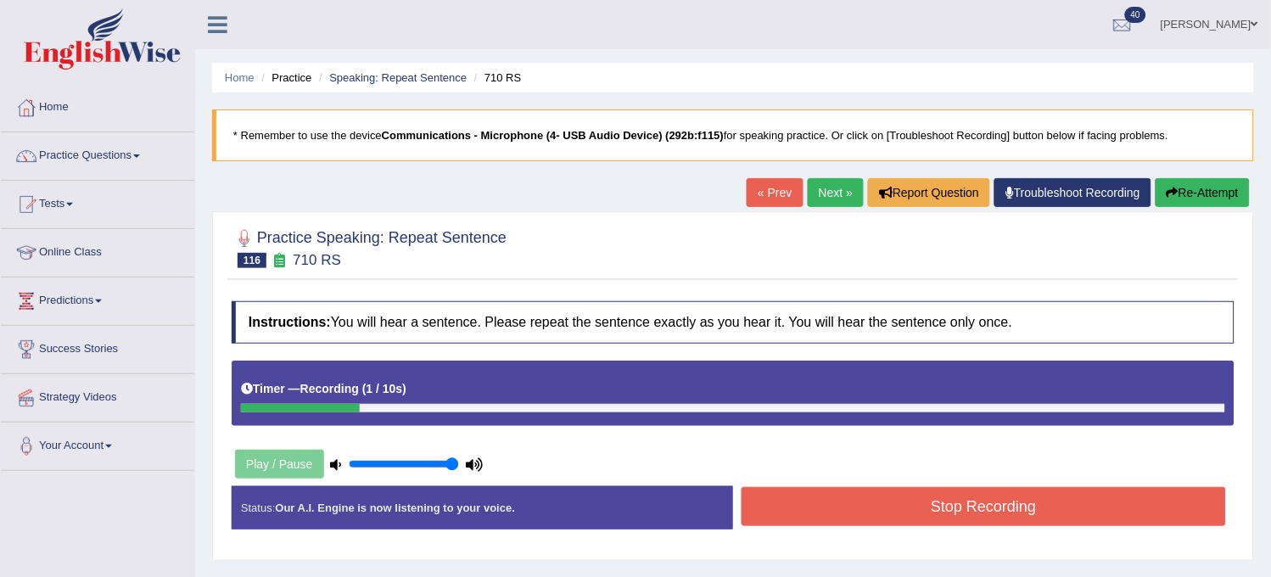
click at [1189, 199] on button "Re-Attempt" at bounding box center [1202, 192] width 94 height 29
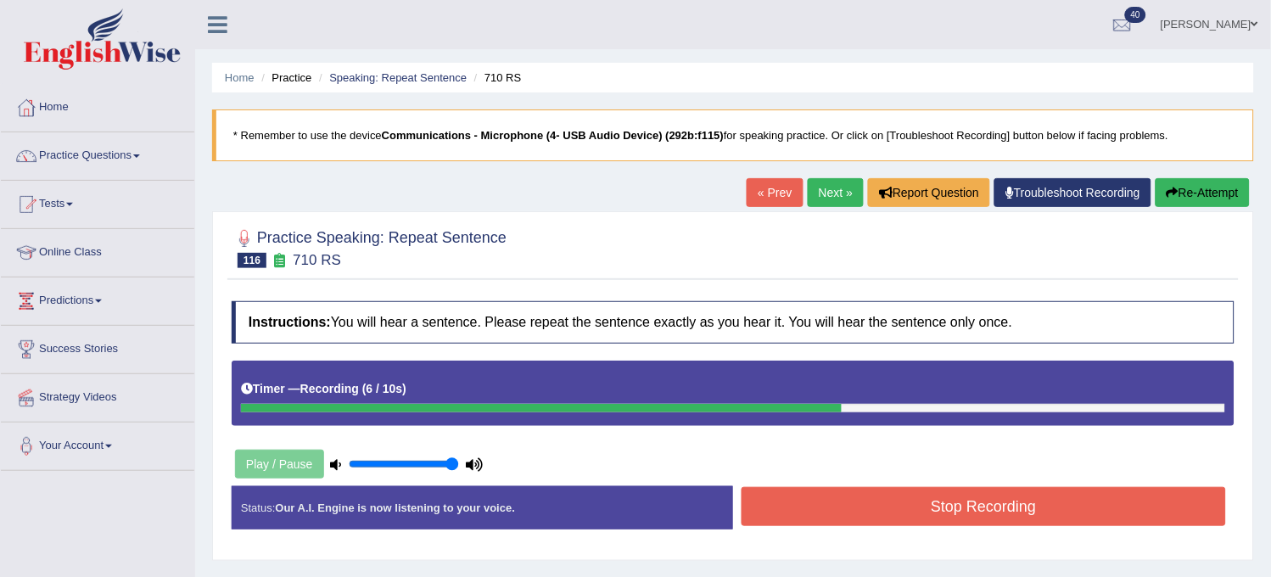
click at [928, 513] on button "Stop Recording" at bounding box center [983, 506] width 484 height 39
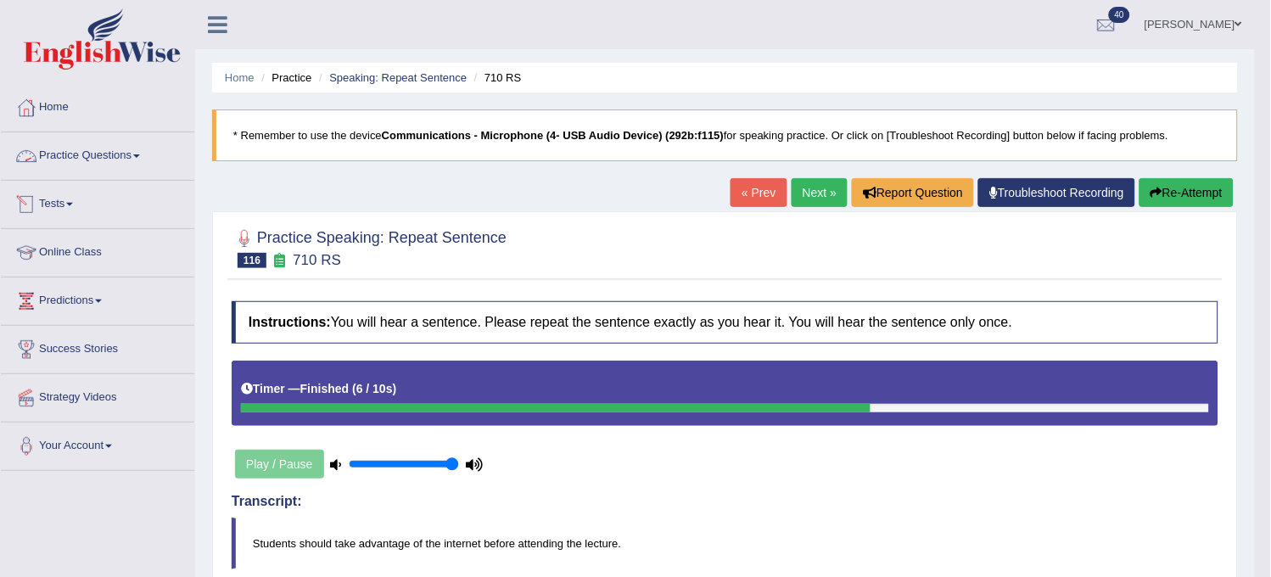
click at [126, 159] on link "Practice Questions" at bounding box center [97, 153] width 193 height 42
